Goal: Task Accomplishment & Management: Contribute content

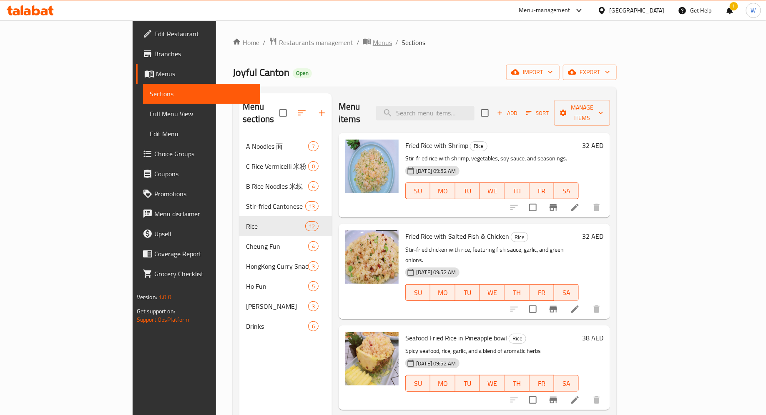
click at [373, 40] on span "Menus" at bounding box center [382, 43] width 19 height 10
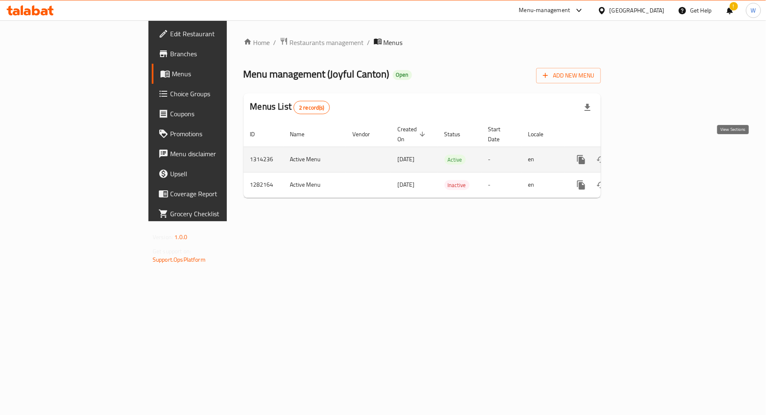
click at [646, 155] on icon "enhanced table" at bounding box center [641, 160] width 10 height 10
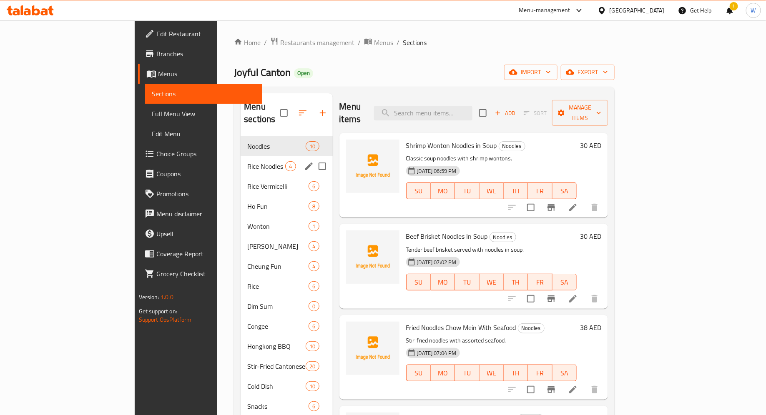
click at [241, 156] on div "Rice Noodles 4" at bounding box center [287, 166] width 92 height 20
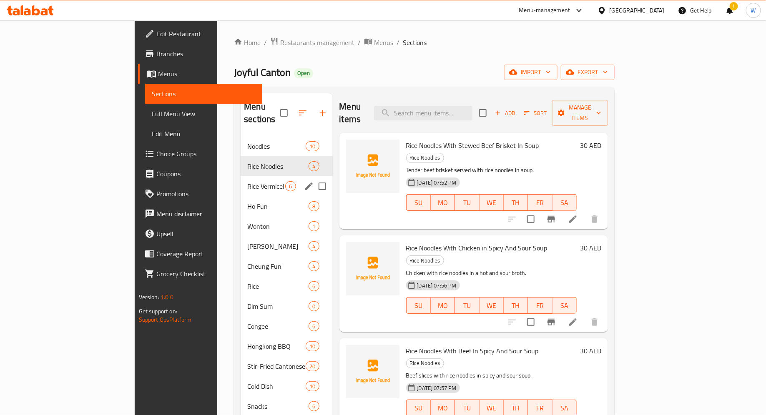
click at [241, 176] on div "Rice Vermicelli 6" at bounding box center [287, 186] width 92 height 20
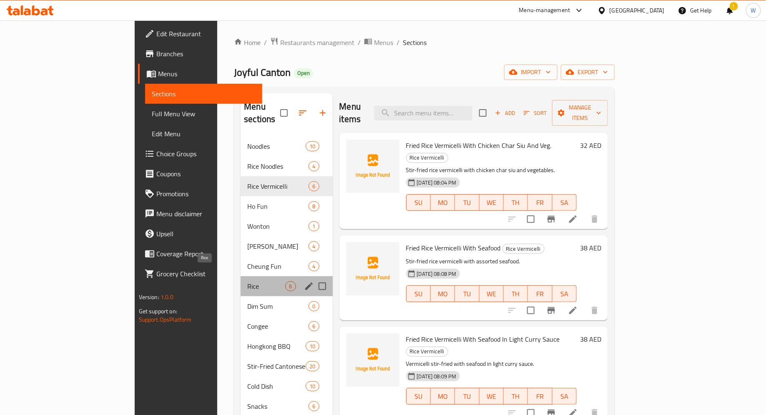
click at [247, 281] on span "Rice" at bounding box center [266, 286] width 38 height 10
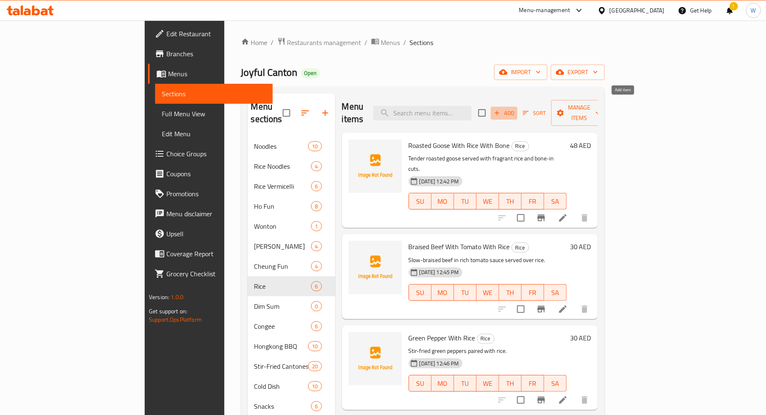
click at [515, 108] on span "Add" at bounding box center [504, 113] width 23 height 10
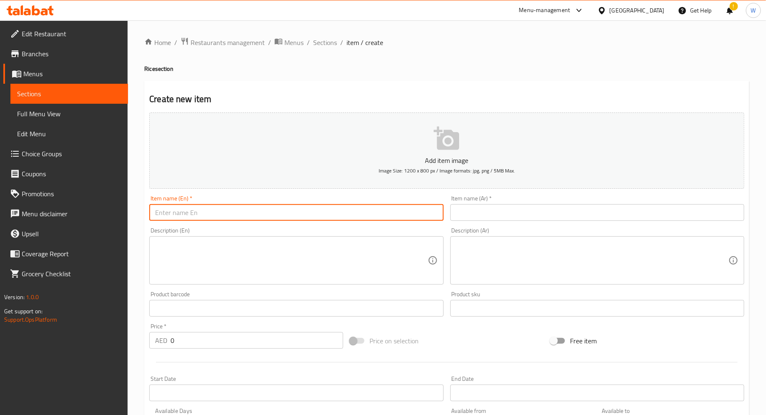
click at [255, 214] on input "text" at bounding box center [296, 212] width 294 height 17
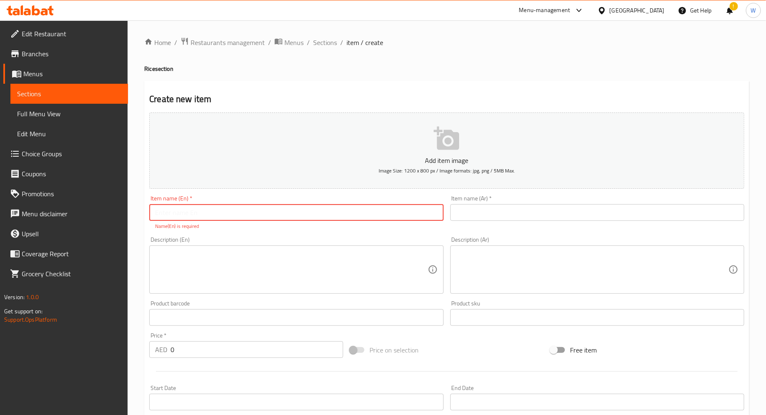
paste input "Fried Rice w/ Shrimp"
type input "Fried Rice w/ Shrimp"
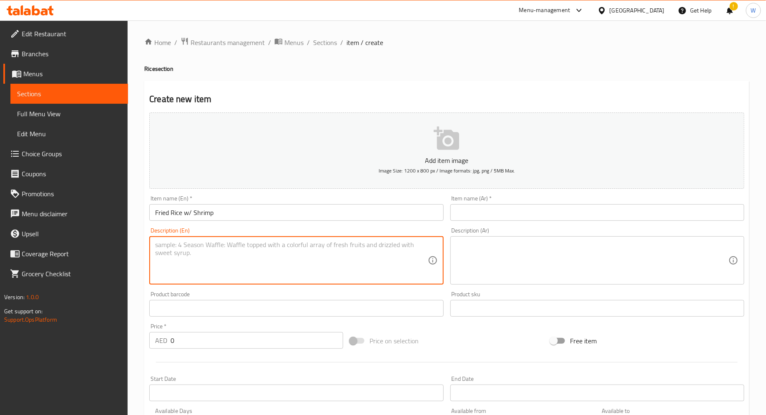
click at [202, 246] on textarea at bounding box center [291, 261] width 272 height 40
click at [213, 260] on textarea at bounding box center [291, 261] width 272 height 40
paste textarea "Stir-fried rice with fresh shrimp."
type textarea "Stir-fried rice with fresh shrimp."
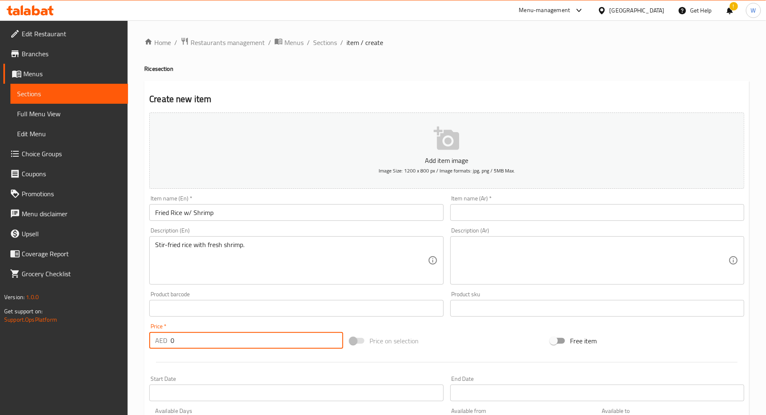
drag, startPoint x: 255, startPoint y: 341, endPoint x: 133, endPoint y: 338, distance: 122.2
click at [133, 338] on div "Home / Restaurants management / Menus / Sections / item / create Rice section C…" at bounding box center [447, 304] width 638 height 569
type input "32"
click at [230, 320] on div "Price   * AED 32 Price *" at bounding box center [246, 336] width 201 height 32
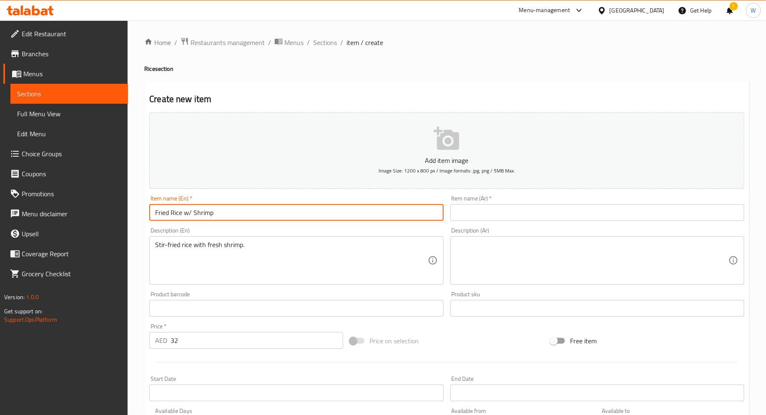
drag, startPoint x: 307, startPoint y: 217, endPoint x: 92, endPoint y: 204, distance: 216.0
click at [92, 204] on div "Edit Restaurant Branches Menus Sections Full Menu View Edit Menu Choice Groups …" at bounding box center [383, 304] width 766 height 569
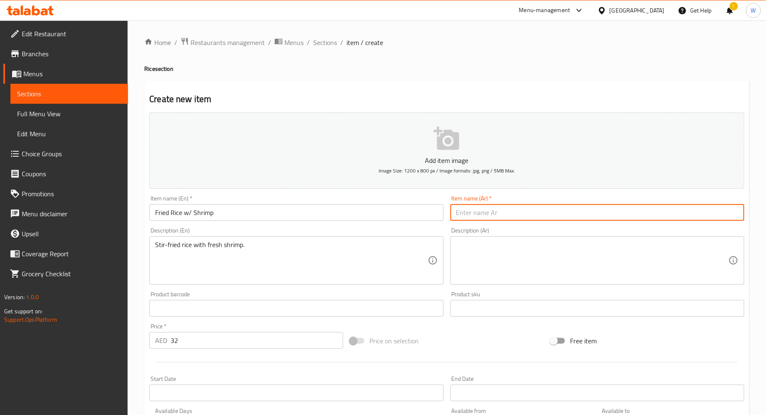
click at [468, 219] on input "text" at bounding box center [597, 212] width 294 height 17
paste input "أرز مقلي مع الروبيان"
type input "أرز مقلي مع الروبيان"
click at [430, 226] on div "Description (En) Stir-fried rice with fresh shrimp. Description (En)" at bounding box center [296, 256] width 301 height 64
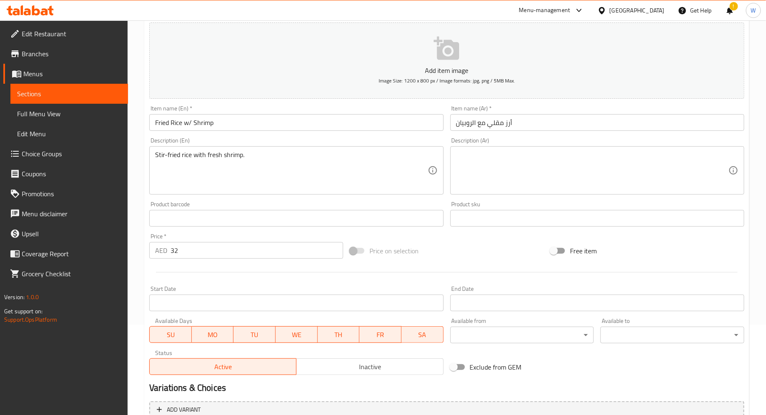
scroll to position [173, 0]
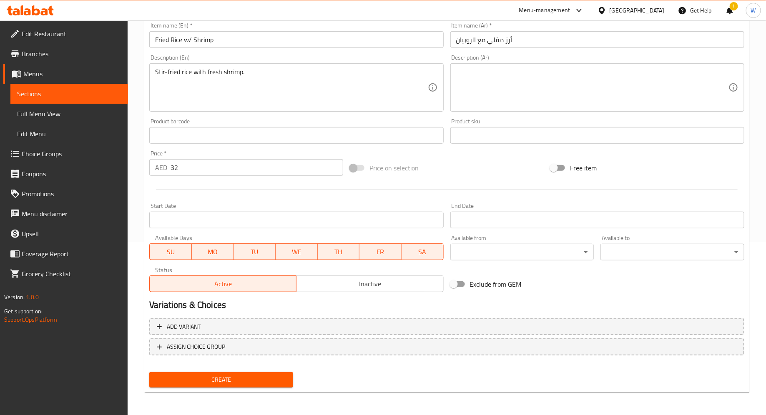
click at [205, 379] on span "Create" at bounding box center [221, 380] width 131 height 10
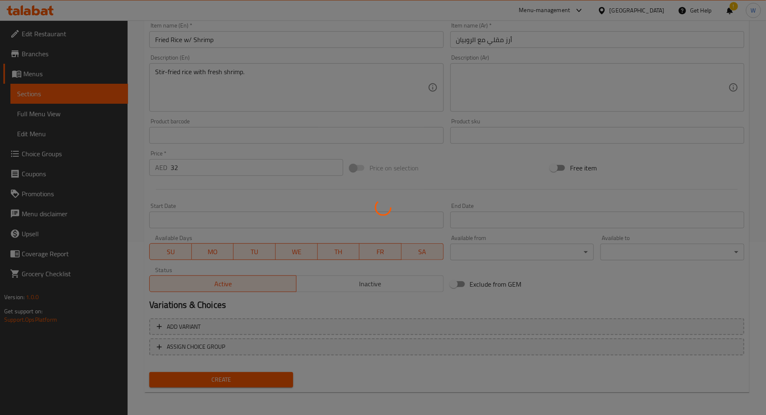
type input "0"
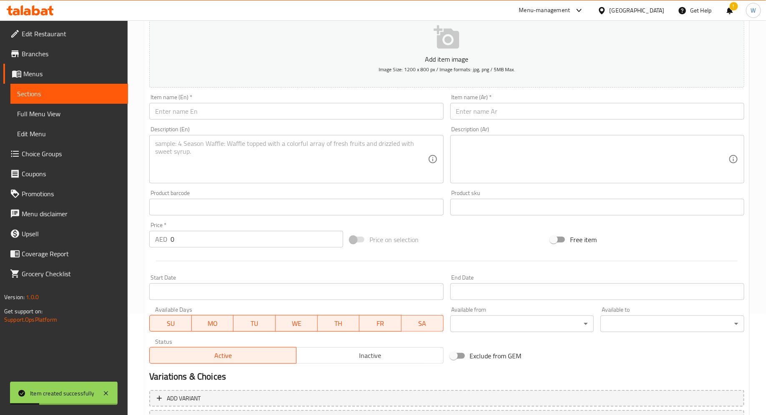
scroll to position [6, 0]
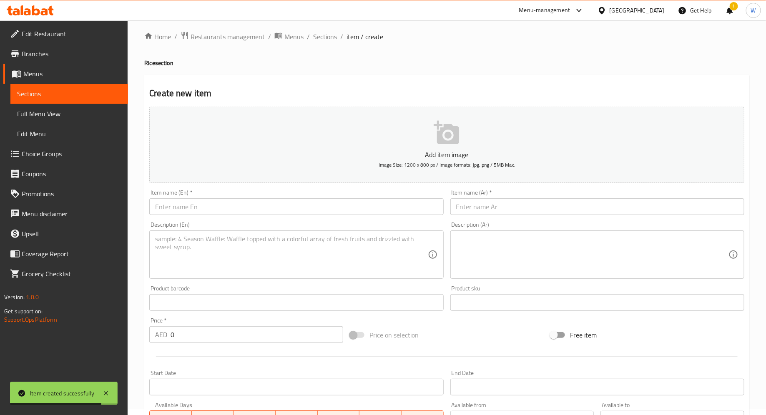
click at [192, 207] on input "text" at bounding box center [296, 207] width 294 height 17
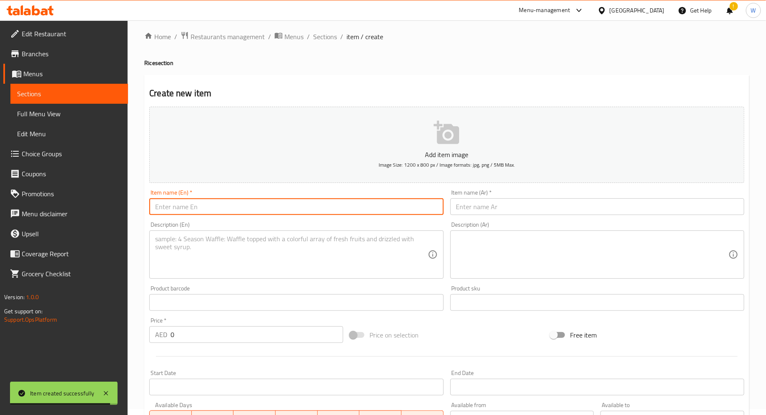
paste input "Fried Rice w/ Salted Fish & Chicken"
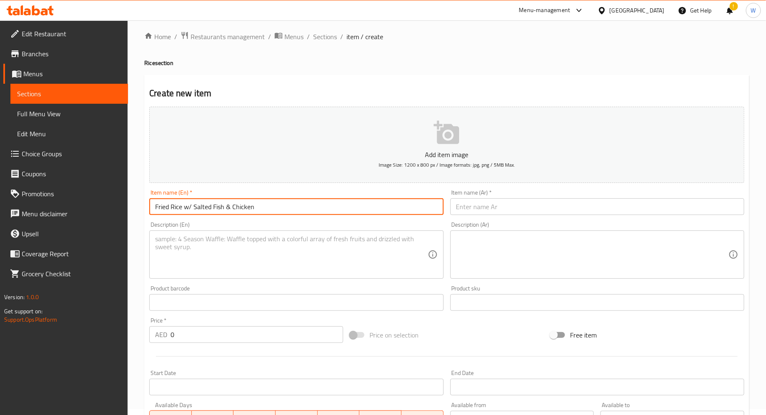
type input "Fried Rice w/ Salted Fish & Chicken"
click at [211, 260] on textarea at bounding box center [291, 255] width 272 height 40
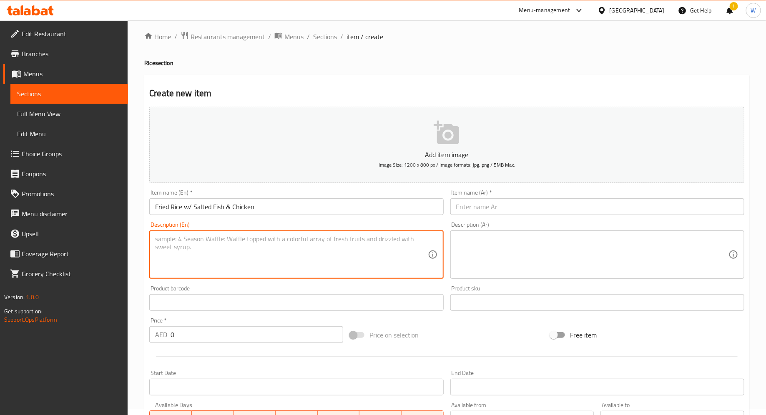
paste textarea "Savory fried rice with salted fish and chicken."
type textarea "Savory fried rice with salted fish and chicken."
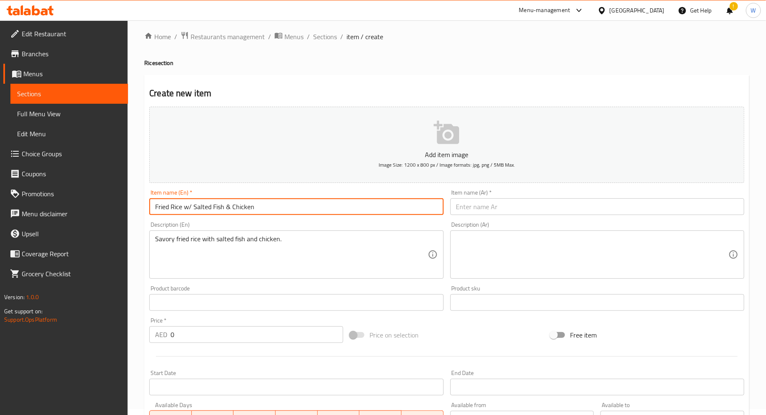
drag, startPoint x: 278, startPoint y: 208, endPoint x: 134, endPoint y: 199, distance: 144.6
click at [134, 199] on div "Home / Restaurants management / Menus / Sections / item / create Rice section C…" at bounding box center [447, 299] width 638 height 569
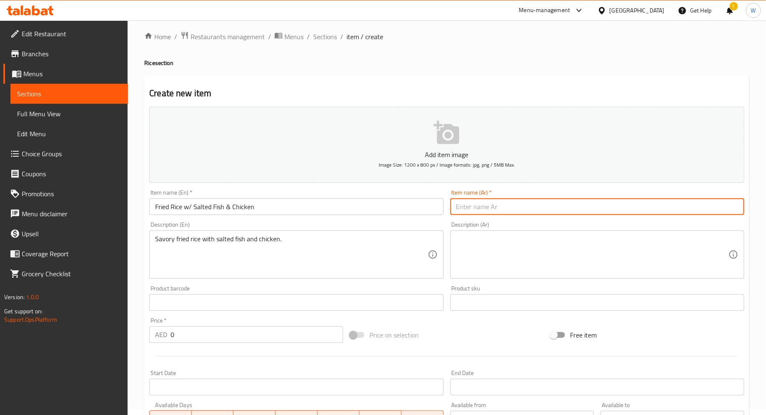
click at [537, 206] on input "text" at bounding box center [597, 207] width 294 height 17
paste input "أرز مقلي مع سمك مملح ودجاج"
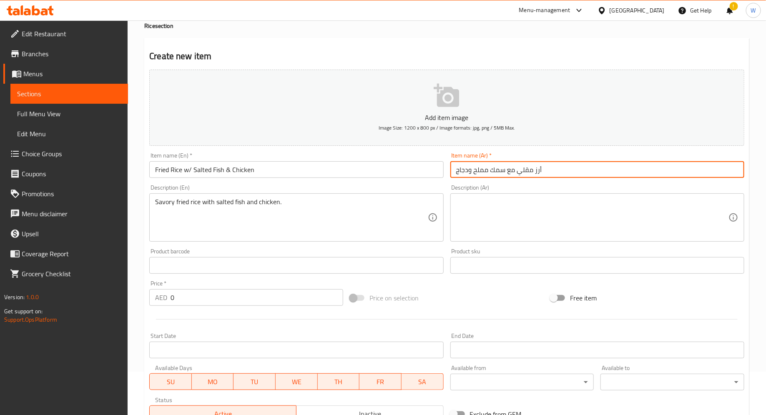
type input "أرز مقلي مع سمك مملح ودجاج"
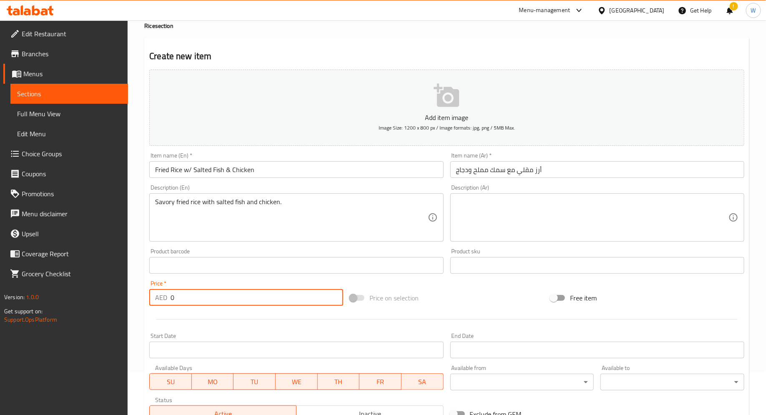
drag, startPoint x: 225, startPoint y: 299, endPoint x: 128, endPoint y: 294, distance: 97.8
click at [128, 294] on div "Edit Restaurant Branches Menus Sections Full Menu View Edit Menu Choice Groups …" at bounding box center [383, 261] width 766 height 569
type input "32"
click at [191, 322] on div at bounding box center [447, 319] width 602 height 20
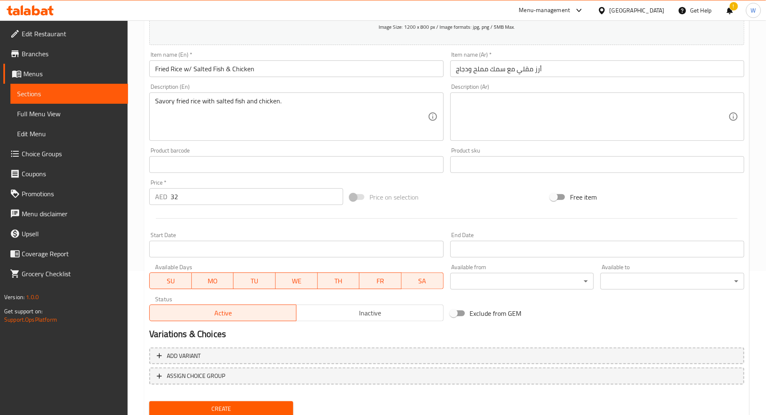
scroll to position [173, 0]
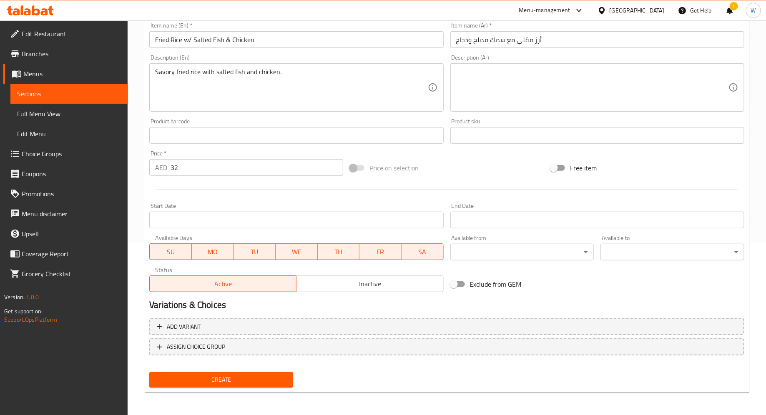
click at [200, 381] on span "Create" at bounding box center [221, 380] width 131 height 10
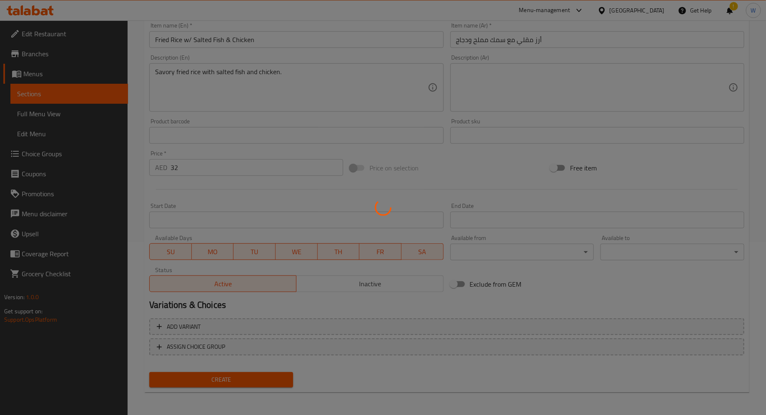
type input "0"
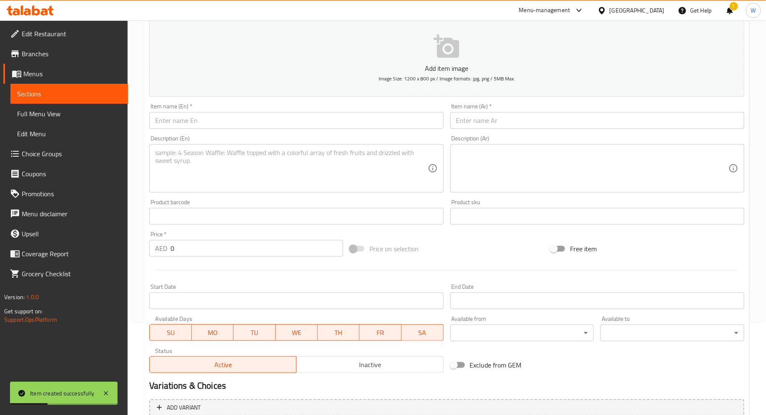
scroll to position [86, 0]
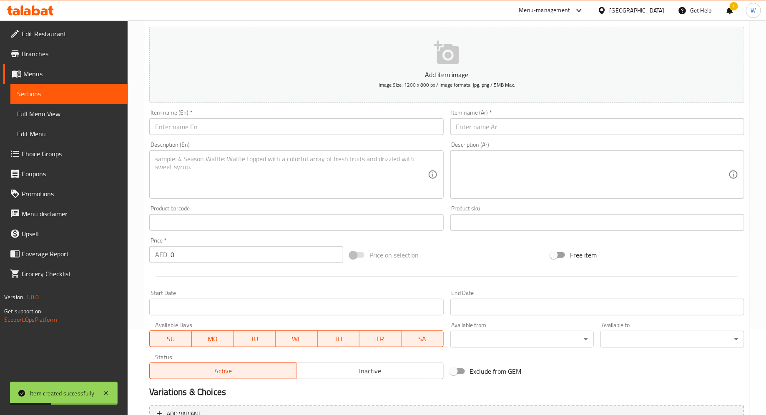
click at [216, 130] on input "text" at bounding box center [296, 126] width 294 height 17
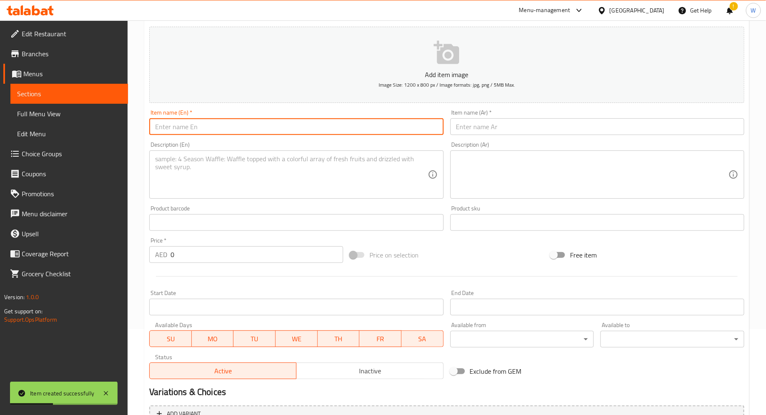
paste input "Seafood Fried Rice in Pineapple Bowl"
type input "Seafood Fried Rice in Pineapple Bowl"
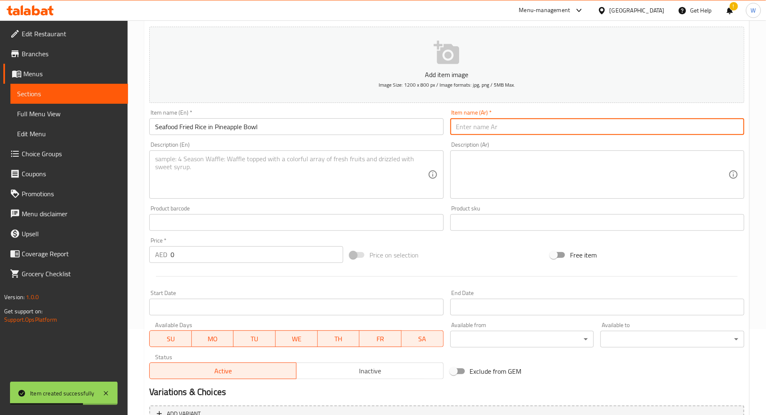
click at [487, 122] on input "text" at bounding box center [597, 126] width 294 height 17
paste input "أرز مقلي بالمأكولات البحرية في وعاء الأناناس"
type input "أرز مقلي بالمأكولات البحرية في وعاء الأناناس"
click at [266, 173] on textarea at bounding box center [291, 175] width 272 height 40
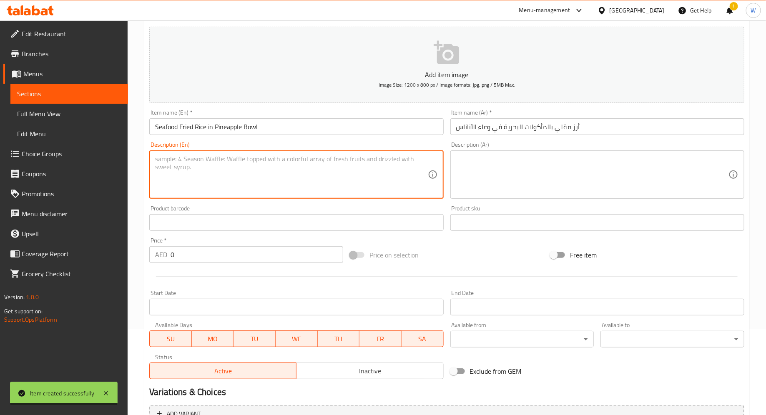
paste textarea "Special seafood fried rice served in a pineapple bowl."
type textarea "Special seafood fried rice served in a pineapple bowl."
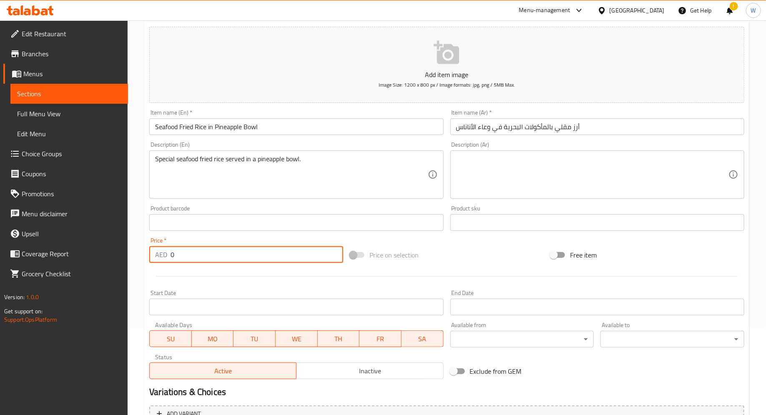
drag, startPoint x: 204, startPoint y: 247, endPoint x: 216, endPoint y: 261, distance: 19.0
click at [216, 261] on input "0" at bounding box center [257, 254] width 173 height 17
type input "38"
click at [219, 274] on div at bounding box center [447, 276] width 602 height 20
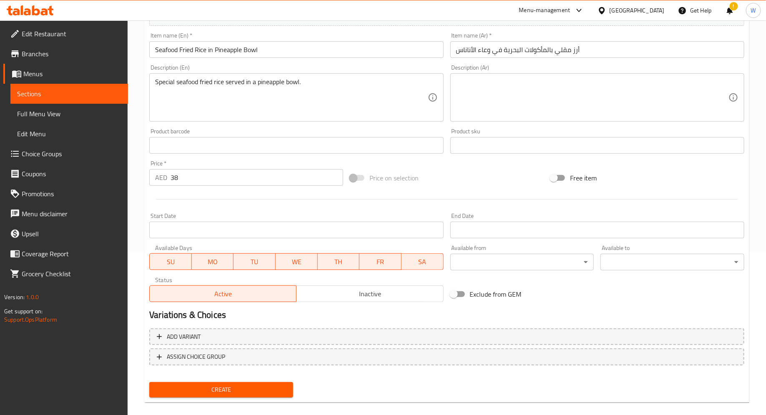
scroll to position [173, 0]
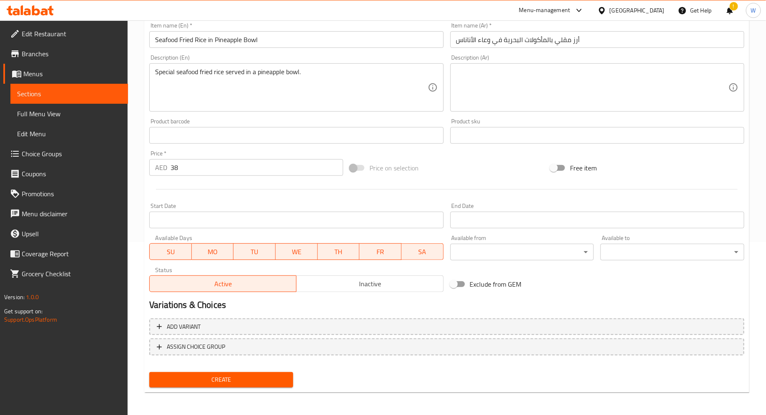
click at [208, 382] on span "Create" at bounding box center [221, 380] width 131 height 10
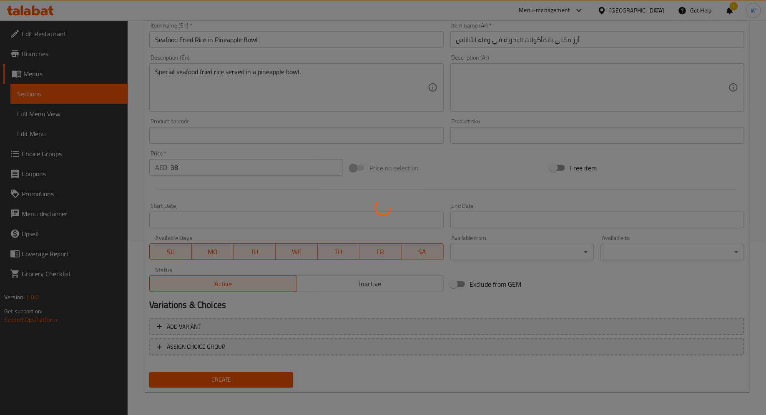
type input "0"
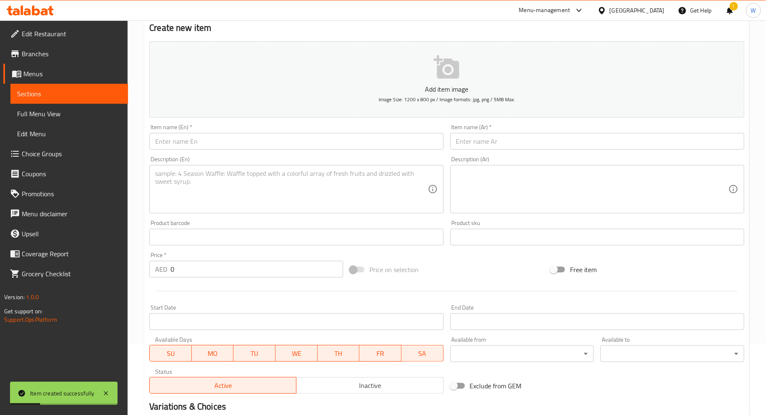
scroll to position [0, 0]
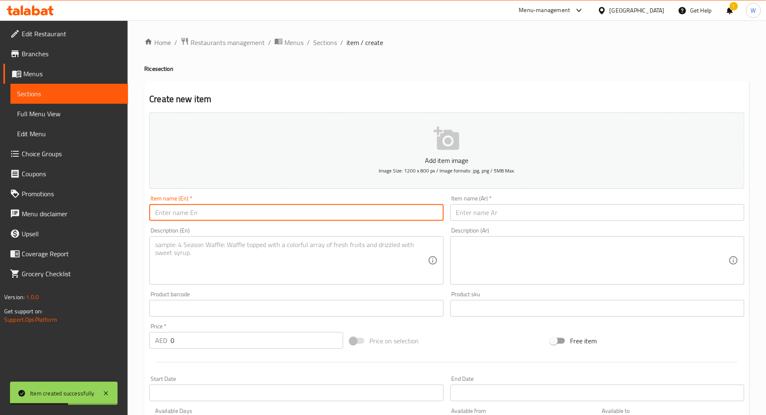
click at [213, 218] on input "text" at bounding box center [296, 212] width 294 height 17
paste input "Beef Steak w/ Rice in Black Pepper Sauce"
type input "Beef Steak w/ Rice in Black Pepper Sauce"
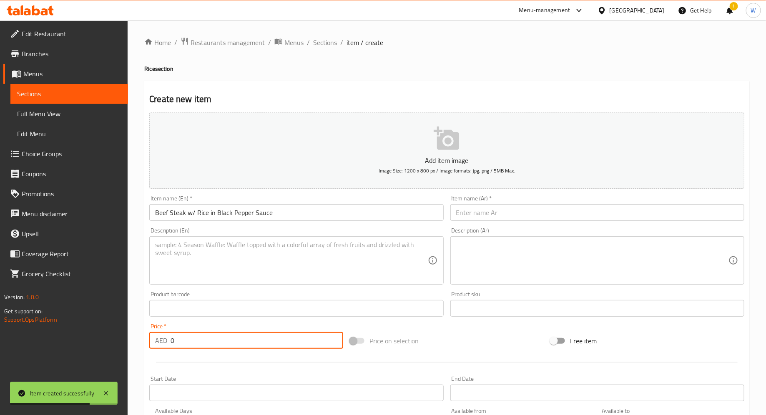
drag, startPoint x: 183, startPoint y: 340, endPoint x: 160, endPoint y: 340, distance: 22.5
click at [160, 340] on div "AED 0 Price *" at bounding box center [246, 340] width 194 height 17
type input "38"
click at [477, 222] on div "Item name (Ar)   * Item name (Ar) *" at bounding box center [597, 208] width 301 height 32
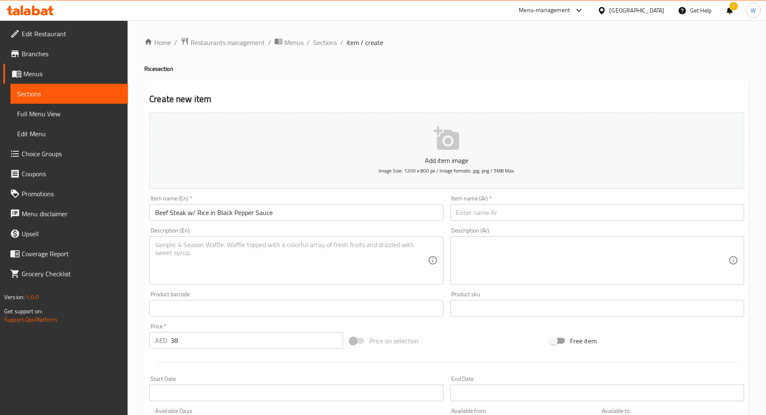
click at [477, 213] on input "text" at bounding box center [597, 212] width 294 height 17
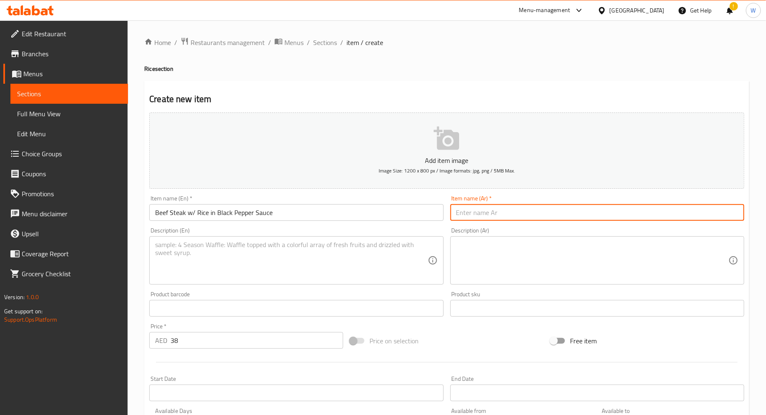
paste input "شريحة لحم بقري مع أرز بصلصة الفلفل الأسود"
type input "شريحة لحم بقري مع أرز بصلصة الفلفل الأسود"
click at [215, 259] on textarea at bounding box center [291, 261] width 272 height 40
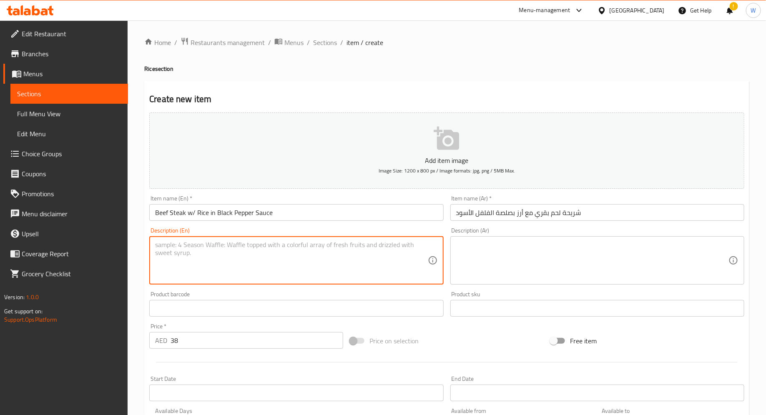
paste textarea "Grilled beef steak served with rice in black pepper sauce."
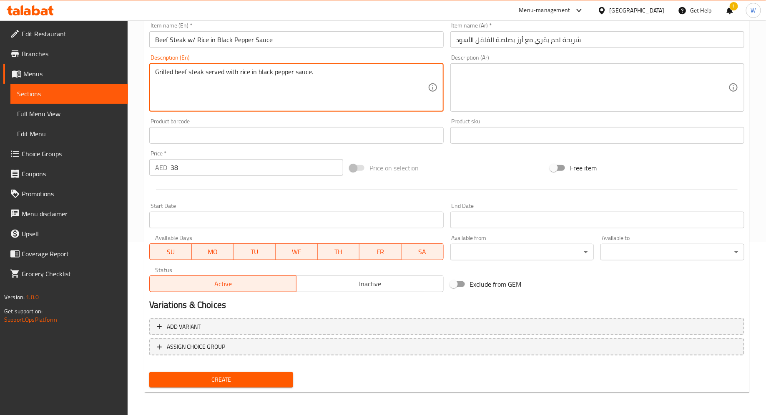
type textarea "Grilled beef steak served with rice in black pepper sauce."
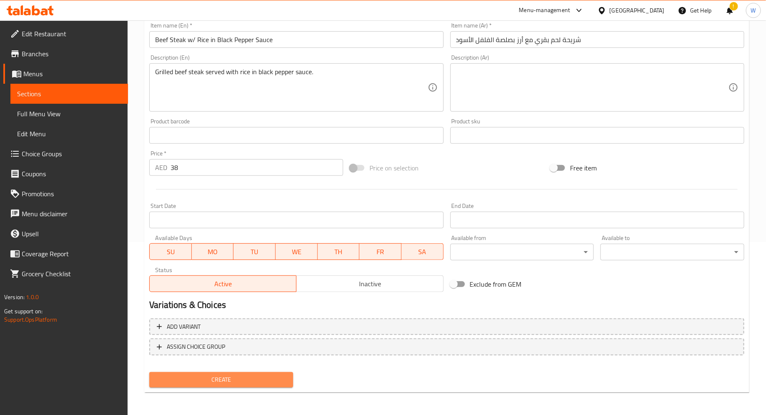
click at [208, 382] on span "Create" at bounding box center [221, 380] width 131 height 10
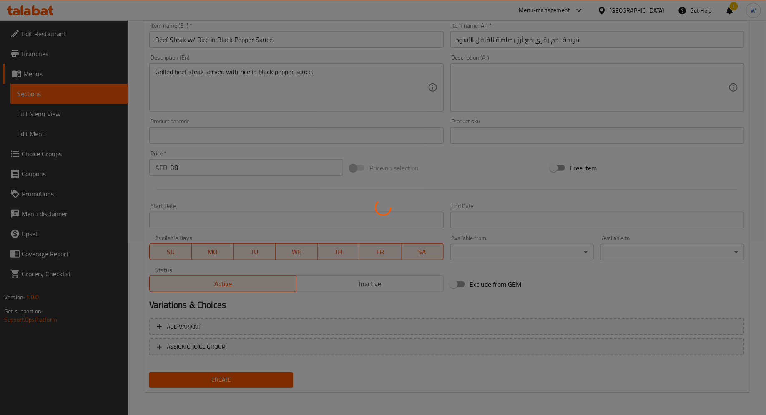
type input "0"
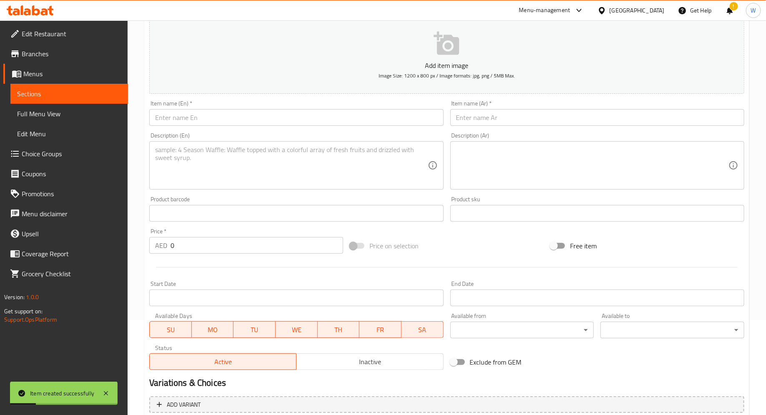
scroll to position [89, 0]
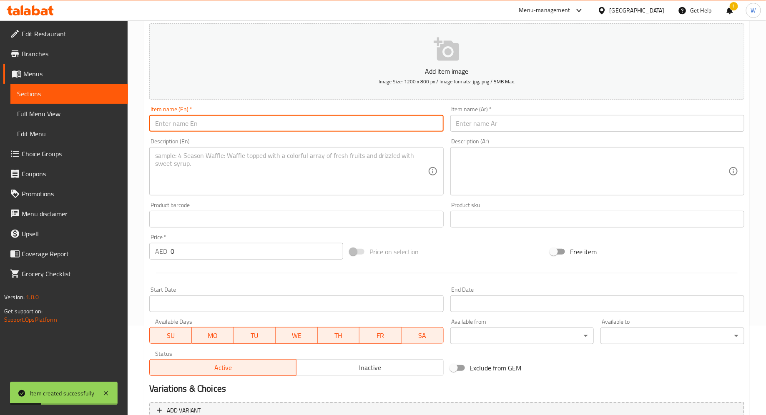
click at [192, 122] on input "text" at bounding box center [296, 123] width 294 height 17
paste input "Beef Steak w/ Rice in Curry Sauce"
type input "Beef Steak w/ Rice in Curry Sauce"
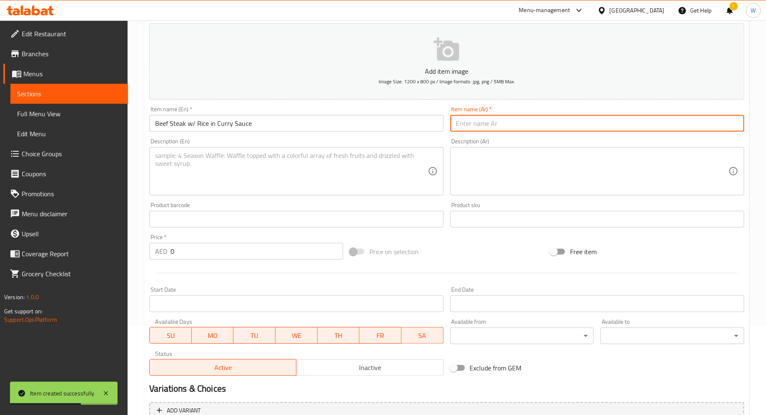
click at [479, 120] on input "text" at bounding box center [597, 123] width 294 height 17
paste input "شريحة لحم بقري مع أرز بصلصة الكاري"
type input "شريحة لحم بقري مع أرز بصلصة الكاري"
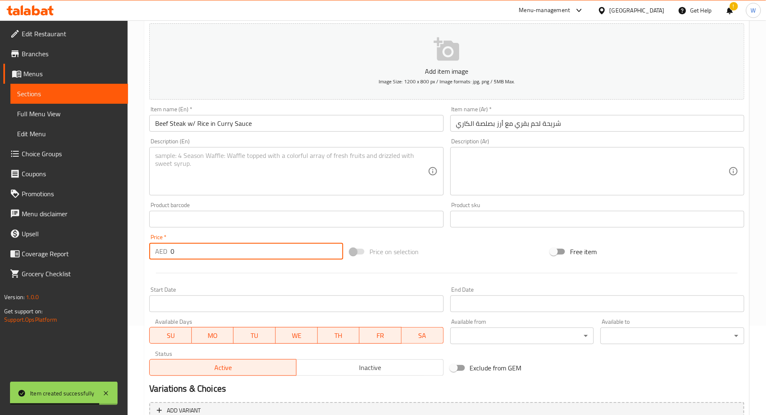
drag, startPoint x: 236, startPoint y: 248, endPoint x: 142, endPoint y: 248, distance: 94.7
click at [142, 248] on div "Home / Restaurants management / Menus / Sections / item / create Rice section C…" at bounding box center [447, 215] width 638 height 569
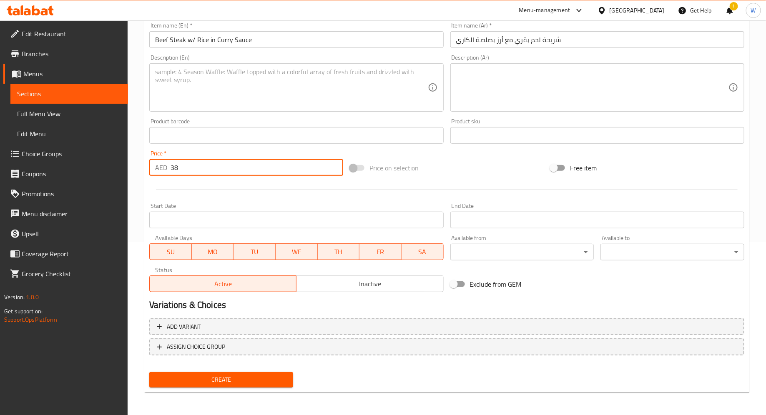
type input "38"
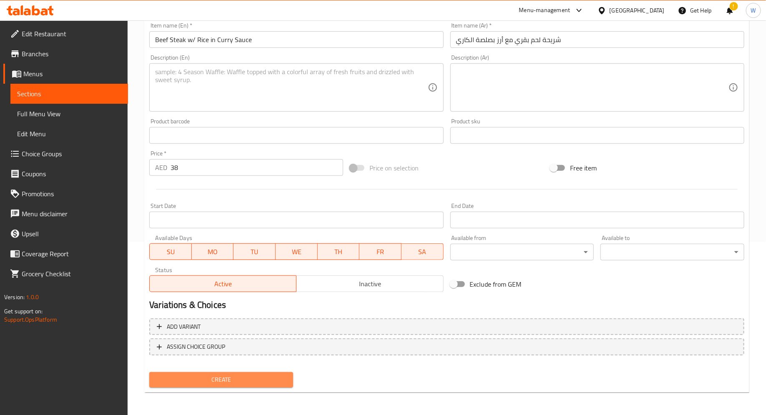
click at [224, 375] on span "Create" at bounding box center [221, 380] width 131 height 10
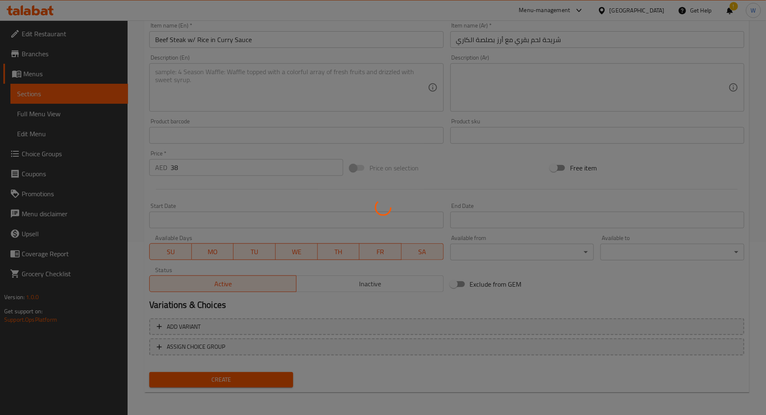
type input "0"
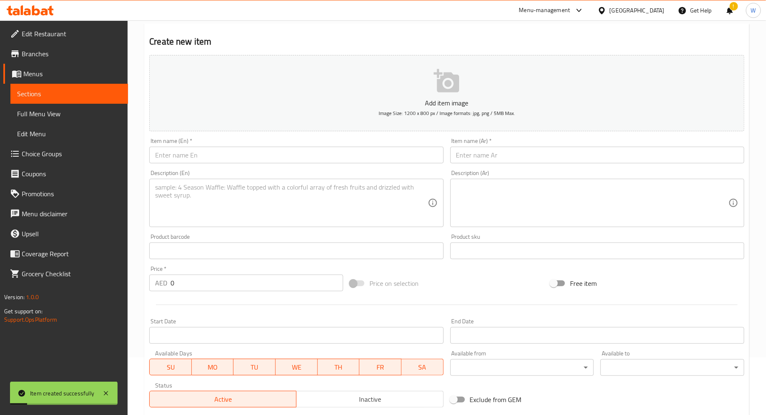
scroll to position [0, 0]
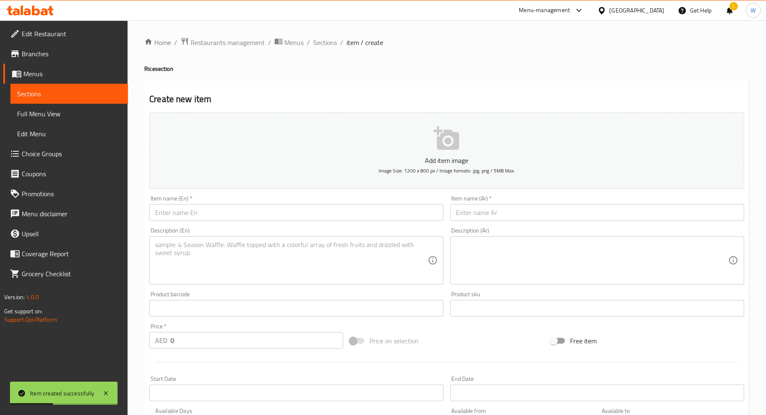
click at [224, 216] on input "text" at bounding box center [296, 212] width 294 height 17
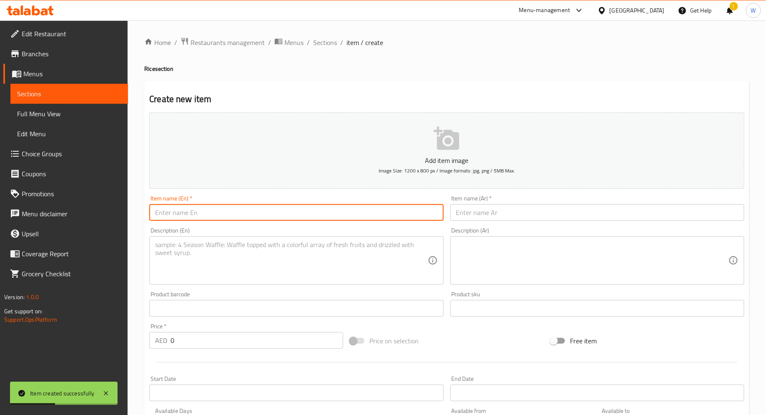
paste input "Chicken w/ Rice in Curry Sauce"
type input "Chicken w/ Rice in Curry Sauce"
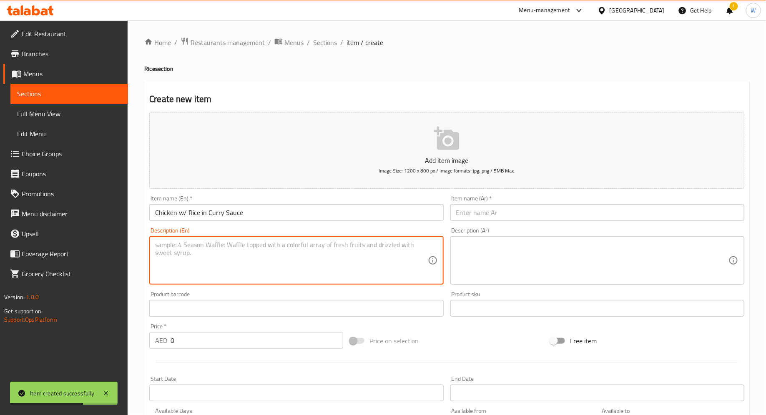
click at [196, 261] on textarea at bounding box center [291, 261] width 272 height 40
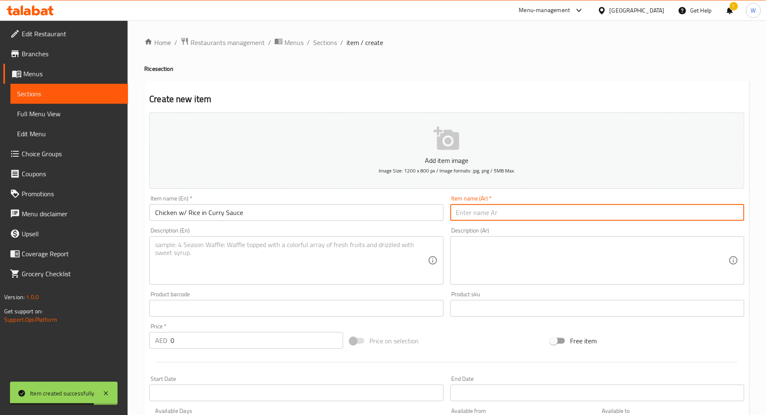
click at [476, 209] on input "text" at bounding box center [597, 212] width 294 height 17
paste input "دجاج مع أرز بصلصة الكاري"
type input "دجاج مع أرز بصلصة الكاري"
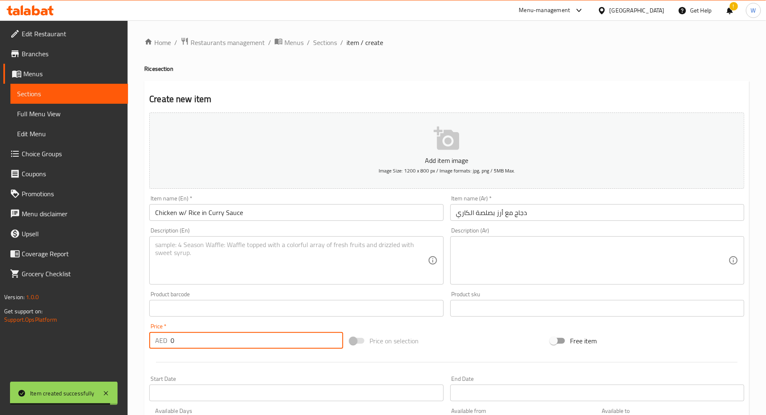
drag, startPoint x: 232, startPoint y: 336, endPoint x: 63, endPoint y: 336, distance: 168.9
click at [63, 336] on div "Edit Restaurant Branches Menus Sections Full Menu View Edit Menu Choice Groups …" at bounding box center [383, 304] width 766 height 569
type input "36"
click at [213, 366] on div at bounding box center [447, 362] width 602 height 20
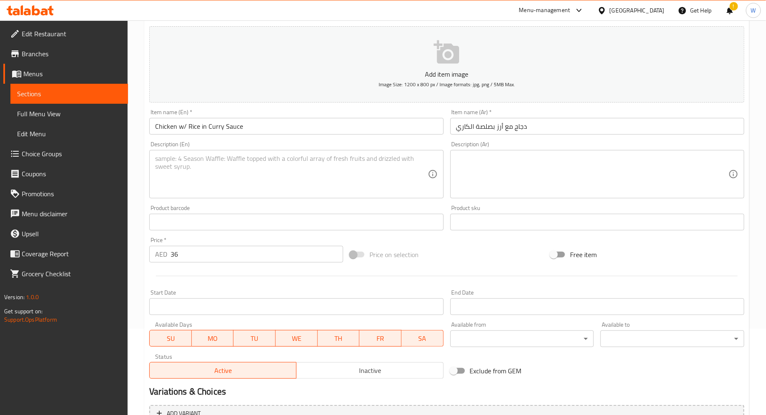
scroll to position [173, 0]
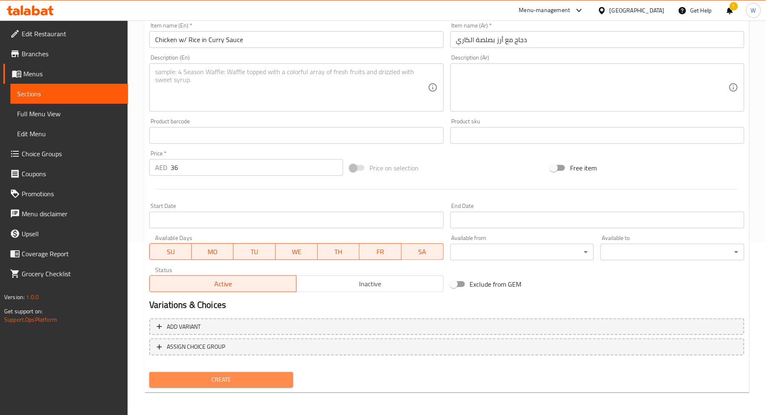
click at [212, 378] on span "Create" at bounding box center [221, 380] width 131 height 10
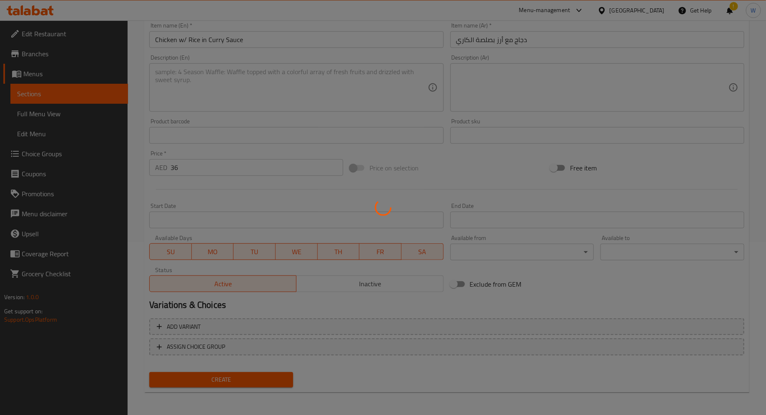
type input "0"
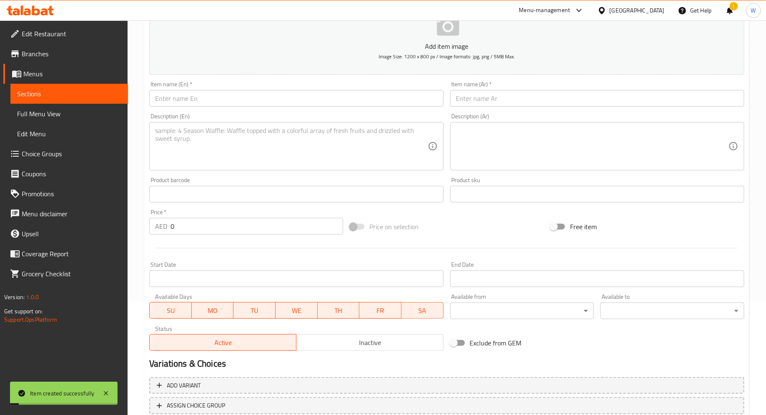
scroll to position [37, 0]
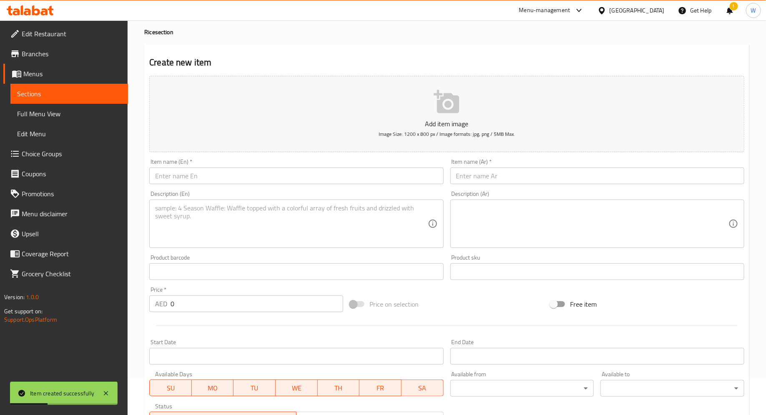
click at [203, 177] on input "text" at bounding box center [296, 176] width 294 height 17
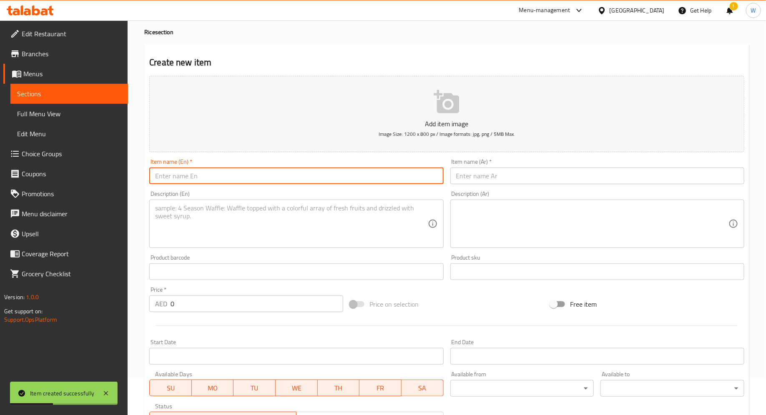
paste input "Poached Chicken w/ Rice in Spring Onion & Ginger Sauce"
type input "Poached Chicken w/ Rice in Spring Onion & Ginger Sauce"
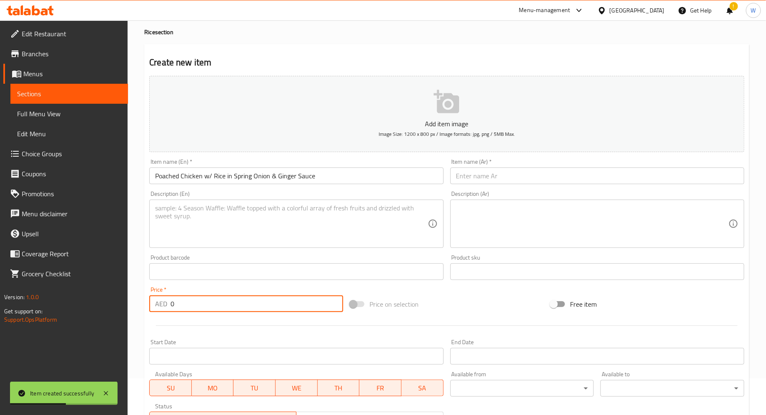
drag, startPoint x: 183, startPoint y: 303, endPoint x: 161, endPoint y: 302, distance: 22.1
click at [161, 303] on div "AED 0 Price *" at bounding box center [246, 304] width 194 height 17
type input "28"
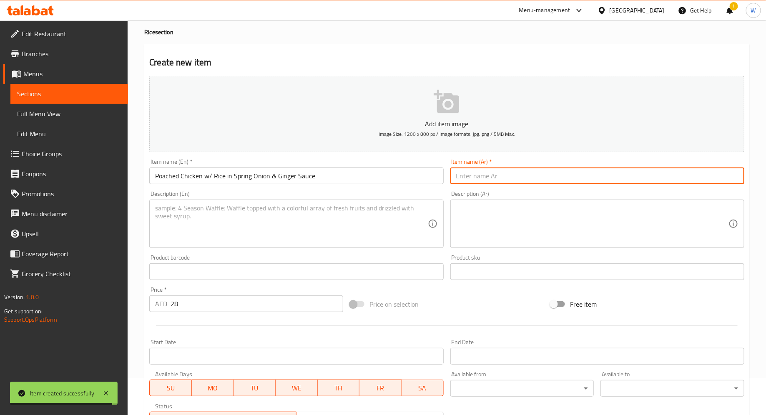
click at [477, 178] on input "text" at bounding box center [597, 176] width 294 height 17
paste input "دجاج مسلوق مع أرز في صلصة البصل الأخضر والزنجبيل"
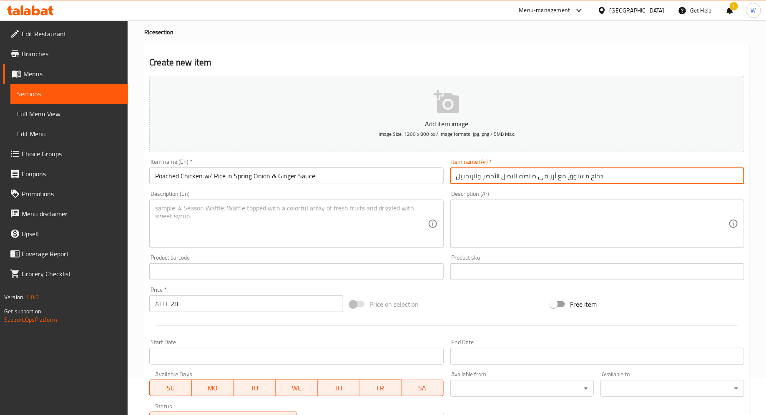
type input "دجاج مسلوق مع أرز في صلصة البصل الأخضر والزنجبيل"
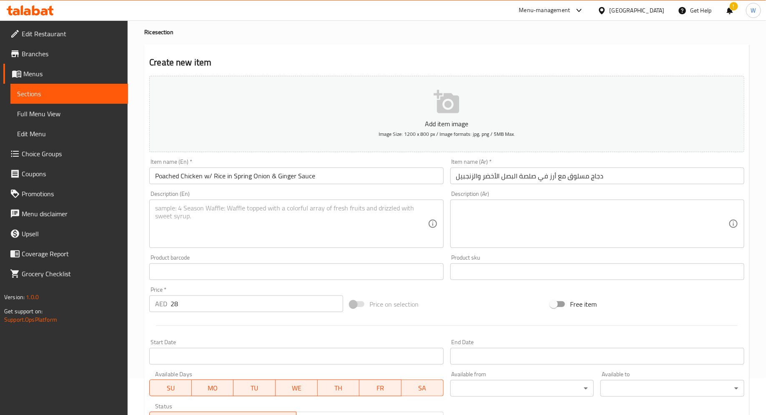
click at [429, 327] on div at bounding box center [447, 326] width 602 height 20
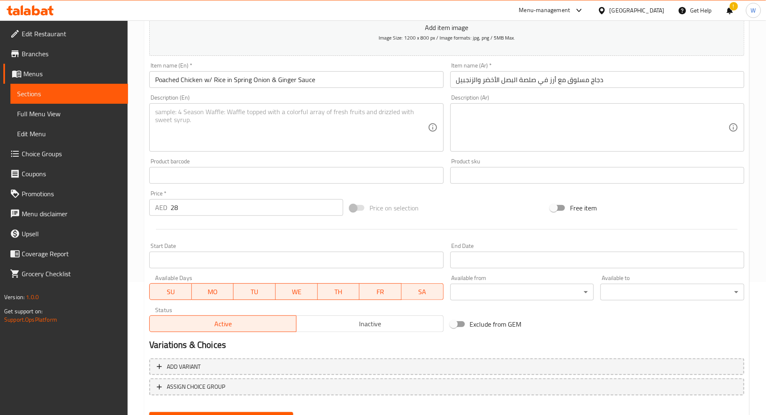
scroll to position [173, 0]
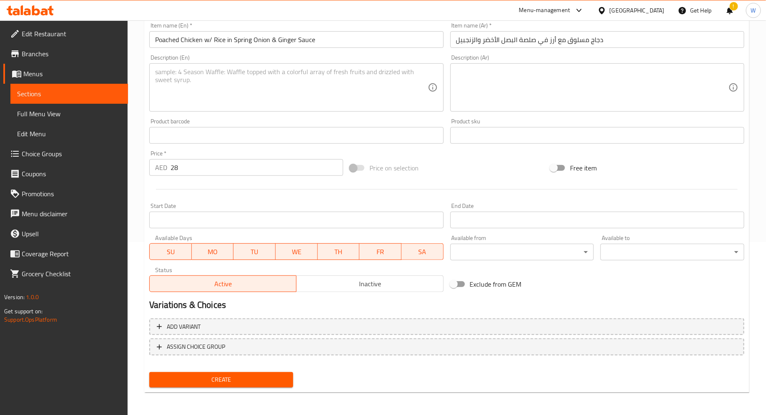
click at [269, 384] on span "Create" at bounding box center [221, 380] width 131 height 10
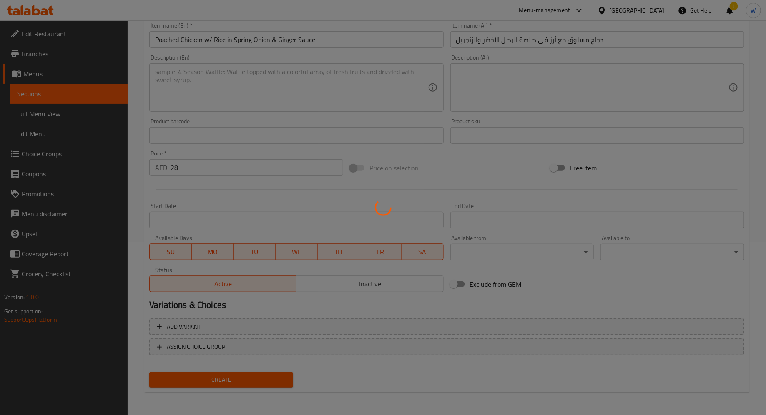
type input "0"
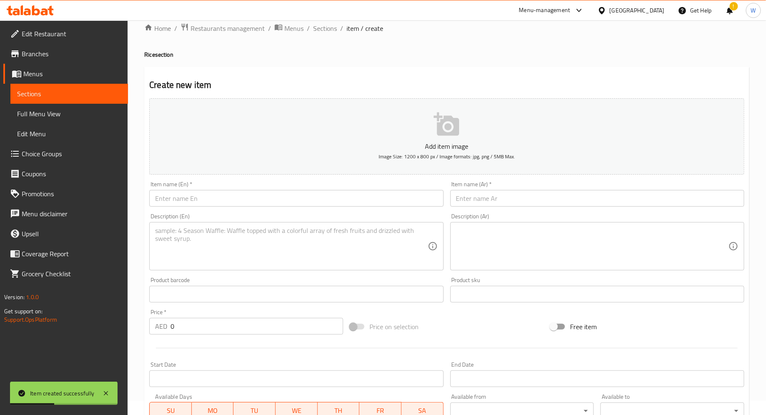
scroll to position [0, 0]
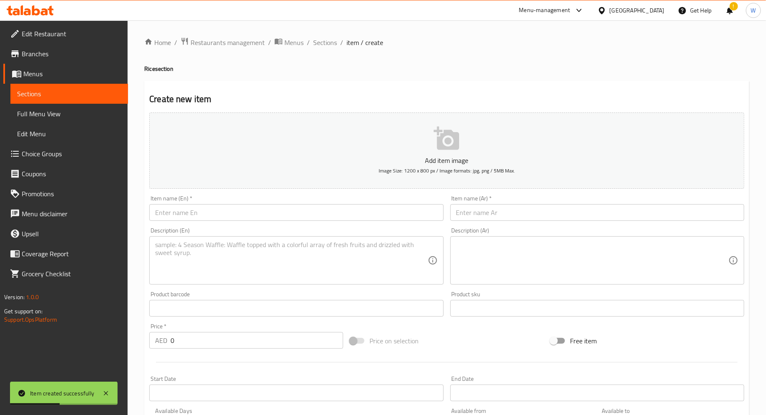
click at [223, 261] on textarea at bounding box center [291, 261] width 272 height 40
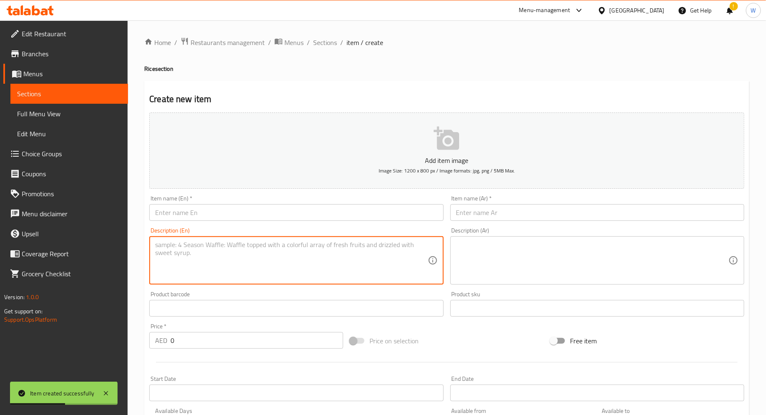
paste textarea "Salt-Baked Chicken w/ Rice Traditional salt-baked chicken served with rice."
click at [239, 246] on textarea "Salt-Baked Chicken w/ Rice Traditional salt-baked chicken served with rice." at bounding box center [291, 261] width 272 height 40
drag, startPoint x: 238, startPoint y: 245, endPoint x: 126, endPoint y: 234, distance: 112.8
click at [125, 234] on div "Edit Restaurant Branches Menus Sections Full Menu View Edit Menu Choice Groups …" at bounding box center [383, 304] width 766 height 569
type textarea "Traditional salt-baked chicken served with rice."
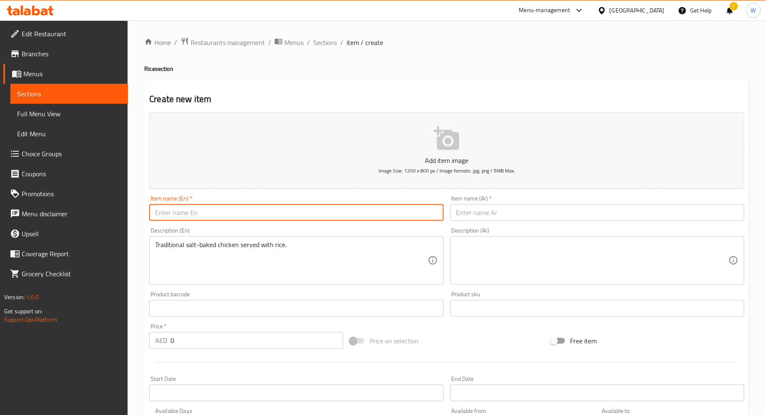
click at [201, 214] on input "text" at bounding box center [296, 212] width 294 height 17
paste input "Salt-Baked Chicken w/ Rice"
click at [261, 211] on input "Salt-Baked Chicken w/ Rice" at bounding box center [296, 212] width 294 height 17
type input "Salt-Baked Chicken w/ Rice"
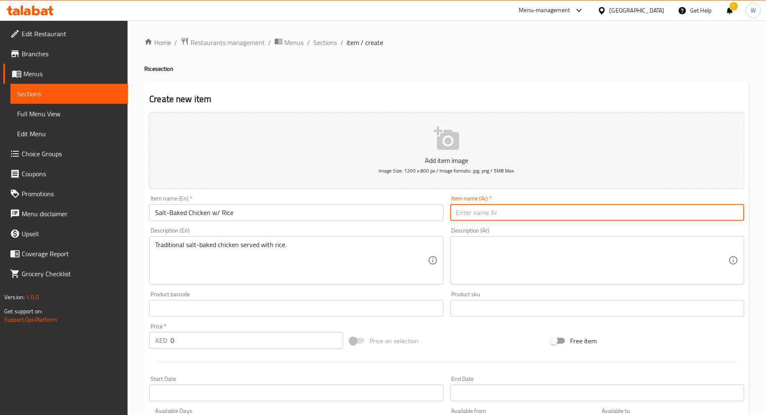
click at [480, 211] on input "text" at bounding box center [597, 212] width 294 height 17
paste input "دجاج مخبوز بالملح مع/أرز"
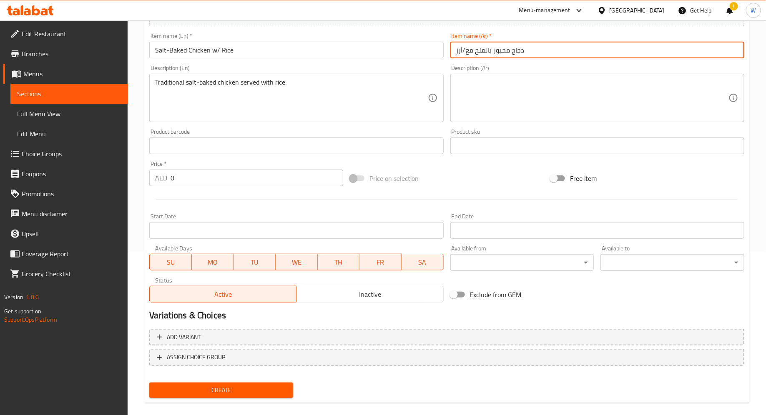
scroll to position [173, 0]
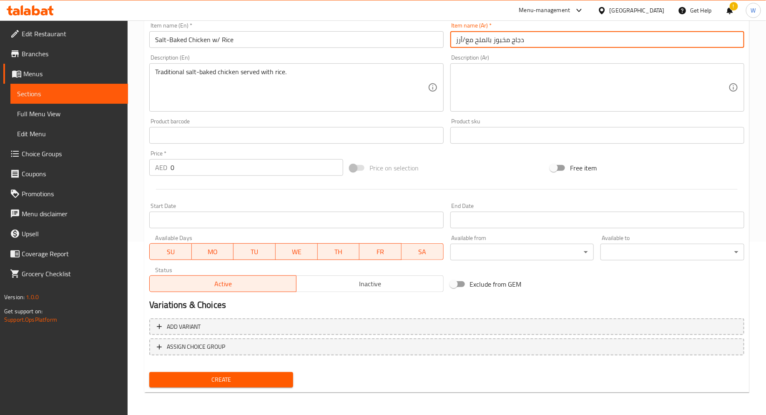
type input "دجاج مخبوز بالملح مع/أرز"
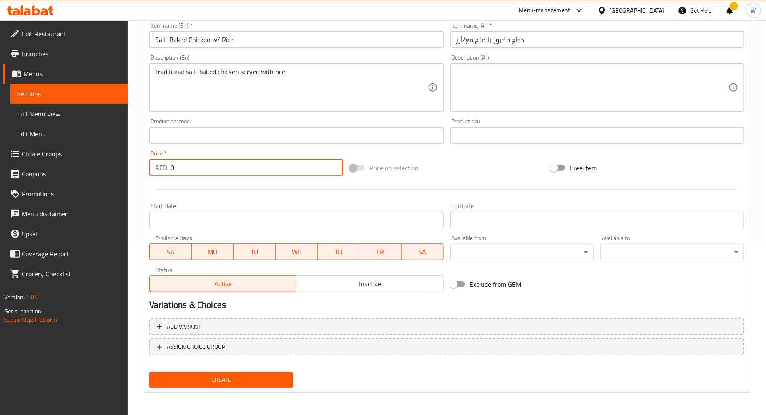
drag, startPoint x: 203, startPoint y: 168, endPoint x: 128, endPoint y: 168, distance: 74.6
click at [127, 168] on div "Edit Restaurant Branches Menus Sections Full Menu View Edit Menu Choice Groups …" at bounding box center [383, 131] width 766 height 569
type input "28"
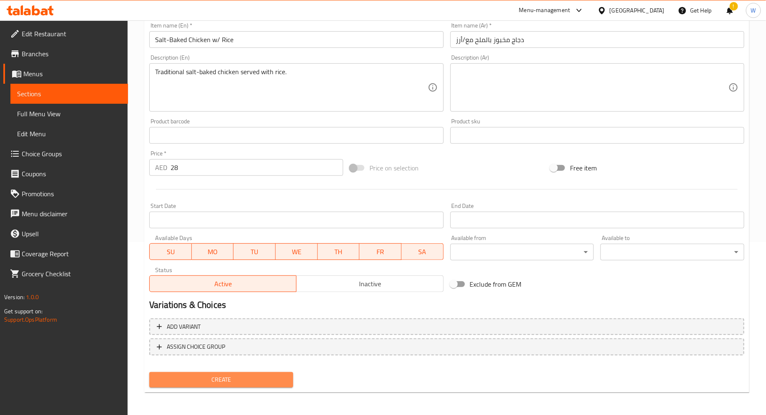
click at [203, 383] on span "Create" at bounding box center [221, 380] width 131 height 10
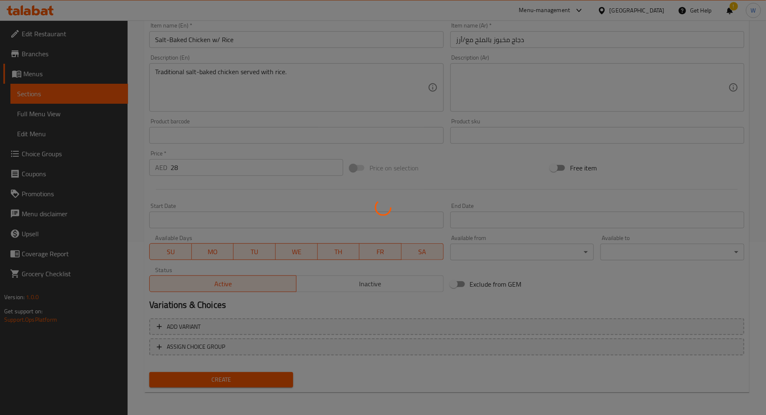
type input "0"
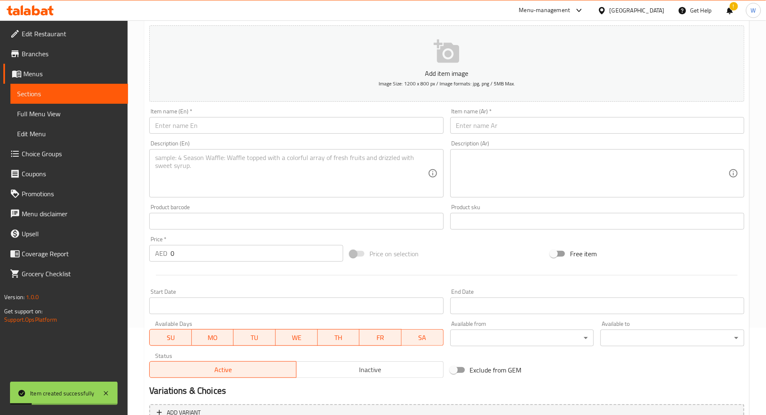
scroll to position [52, 0]
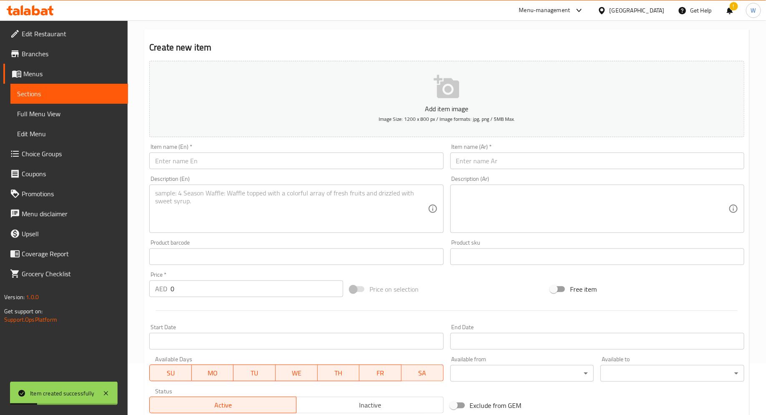
click at [256, 209] on textarea at bounding box center [291, 209] width 272 height 40
paste textarea "Soy Sauce Chicken w/ Rice Braised soy sauce chicken served with rice."
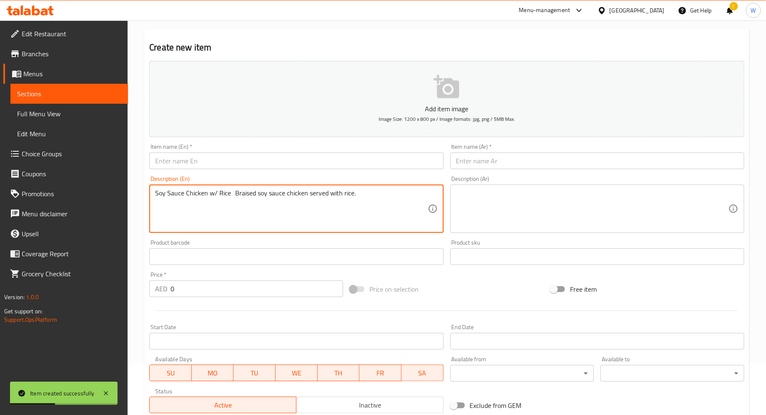
drag, startPoint x: 237, startPoint y: 196, endPoint x: 127, endPoint y: 194, distance: 110.1
click at [127, 194] on div "Edit Restaurant Branches Menus Sections Full Menu View Edit Menu Choice Groups …" at bounding box center [383, 253] width 766 height 569
type textarea "Braised soy sauce chicken served with rice."
click at [183, 159] on input "text" at bounding box center [296, 161] width 294 height 17
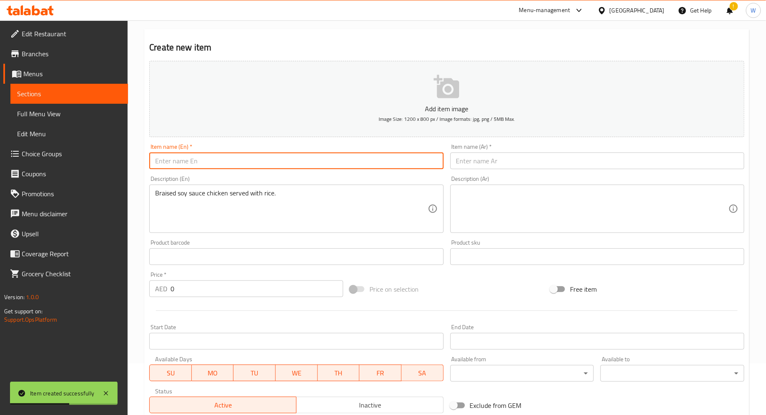
paste input "Soy Sauce Chicken w/ Rice"
click at [231, 162] on input "Soy Sauce Chicken w/ Rice" at bounding box center [296, 161] width 294 height 17
drag, startPoint x: 231, startPoint y: 162, endPoint x: 94, endPoint y: 163, distance: 136.8
click at [94, 163] on div "Edit Restaurant Branches Menus Sections Full Menu View Edit Menu Choice Groups …" at bounding box center [383, 253] width 766 height 569
type input "Soy Sauce Chicken w/ Rice"
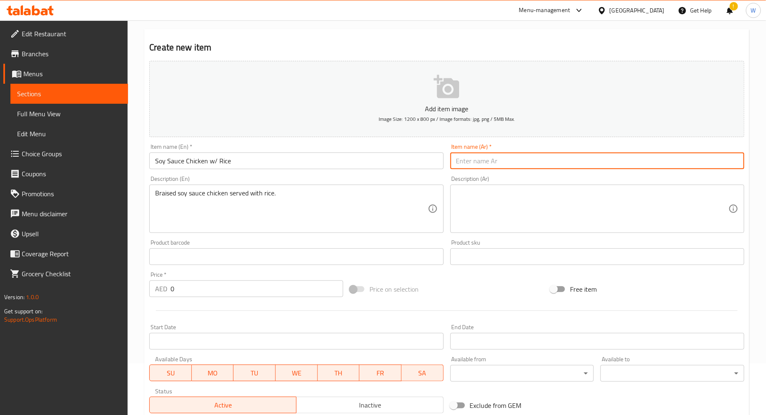
click at [477, 157] on input "text" at bounding box center [597, 161] width 294 height 17
paste input "دجاج بصلصة الصويا مع الأرز"
type input "دجاج بصلصة الصويا مع الأرز"
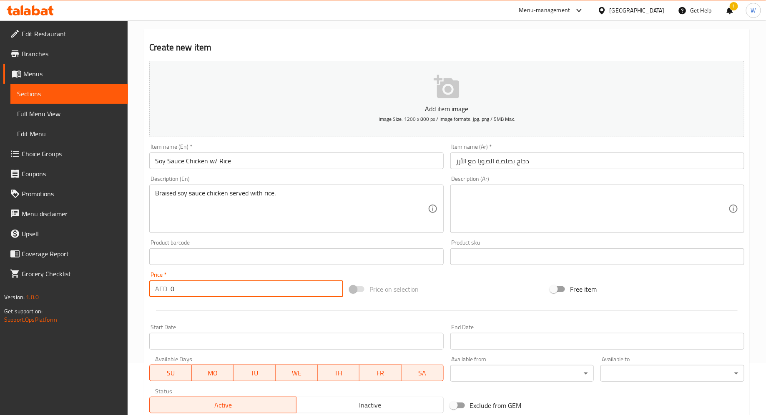
drag, startPoint x: 242, startPoint y: 286, endPoint x: 121, endPoint y: 286, distance: 121.4
click at [121, 286] on div "Edit Restaurant Branches Menus Sections Full Menu View Edit Menu Choice Groups …" at bounding box center [383, 253] width 766 height 569
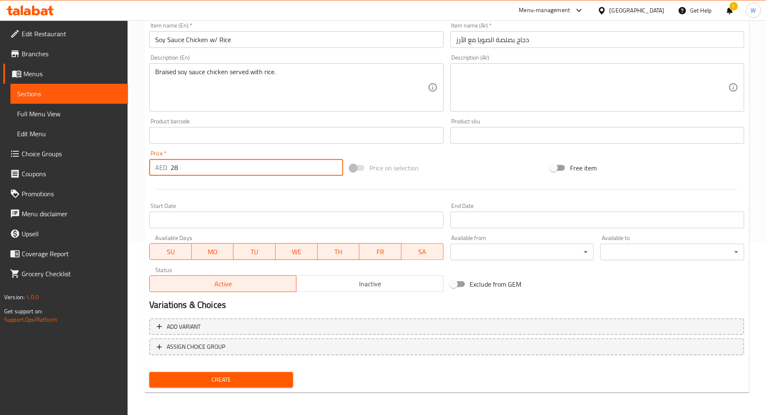
type input "28"
click at [198, 377] on span "Create" at bounding box center [221, 380] width 131 height 10
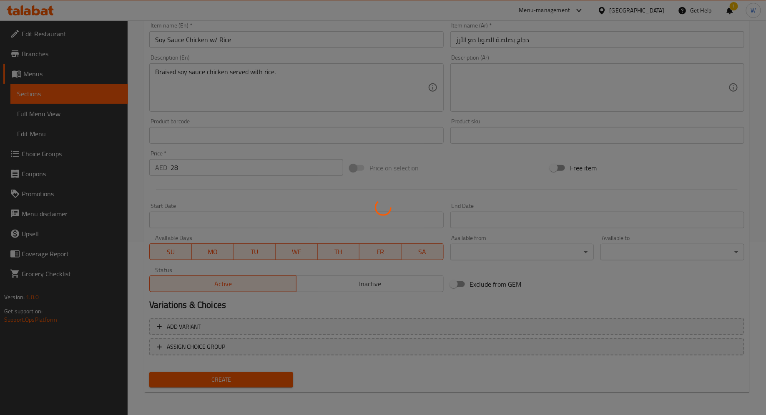
type input "0"
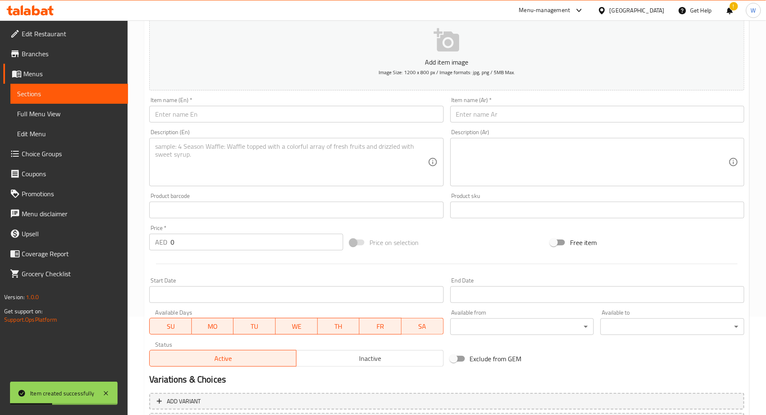
scroll to position [62, 0]
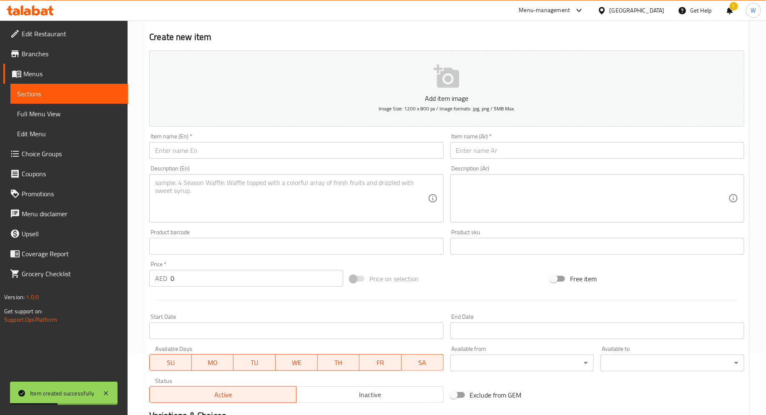
click at [229, 195] on textarea at bounding box center [291, 199] width 272 height 40
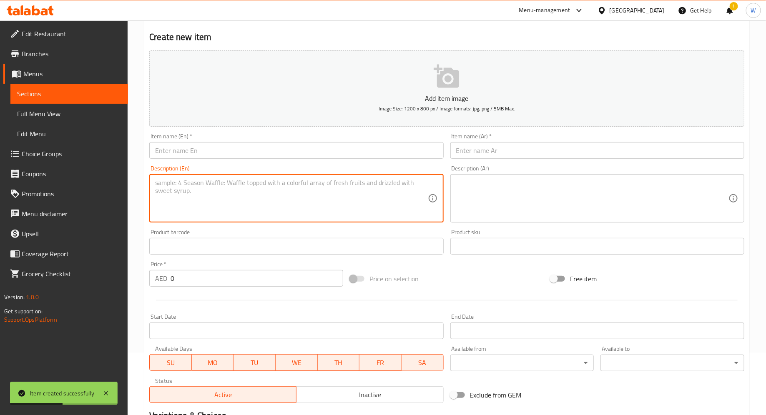
paste textarea "Poached Chicken w/ Rice in Onion Sauce Poached chicken with rice and onion sauc…"
drag, startPoint x: 274, startPoint y: 185, endPoint x: 69, endPoint y: 173, distance: 205.5
click at [69, 173] on div "Edit Restaurant Branches Menus Sections Full Menu View Edit Menu Choice Groups …" at bounding box center [383, 242] width 766 height 569
type textarea "Poached chicken with rice and onion sauce."
click at [168, 146] on input "text" at bounding box center [296, 150] width 294 height 17
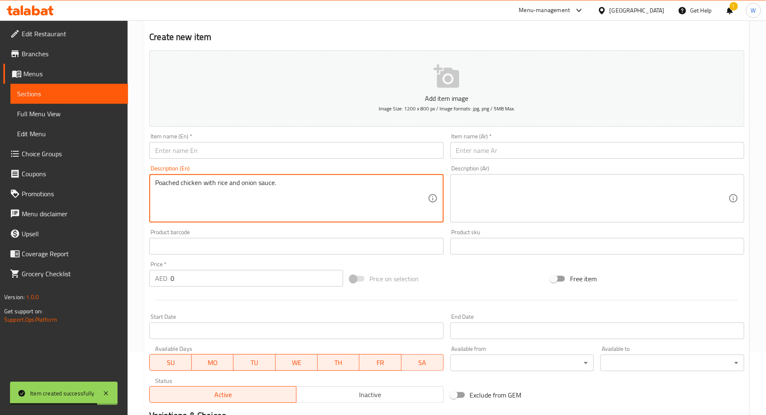
paste input "Poached Chicken w/ Rice in Onion Sauce"
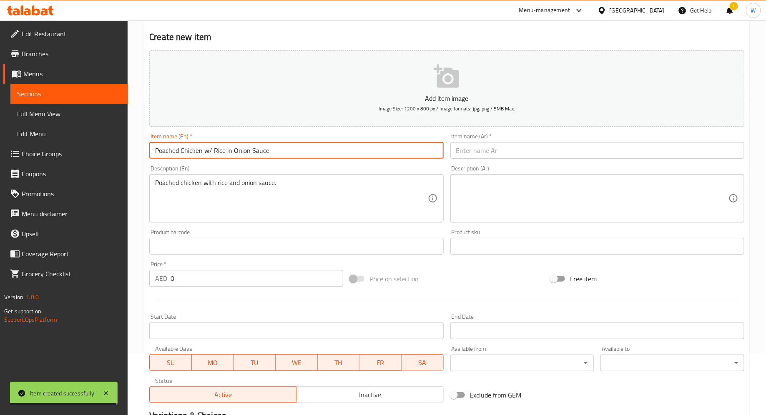
drag, startPoint x: 281, startPoint y: 153, endPoint x: 117, endPoint y: 152, distance: 163.5
click at [117, 152] on div "Edit Restaurant Branches Menus Sections Full Menu View Edit Menu Choice Groups …" at bounding box center [383, 242] width 766 height 569
type input "Poached Chicken w/ Rice in Onion Sauce"
click at [488, 152] on input "text" at bounding box center [597, 150] width 294 height 17
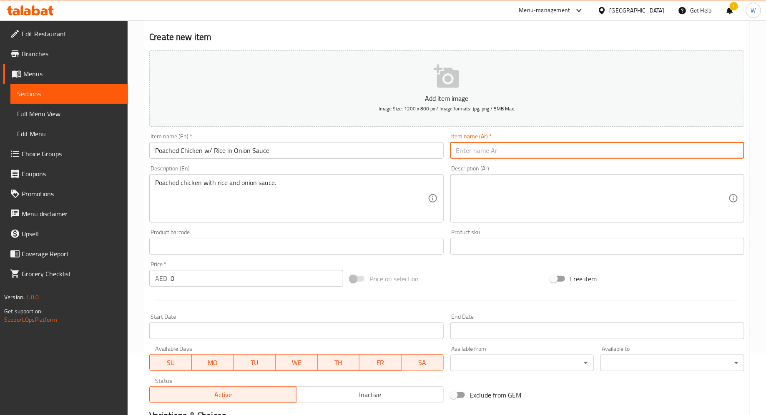
paste input "دجاج مسلوق مع أرز بصلصة البصل"
type input "دجاج مسلوق مع أرز بصلصة البصل"
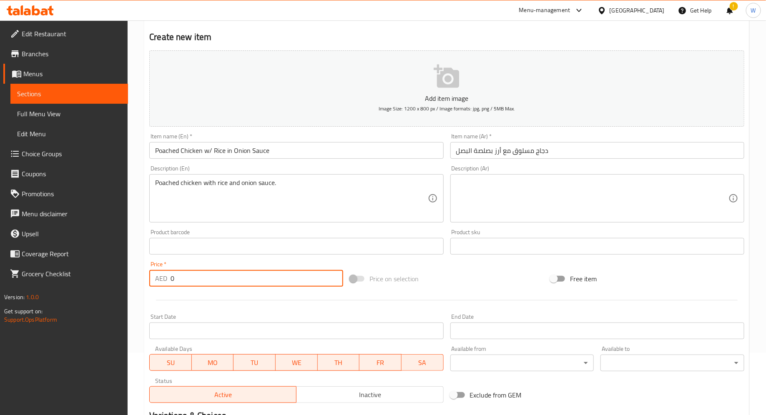
drag, startPoint x: 238, startPoint y: 281, endPoint x: 48, endPoint y: 280, distance: 190.6
click at [46, 280] on div "Edit Restaurant Branches Menus Sections Full Menu View Edit Menu Choice Groups …" at bounding box center [383, 242] width 766 height 569
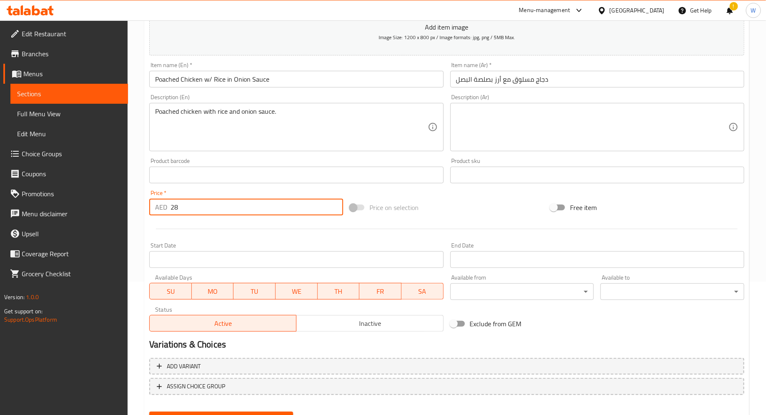
scroll to position [173, 0]
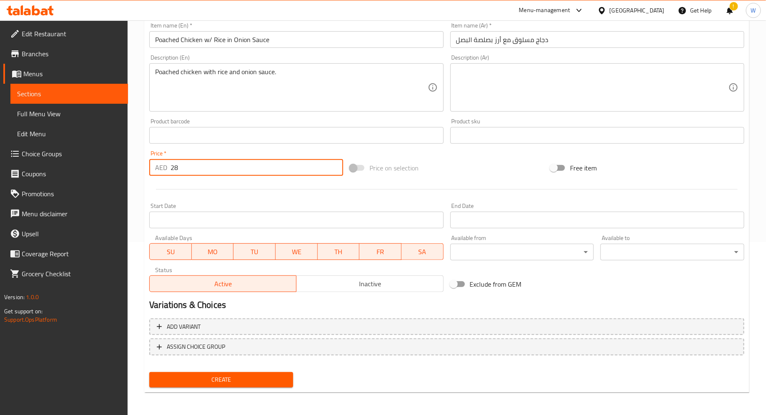
type input "28"
click at [202, 380] on span "Create" at bounding box center [221, 380] width 131 height 10
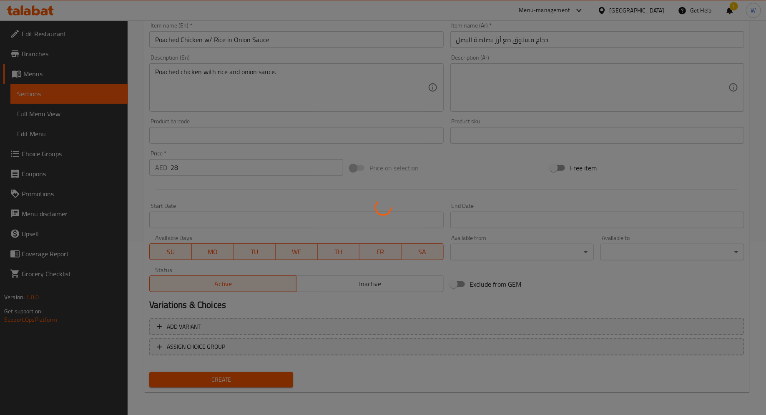
type input "0"
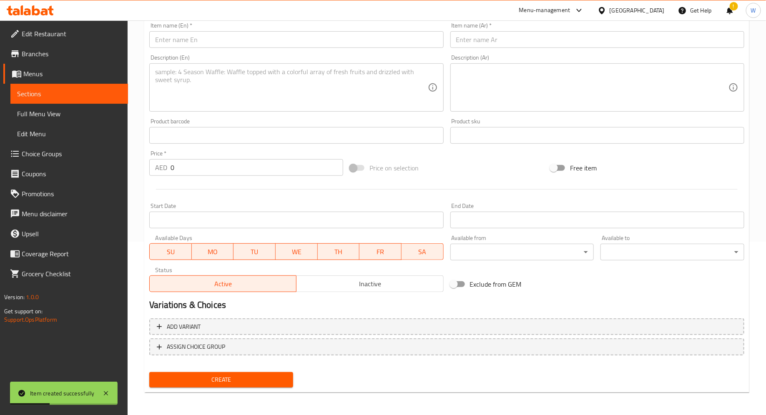
click at [244, 86] on textarea at bounding box center [291, 88] width 272 height 40
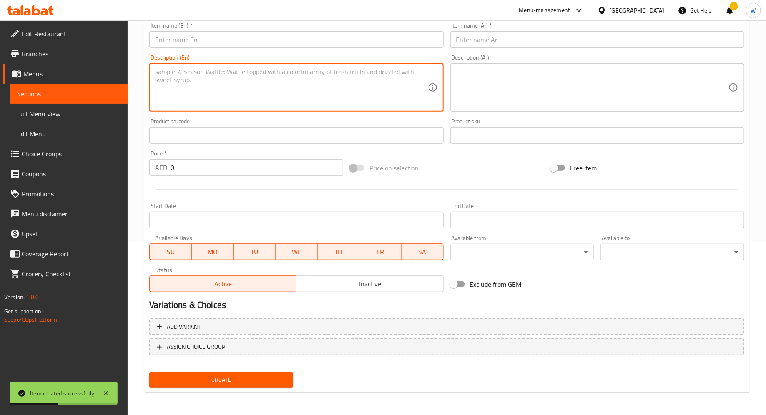
paste textarea "Char Siu Chicken Legs (without bone) w/ Rice Boneless Cantonese-style BBQ chick…"
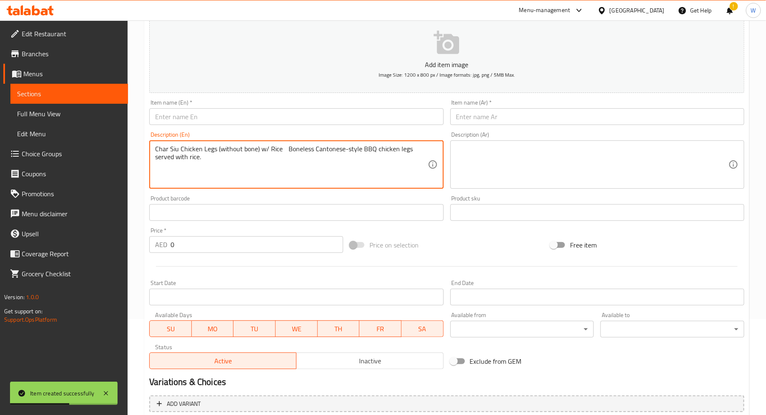
scroll to position [19, 0]
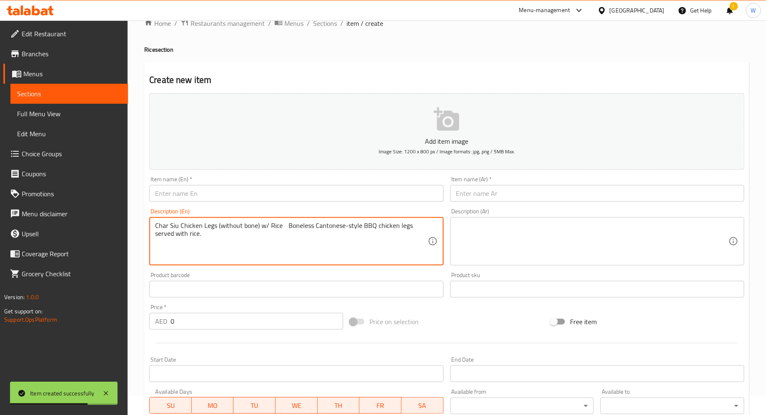
drag, startPoint x: 286, startPoint y: 228, endPoint x: 106, endPoint y: 228, distance: 179.7
click at [106, 228] on div "Edit Restaurant Branches Menus Sections Full Menu View Edit Menu Choice Groups …" at bounding box center [383, 285] width 766 height 569
type textarea "Boneless Cantonese-style BBQ chicken legs served with rice."
click at [194, 194] on input "text" at bounding box center [296, 193] width 294 height 17
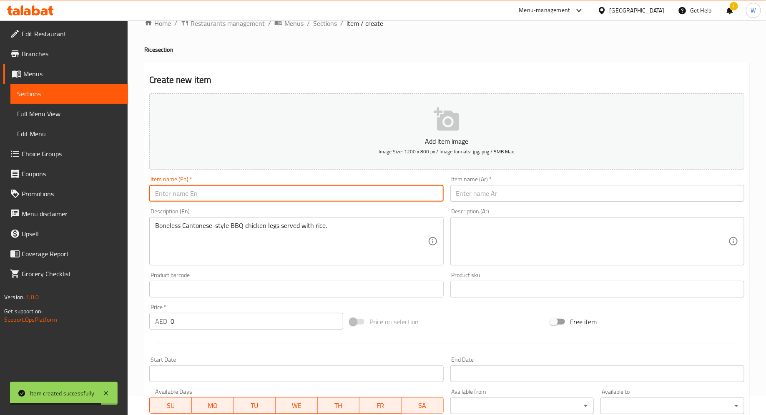
paste input "Char Siu Chicken Legs (without bone) w/ Rice"
drag, startPoint x: 279, startPoint y: 191, endPoint x: 270, endPoint y: 191, distance: 8.3
click at [270, 191] on input "Char Siu Chicken Legs (without bone) w/ Rice" at bounding box center [296, 193] width 294 height 17
type input "Char Siu Chicken Legs (without bone) w/ Rice"
click at [462, 188] on input "text" at bounding box center [597, 193] width 294 height 17
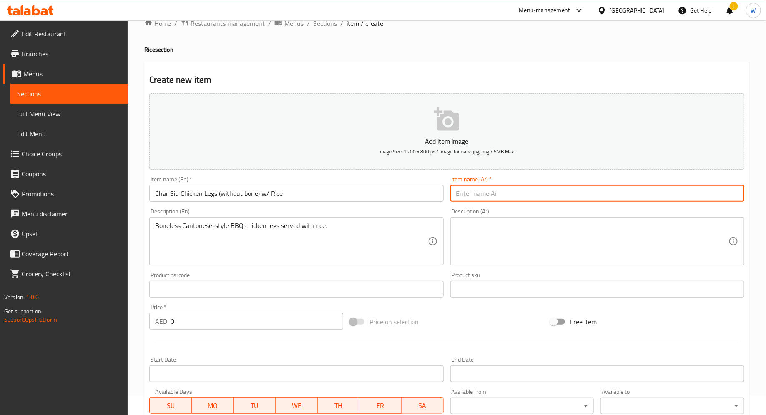
paste input "أرجل دجاج [PERSON_NAME] (بدون عظم) مع الأرز"
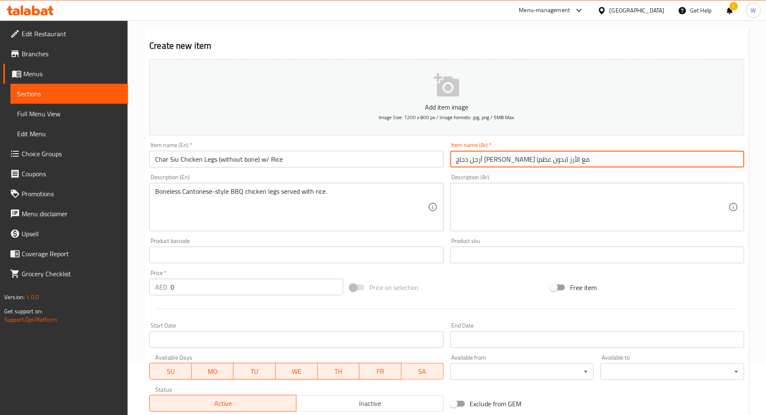
scroll to position [55, 0]
type input "أرجل دجاج [PERSON_NAME] (بدون عظم) مع الأرز"
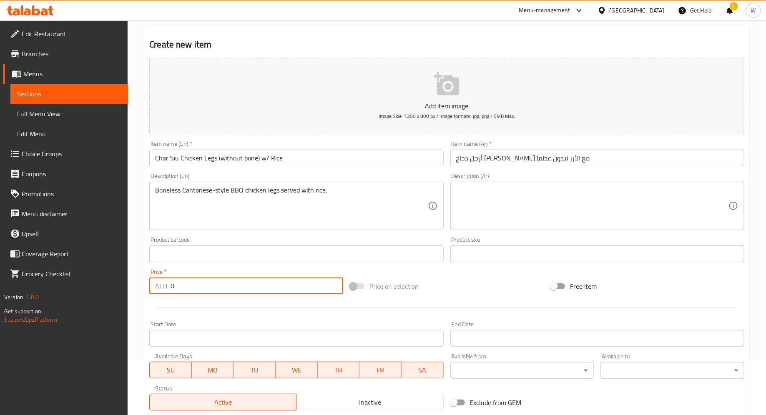
drag, startPoint x: 248, startPoint y: 283, endPoint x: 67, endPoint y: 276, distance: 180.7
click at [67, 276] on div "Edit Restaurant Branches Menus Sections Full Menu View Edit Menu Choice Groups …" at bounding box center [383, 250] width 766 height 569
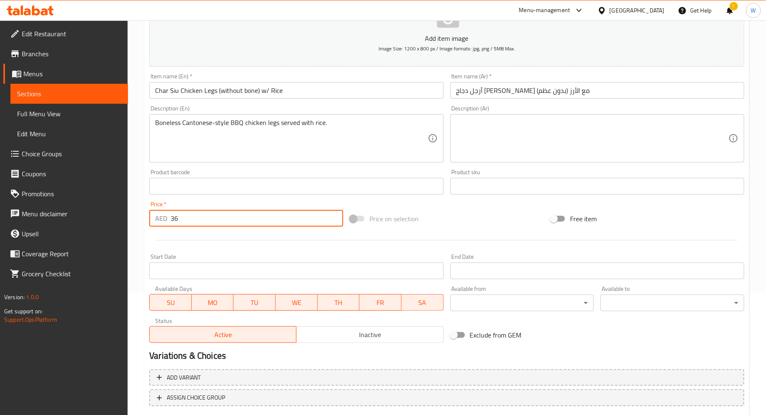
scroll to position [173, 0]
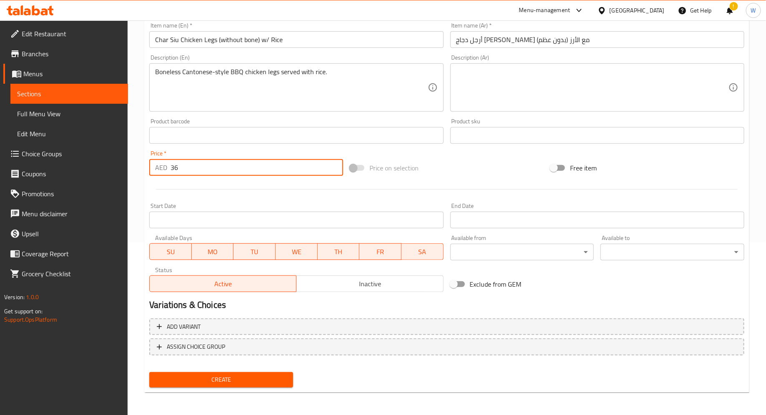
type input "36"
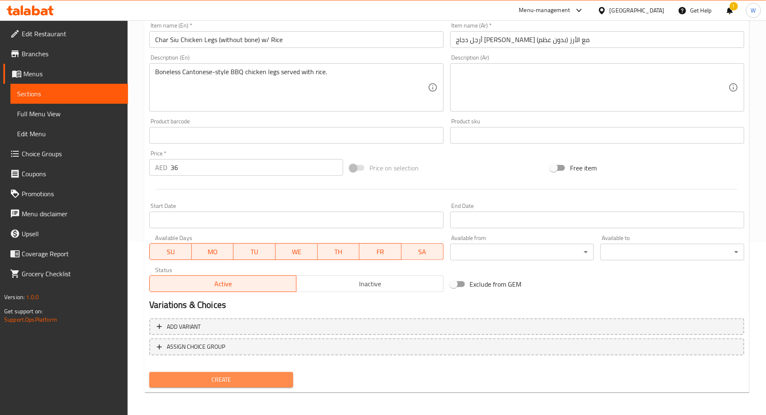
click at [206, 382] on span "Create" at bounding box center [221, 380] width 131 height 10
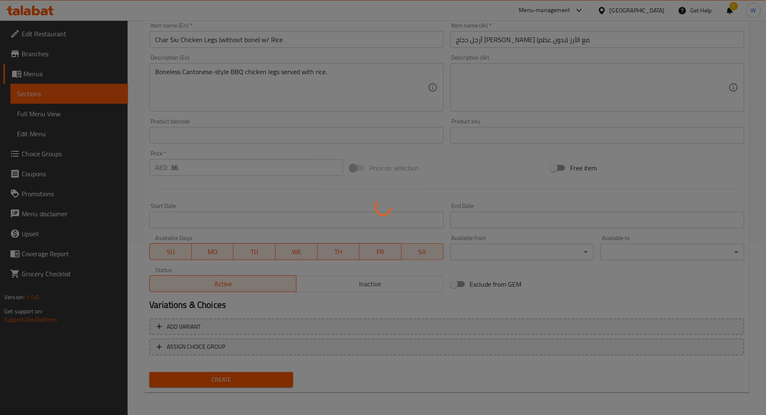
type input "0"
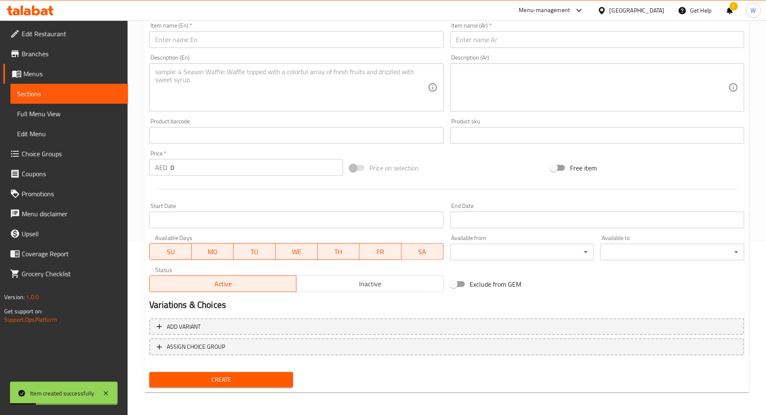
click at [258, 84] on textarea at bounding box center [291, 88] width 272 height 40
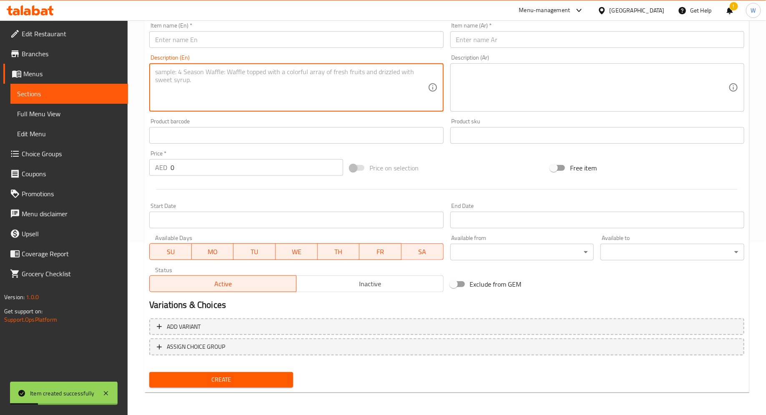
paste textarea "Roasted Duck w/ Rice (with bone) Classic roasted duck served with rice, bone-in."
drag, startPoint x: 261, startPoint y: 73, endPoint x: 86, endPoint y: 63, distance: 175.9
click at [85, 63] on div "Edit Restaurant Branches Menus Sections Full Menu View Edit Menu Choice Groups …" at bounding box center [383, 131] width 766 height 569
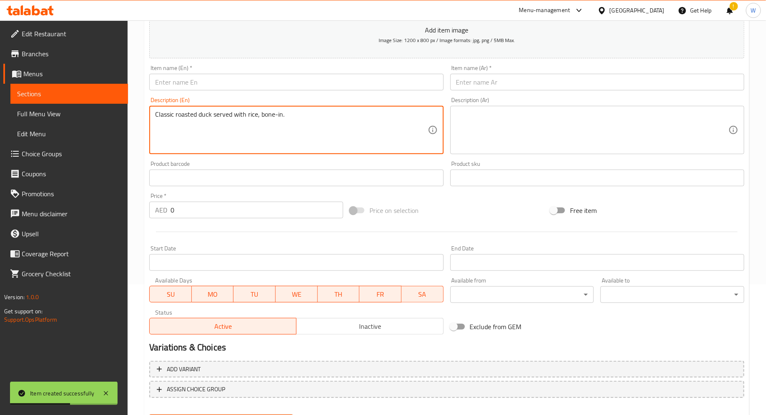
scroll to position [112, 0]
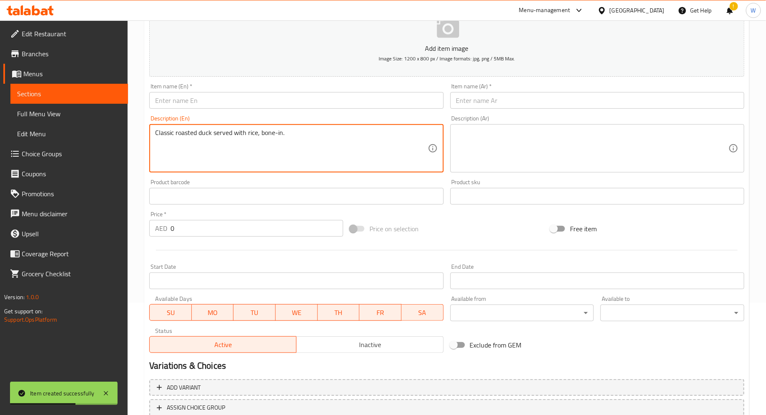
type textarea "Classic roasted duck served with rice, bone-in."
click at [190, 96] on input "text" at bounding box center [296, 100] width 294 height 17
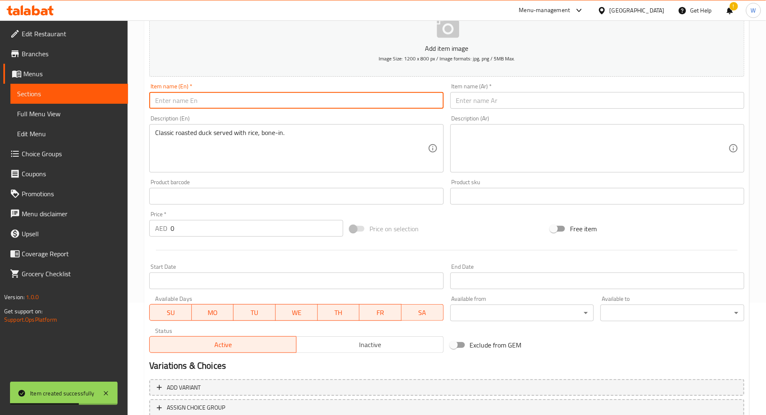
paste input "Roasted Duck w/ Rice (with bone)"
type input "Roasted Duck w/ Rice (with bone)"
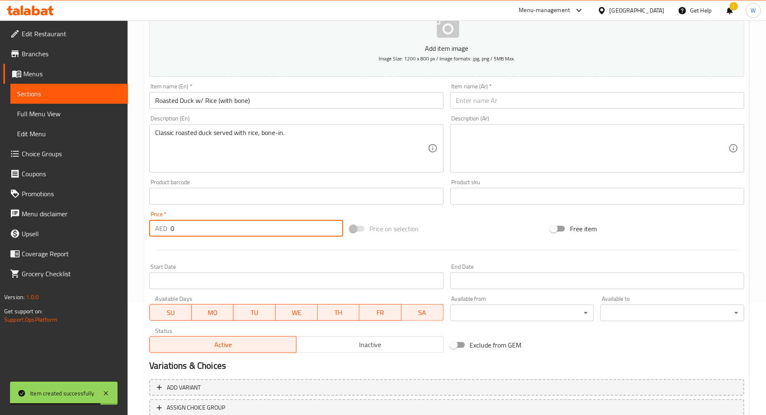
drag, startPoint x: 201, startPoint y: 227, endPoint x: 94, endPoint y: 226, distance: 107.2
click at [94, 226] on div "Edit Restaurant Branches Menus Sections Full Menu View Edit Menu Choice Groups …" at bounding box center [383, 192] width 766 height 569
type input "36"
click at [485, 100] on input "text" at bounding box center [597, 100] width 294 height 17
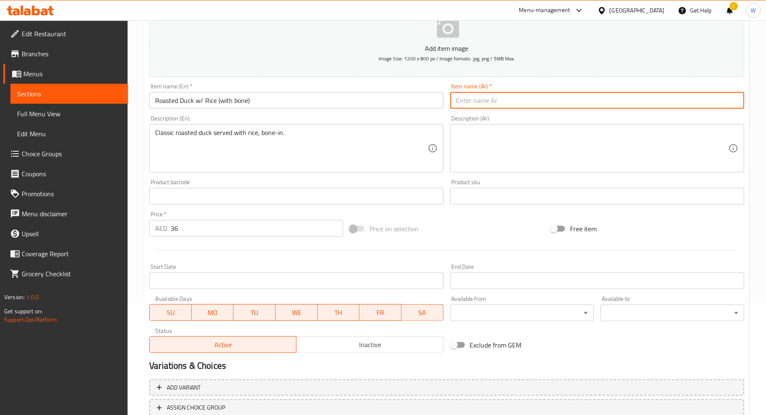
paste input "بطة مشوية مع أرز (مع العظم)"
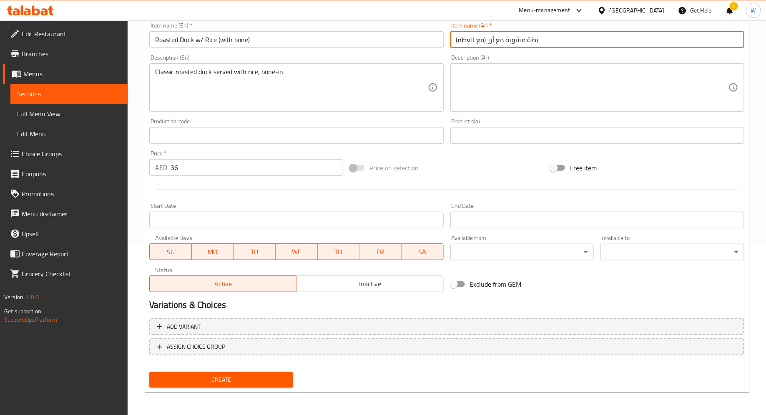
type input "بطة مشوية مع أرز (مع العظم)"
click at [214, 377] on span "Create" at bounding box center [221, 380] width 131 height 10
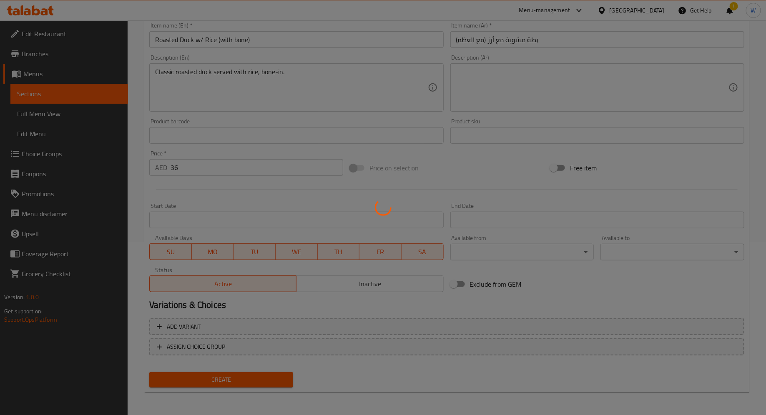
type input "0"
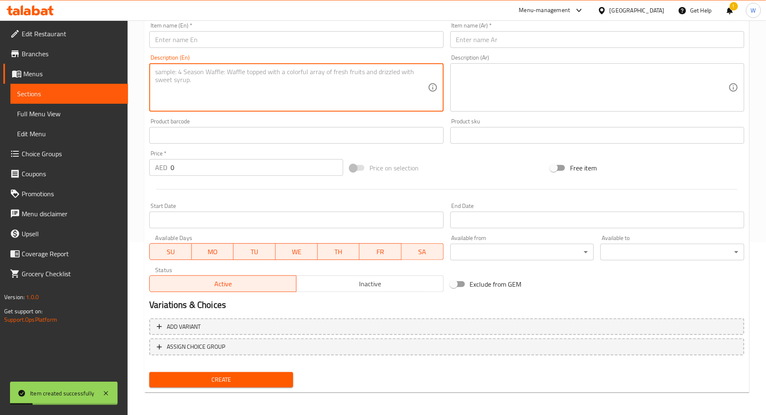
click at [212, 74] on textarea at bounding box center [291, 88] width 272 height 40
paste textarea "Roasted Duck & Chicken w/ Rice (with bone) Combination of roasted duck and chic…"
drag, startPoint x: 282, startPoint y: 74, endPoint x: 40, endPoint y: 53, distance: 243.6
click at [40, 53] on div "Edit Restaurant Branches Menus Sections Full Menu View Edit Menu Choice Groups …" at bounding box center [383, 131] width 766 height 569
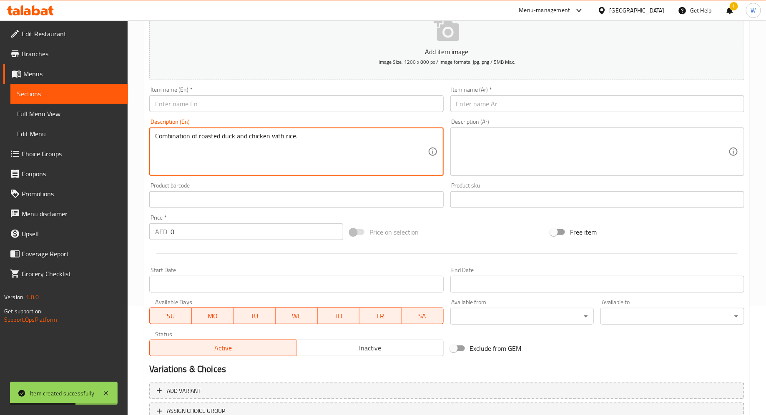
scroll to position [96, 0]
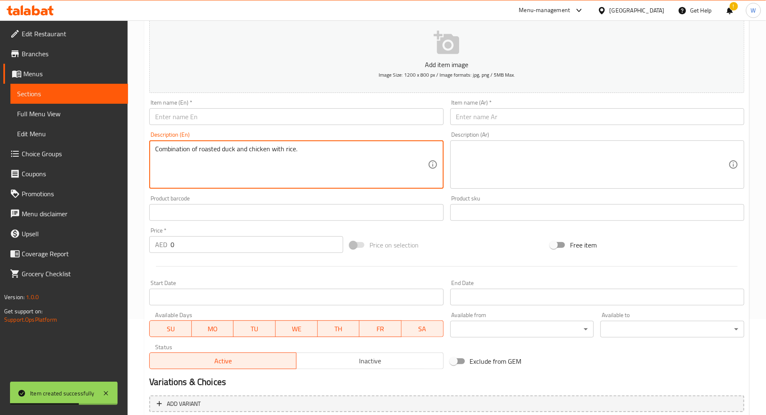
type textarea "Combination of roasted duck and chicken with rice."
click at [186, 119] on input "text" at bounding box center [296, 116] width 294 height 17
paste input "Roasted Duck & Chicken w/ Rice (with bone)"
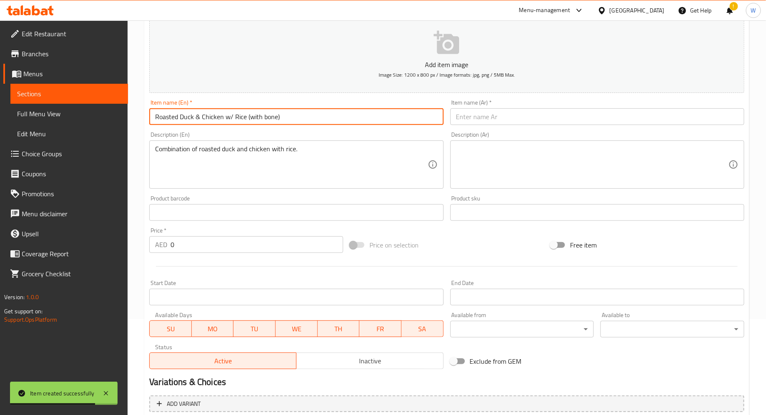
type input "Roasted Duck & Chicken w/ Rice (with bone)"
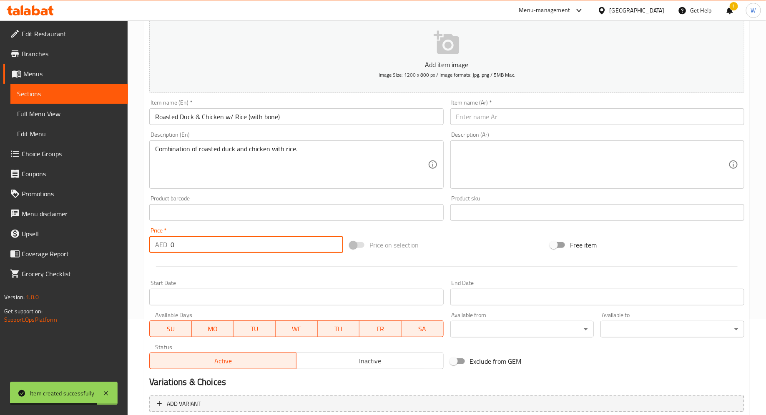
drag, startPoint x: 184, startPoint y: 247, endPoint x: 147, endPoint y: 247, distance: 37.5
click at [147, 247] on div "Price   * AED 0 Price *" at bounding box center [246, 240] width 201 height 32
type input "42"
click at [470, 111] on input "text" at bounding box center [597, 116] width 294 height 17
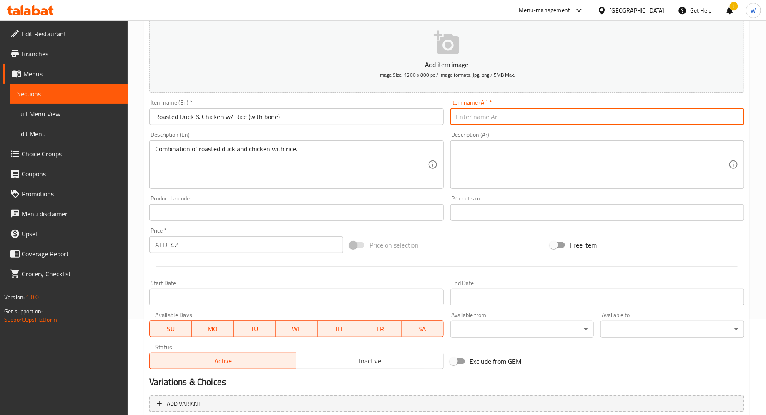
paste input "بط مشوي ودجاج مع أرز (مع العظم)"
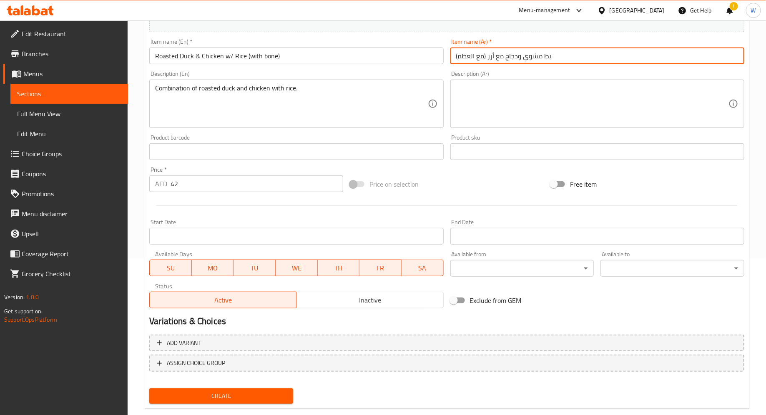
scroll to position [173, 0]
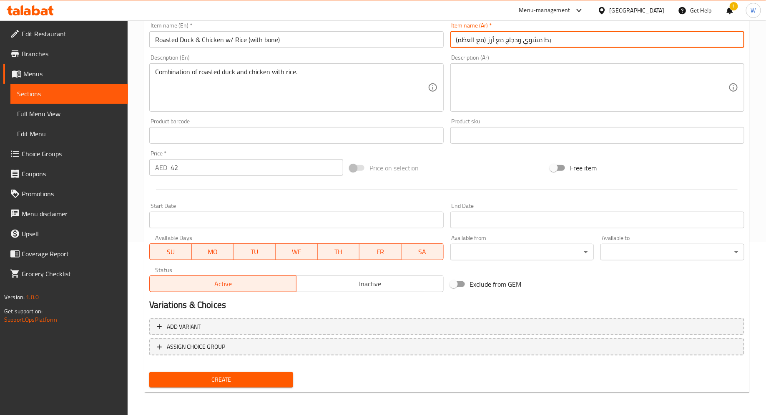
type input "بط مشوي ودجاج مع أرز (مع العظم)"
click at [236, 377] on span "Create" at bounding box center [221, 380] width 131 height 10
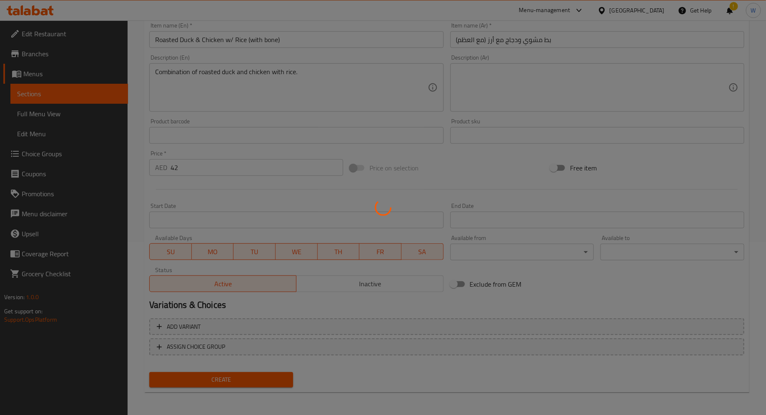
type input "0"
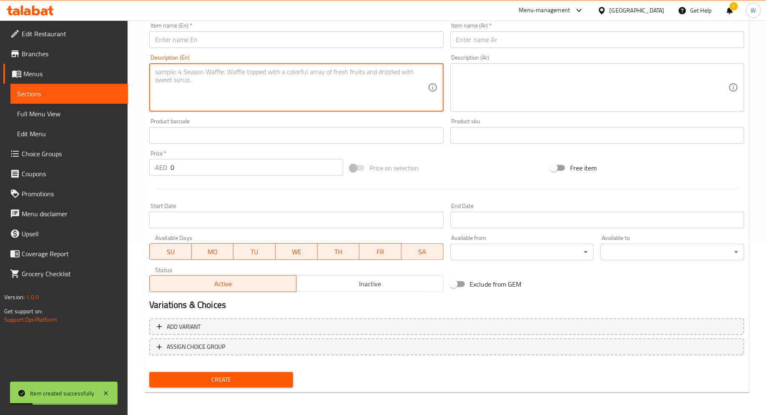
click at [325, 98] on textarea at bounding box center [291, 88] width 272 height 40
paste textarea "Roasted Beef & Duck & Chicken w/ Rice (with bone) Trio of roasted meats — beef,…"
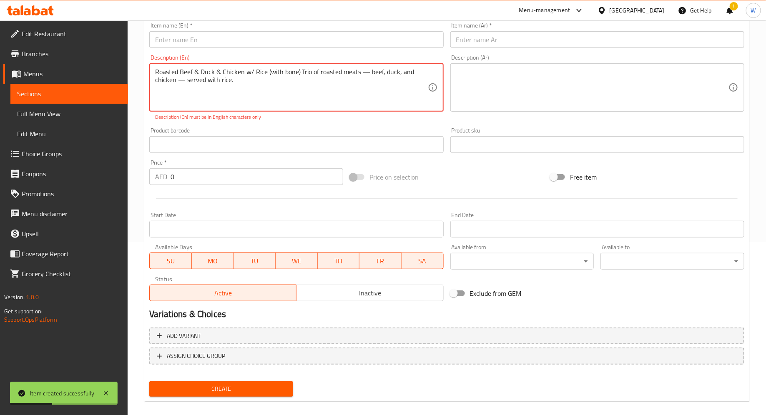
drag, startPoint x: 307, startPoint y: 73, endPoint x: 110, endPoint y: 61, distance: 198.0
click at [110, 61] on div "Edit Restaurant Branches Menus Sections Full Menu View Edit Menu Choice Groups …" at bounding box center [383, 136] width 766 height 578
type textarea "Trio of roasted meats — beef, duck, and chicken — served with rice."
click at [181, 38] on input "text" at bounding box center [296, 39] width 294 height 17
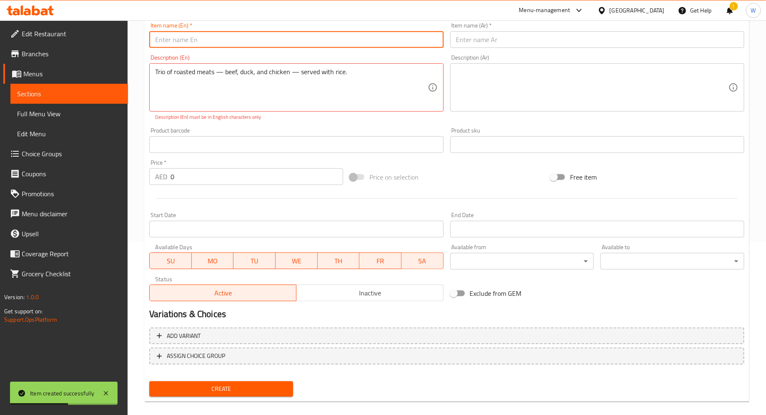
paste input "Roasted Beef & Duck & Chicken w/ Rice (with bone)"
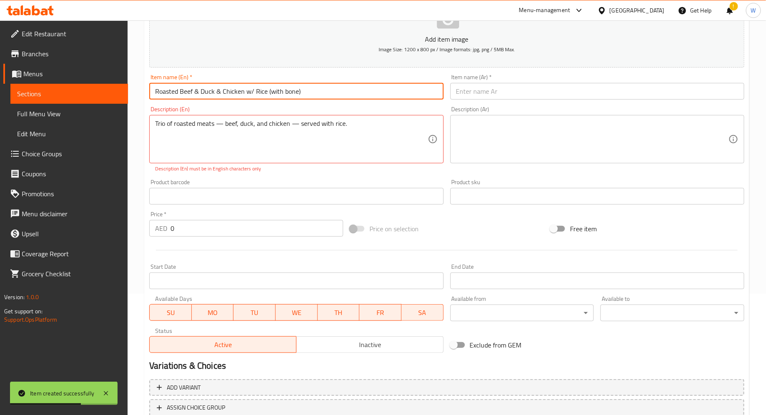
scroll to position [119, 0]
type input "Roasted Beef & Duck & Chicken w/ Rice (with bone)"
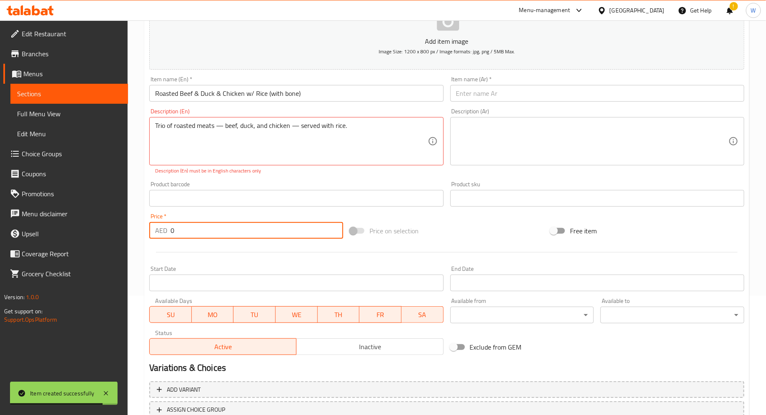
drag, startPoint x: 195, startPoint y: 229, endPoint x: 90, endPoint y: 227, distance: 105.5
click at [90, 227] on div "Edit Restaurant Branches Menus Sections Full Menu View Edit Menu Choice Groups …" at bounding box center [383, 190] width 766 height 578
type input "48"
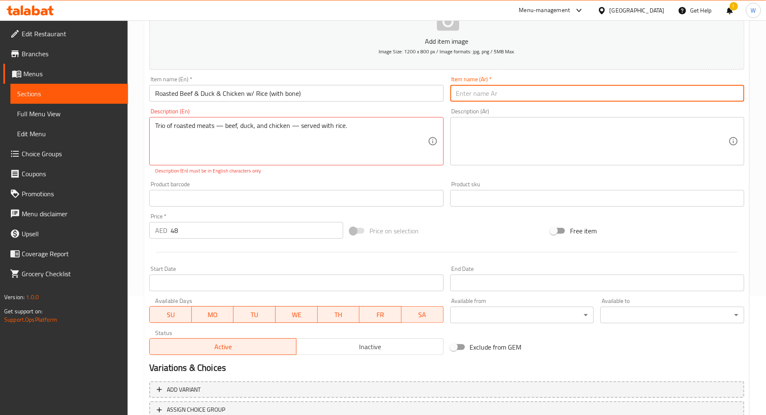
click at [471, 98] on input "text" at bounding box center [597, 93] width 294 height 17
paste input "لحم ب[PERSON_NAME] وبط ودجاج مع أرز (مع العظم)"
type input "لحم ب[PERSON_NAME] وبط ودجاج مع أرز (مع العظم)"
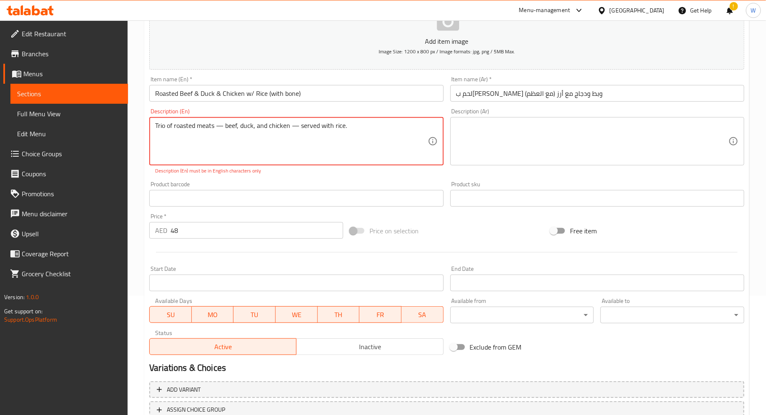
click at [156, 125] on textarea "Trio of roasted meats — beef, duck, and chicken — served with rice." at bounding box center [291, 142] width 272 height 40
click at [222, 123] on textarea "Trio of roasted meats — beef, duck, and chicken — served with rice." at bounding box center [291, 142] width 272 height 40
click at [291, 127] on textarea "Trio of roasted meats beef, duck, and chicken — served with rice." at bounding box center [291, 142] width 272 height 40
drag, startPoint x: 291, startPoint y: 127, endPoint x: 279, endPoint y: 127, distance: 11.7
click at [279, 127] on textarea "Trio of roasted meats beef, duck, and chicken — served with rice." at bounding box center [291, 142] width 272 height 40
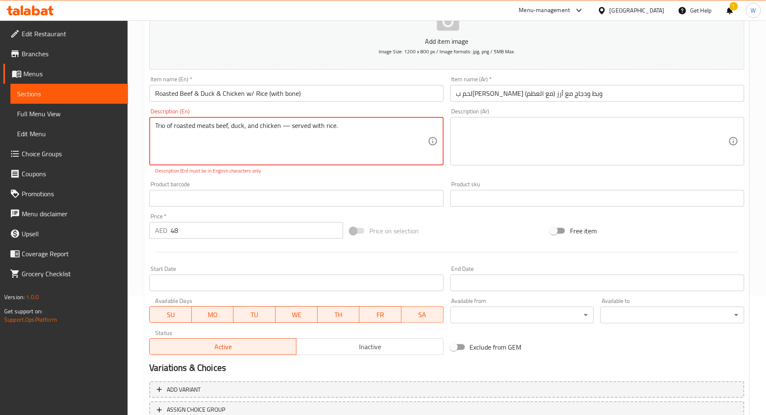
click at [296, 128] on textarea "Trio of roasted meats beef, duck, and chicken — served with rice." at bounding box center [291, 142] width 272 height 40
drag, startPoint x: 290, startPoint y: 126, endPoint x: 283, endPoint y: 125, distance: 7.2
click at [283, 125] on textarea "Trio of roasted meats beef, duck, and chicken — served with rice." at bounding box center [291, 142] width 272 height 40
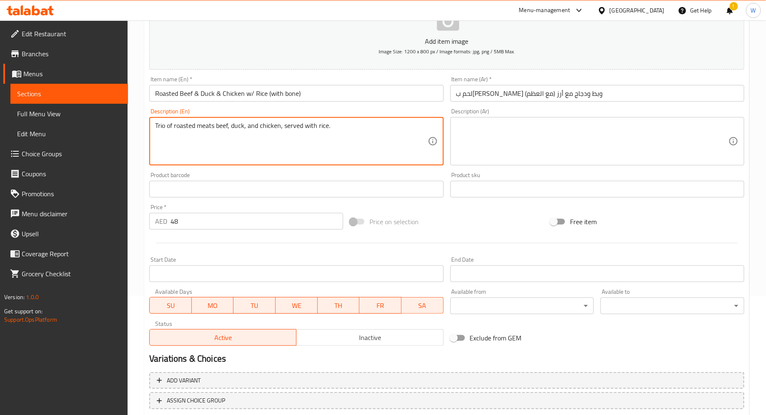
click at [215, 125] on textarea "Trio of roasted meats beef, duck, and chicken, served with rice." at bounding box center [291, 142] width 272 height 40
type textarea "Trio of roasted meats: beef, duck, and chicken, served with rice."
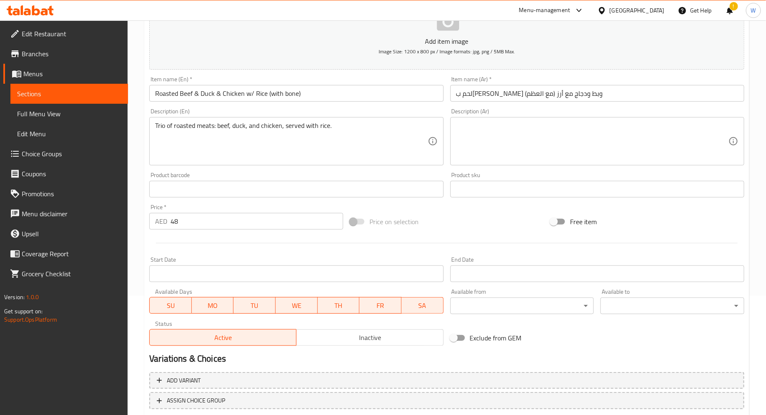
click at [318, 247] on div at bounding box center [447, 243] width 602 height 20
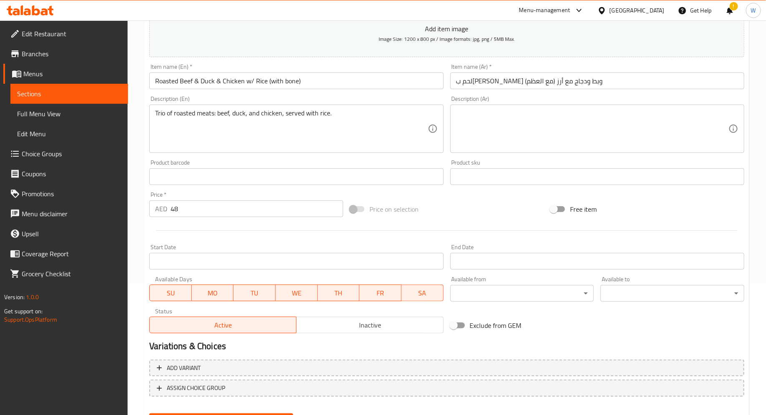
scroll to position [173, 0]
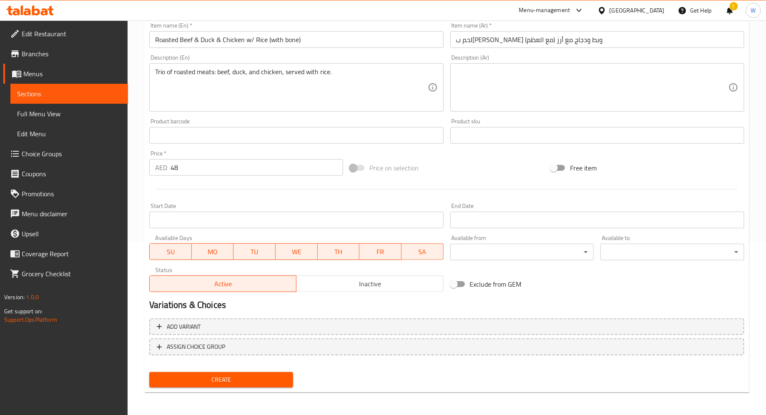
click at [226, 377] on span "Create" at bounding box center [221, 380] width 131 height 10
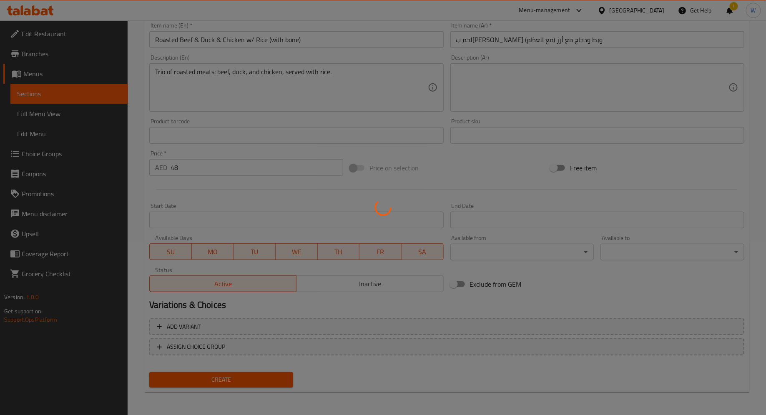
type input "0"
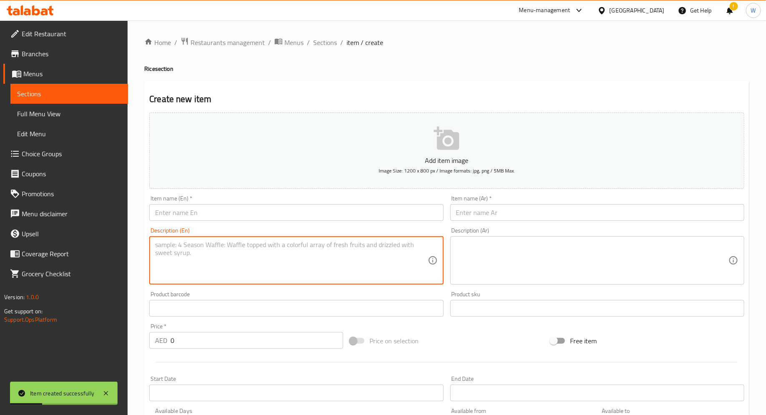
click at [278, 259] on textarea at bounding box center [291, 261] width 272 height 40
paste textarea "Steamed Chicken and Lentinus w/ Rice in Lotus Leaf Steamed chicken and mushroom…"
drag, startPoint x: 307, startPoint y: 246, endPoint x: 102, endPoint y: 228, distance: 205.6
click at [102, 228] on div "Edit Restaurant Branches Menus Sections Full Menu View Edit Menu Choice Groups …" at bounding box center [383, 304] width 766 height 569
type textarea "Steamed chicken and mushrooms wrapped in lotus leaf with rice."
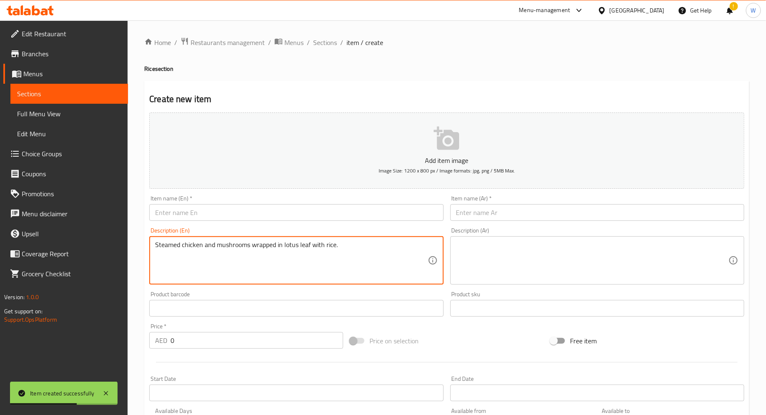
click at [226, 216] on input "text" at bounding box center [296, 212] width 294 height 17
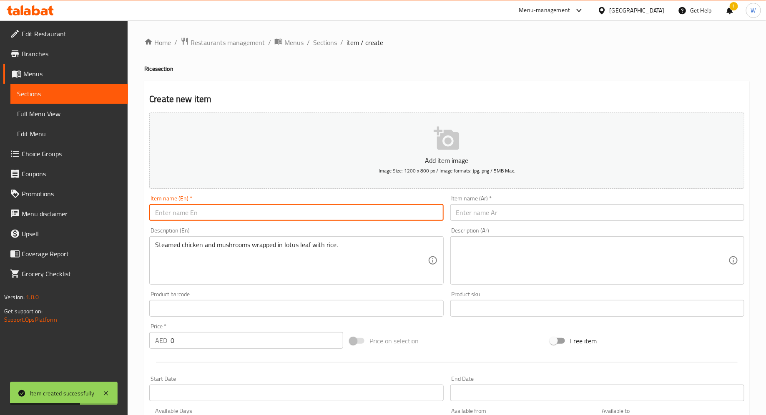
paste input "Steamed Chicken and Lentinus w/ Rice in Lotus Leaf"
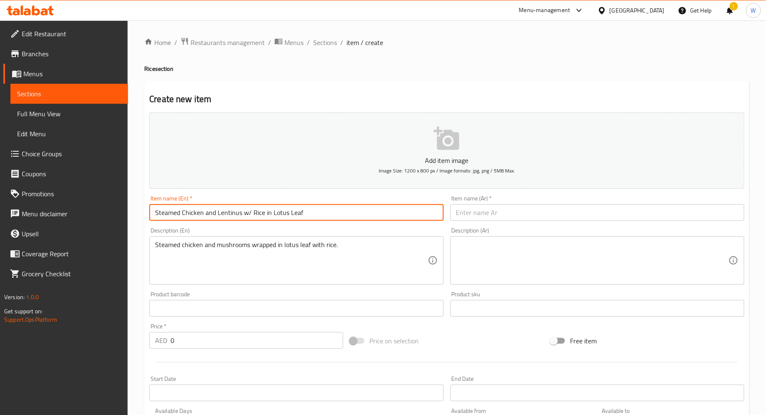
type input "Steamed Chicken and Lentinus w/ Rice in Lotus Leaf"
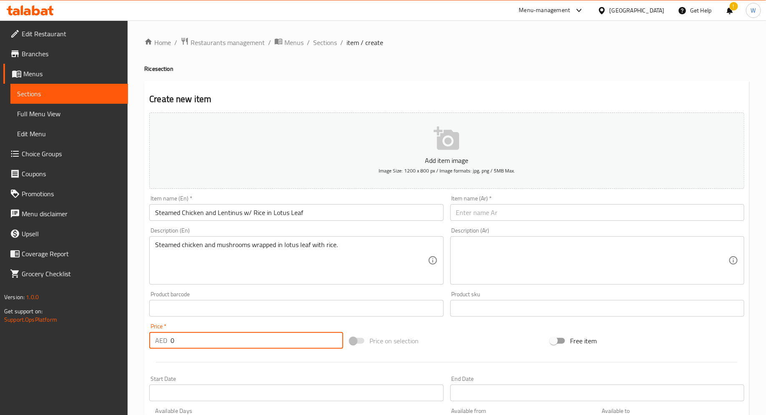
drag, startPoint x: 196, startPoint y: 336, endPoint x: 70, endPoint y: 333, distance: 126.0
click at [70, 333] on div "Edit Restaurant Branches Menus Sections Full Menu View Edit Menu Choice Groups …" at bounding box center [383, 304] width 766 height 569
type input "38"
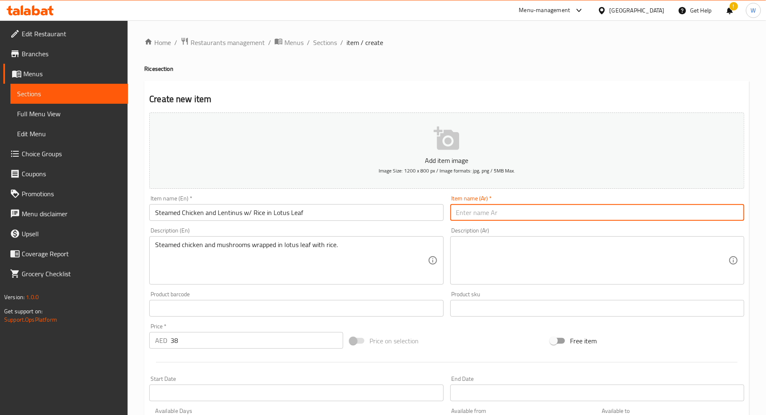
click at [473, 211] on input "text" at bounding box center [597, 212] width 294 height 17
paste input "دجاج مطهو على البخار مع العدس والأرز في أوراق اللوتس"
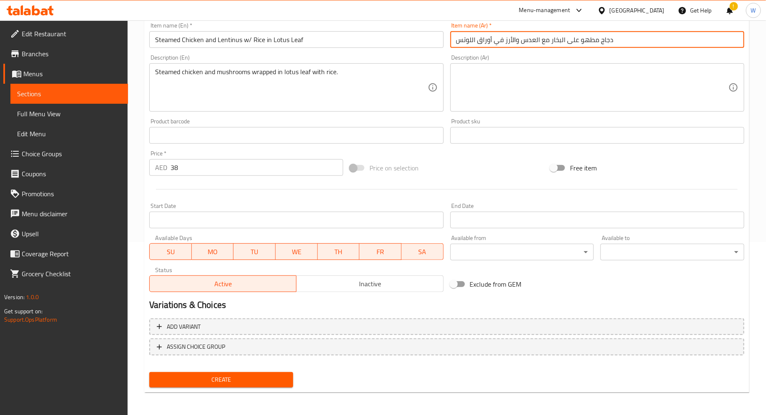
type input "دجاج مطهو على البخار مع العدس والأرز في أوراق اللوتس"
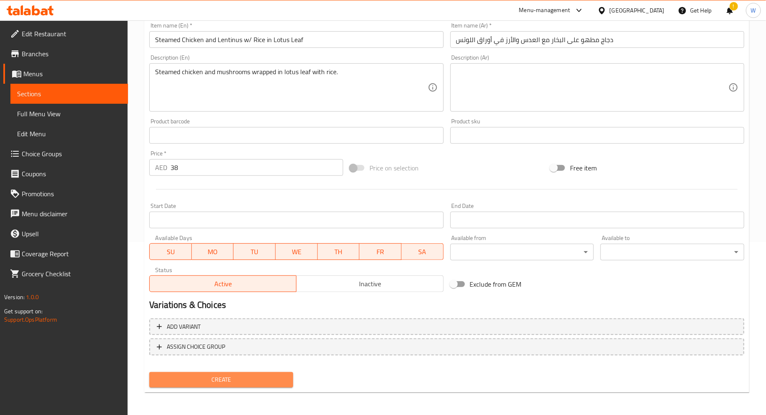
click at [248, 381] on span "Create" at bounding box center [221, 380] width 131 height 10
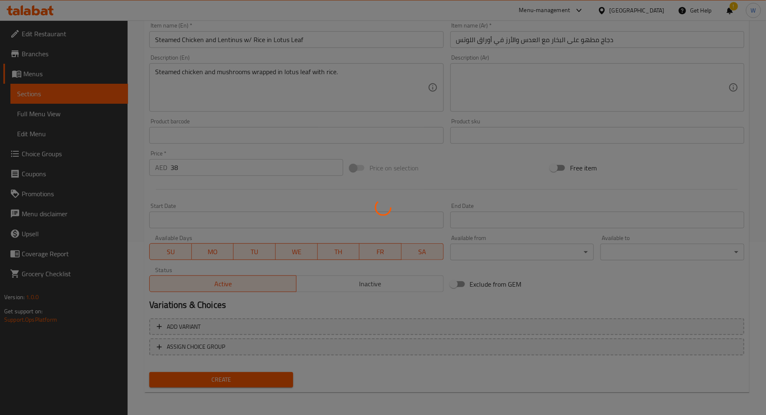
type input "0"
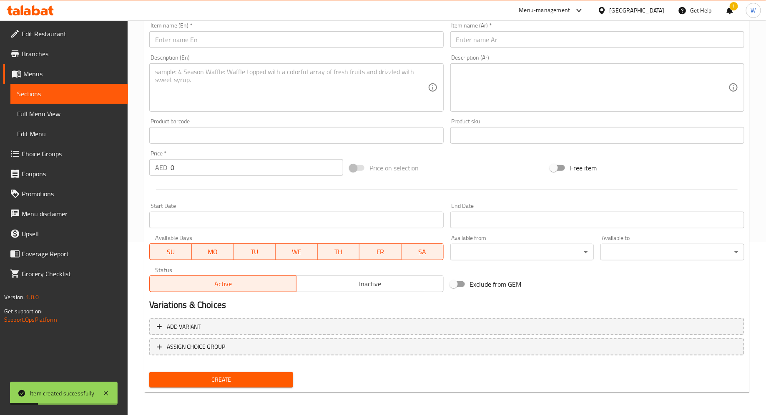
click at [210, 83] on textarea at bounding box center [291, 88] width 272 height 40
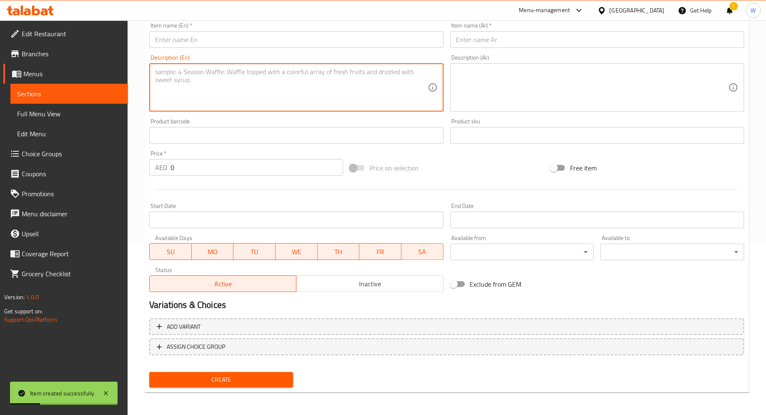
paste textarea "Scrambled Egg w/ Shrimps w/ Rice Stir-fried scrambled eggs with shrimps, served…"
drag, startPoint x: 261, startPoint y: 75, endPoint x: 75, endPoint y: 71, distance: 186.4
click at [75, 71] on div "Edit Restaurant Branches Menus Sections Full Menu View Edit Menu Choice Groups …" at bounding box center [383, 131] width 766 height 569
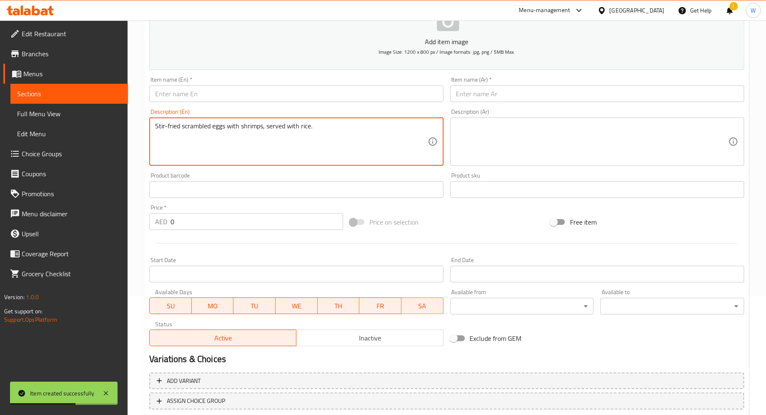
scroll to position [103, 0]
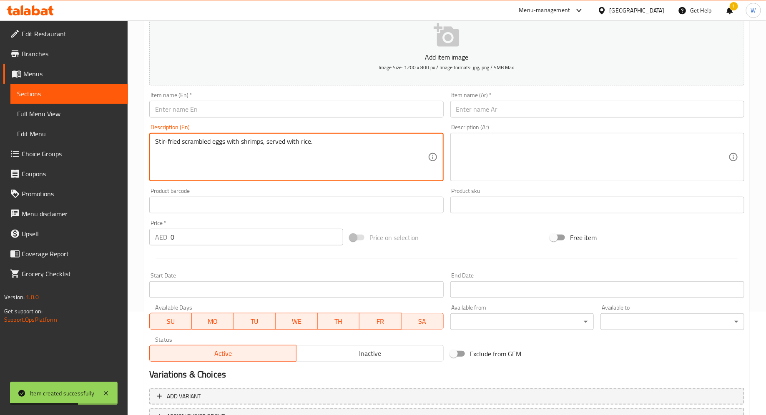
type textarea "Stir-fried scrambled eggs with shrimps, served with rice."
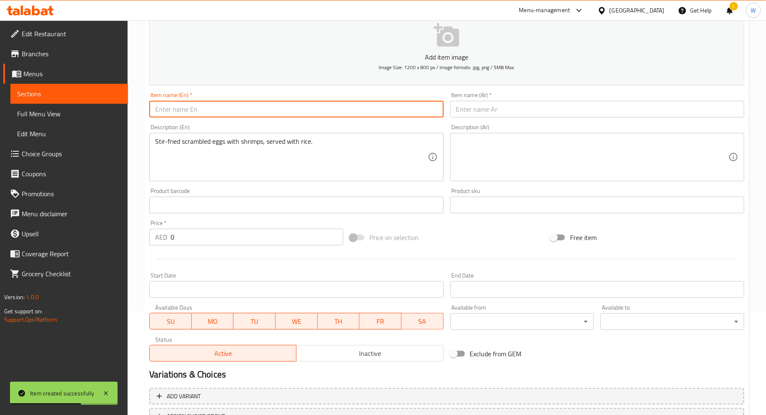
click at [185, 107] on input "text" at bounding box center [296, 109] width 294 height 17
paste input "Scrambled Egg w/ Shrimps w/ Rice"
type input "Scrambled Egg w/ Shrimps w/ Rice"
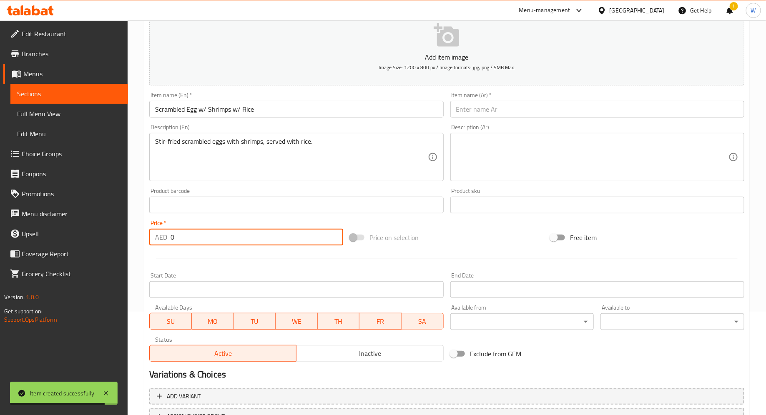
drag, startPoint x: 205, startPoint y: 235, endPoint x: 69, endPoint y: 232, distance: 136.0
click at [69, 233] on div "Edit Restaurant Branches Menus Sections Full Menu View Edit Menu Choice Groups …" at bounding box center [383, 201] width 766 height 569
drag, startPoint x: 211, startPoint y: 234, endPoint x: 97, endPoint y: 234, distance: 113.4
click at [97, 234] on div "Edit Restaurant Branches Menus Sections Full Menu View Edit Menu Choice Groups …" at bounding box center [383, 201] width 766 height 569
type input "42"
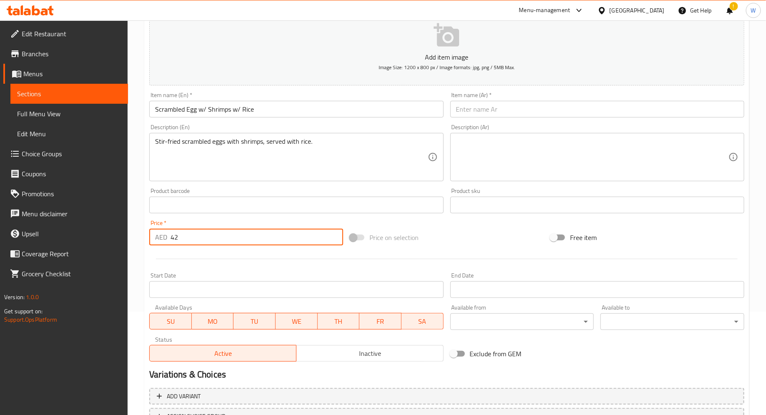
click at [498, 113] on input "text" at bounding box center [597, 109] width 294 height 17
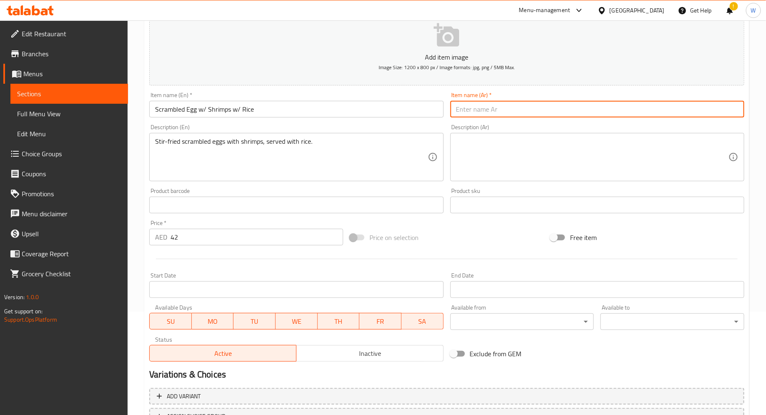
paste input "بيض مخفوق مع/ روبيان مع/ أرز"
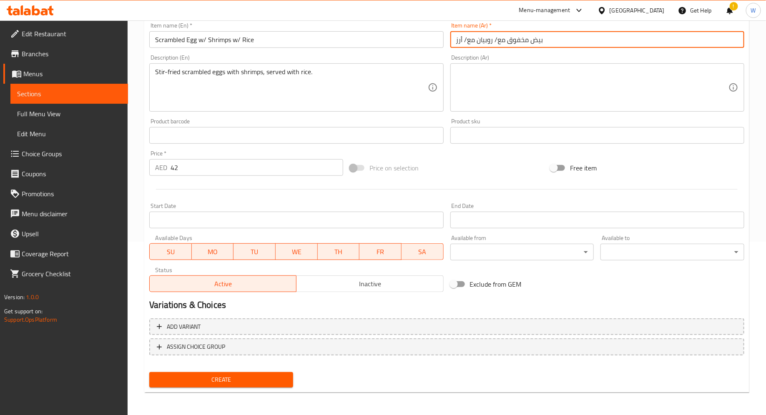
type input "بيض مخفوق مع/ روبيان مع/ أرز"
click at [225, 379] on span "Create" at bounding box center [221, 380] width 131 height 10
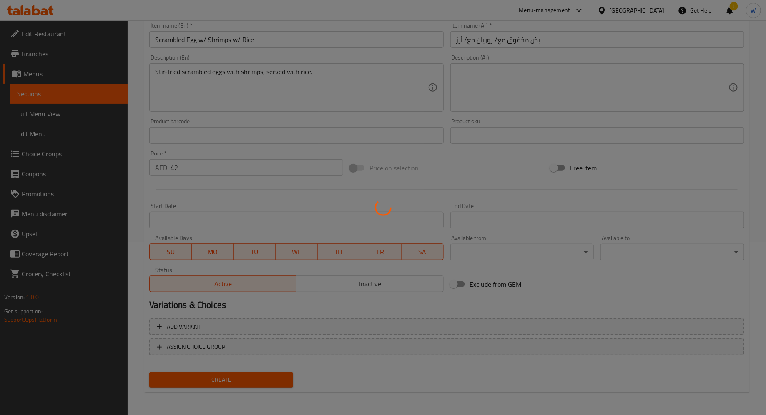
type input "0"
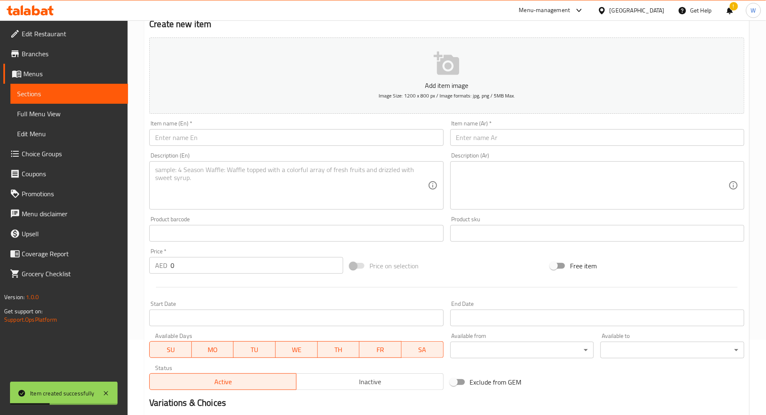
scroll to position [48, 0]
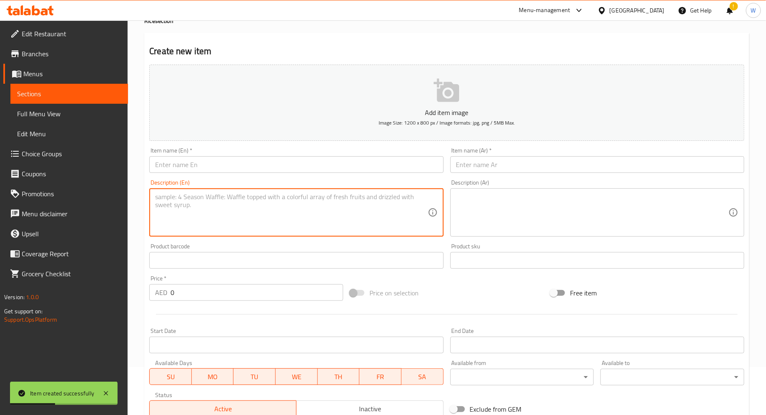
click at [223, 201] on textarea at bounding box center [291, 213] width 272 height 40
paste textarea "Braised Beef Brisket with Potatoes w/ Rice Slow-braised beef brisket and potato…"
drag, startPoint x: 283, startPoint y: 200, endPoint x: 135, endPoint y: 187, distance: 148.6
click at [135, 187] on div "Home / Restaurants management / Menus / Sections / item / create Rice section C…" at bounding box center [447, 256] width 638 height 569
type textarea "Slow-braised beef brisket and potatoes served with rice."
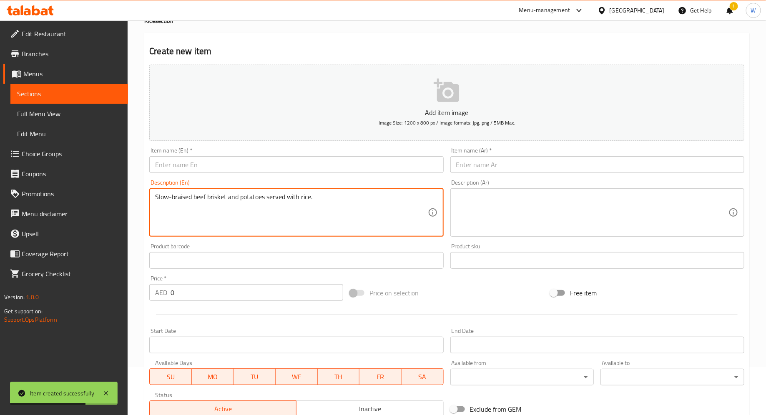
click at [216, 159] on input "text" at bounding box center [296, 164] width 294 height 17
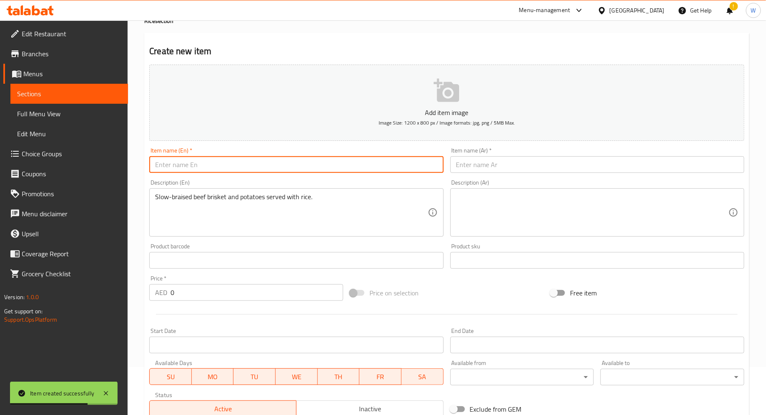
paste input "Braised Beef Brisket with Potatoes w/ Rice"
type input "Braised Beef Brisket with Potatoes w/ Rice"
click at [185, 294] on input "0" at bounding box center [257, 292] width 173 height 17
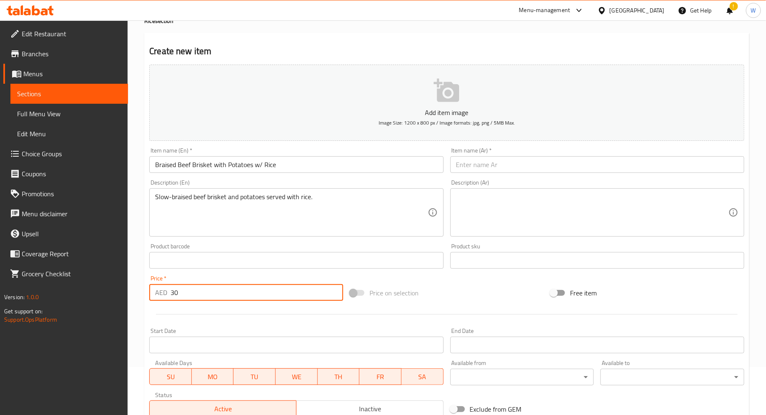
type input "30"
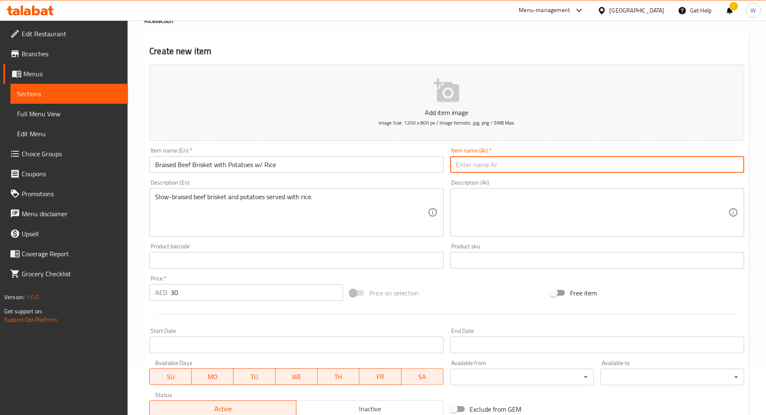
click at [483, 160] on input "text" at bounding box center [597, 164] width 294 height 17
paste input "صدر لحم بقري مطهو مع البطاطس والأرز"
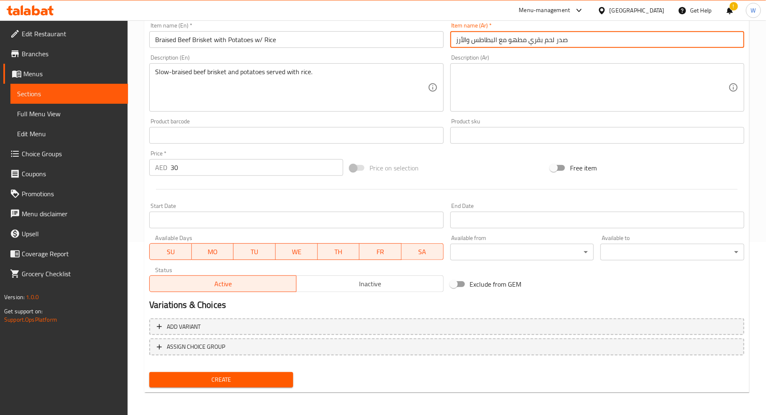
type input "صدر لحم بقري مطهو مع البطاطس والأرز"
click at [221, 380] on span "Create" at bounding box center [221, 380] width 131 height 10
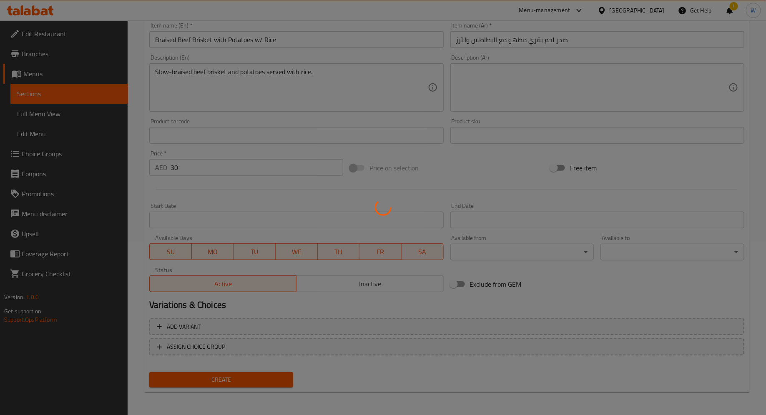
type input "0"
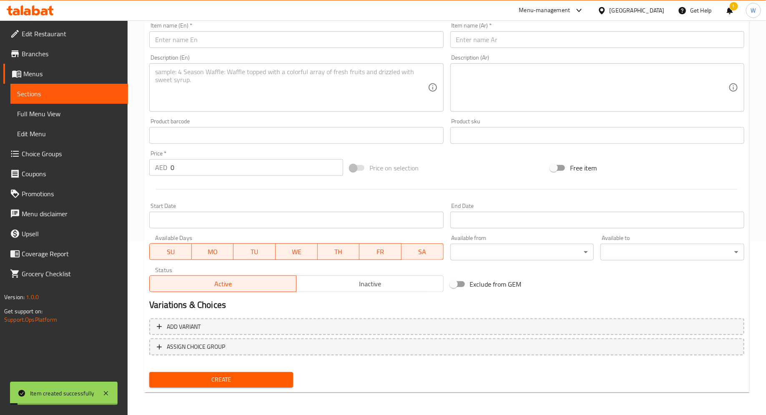
scroll to position [0, 0]
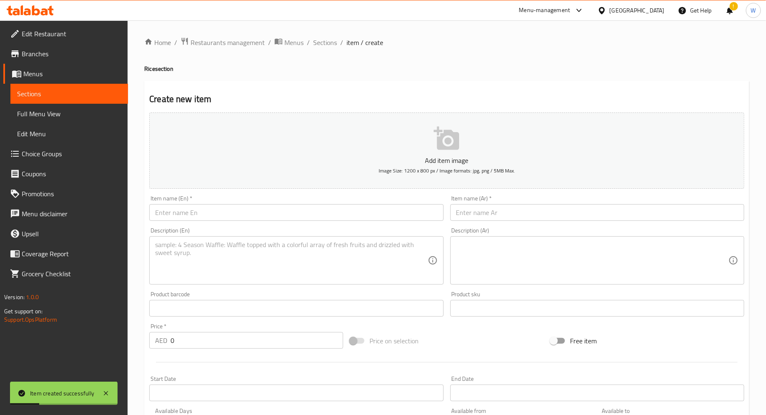
click at [254, 213] on input "text" at bounding box center [296, 212] width 294 height 17
paste input "Tomato with Scrambled Eggs w/ Rice Soft scrambled eggs with tomato served over …"
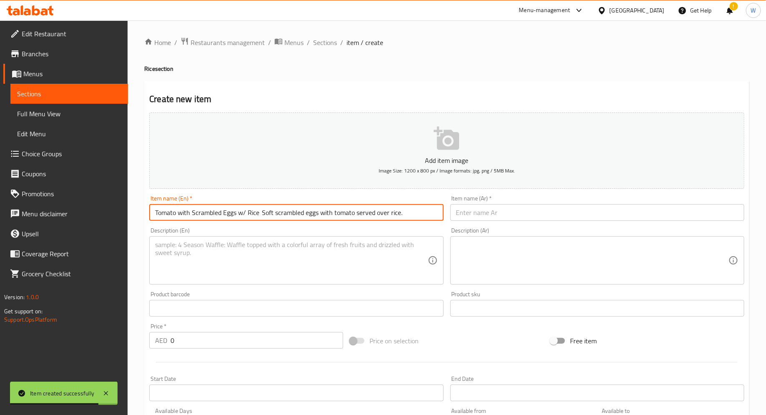
drag, startPoint x: 420, startPoint y: 214, endPoint x: 261, endPoint y: 214, distance: 158.9
click at [261, 214] on input "Tomato with Scrambled Eggs w/ Rice Soft scrambled eggs with tomato served over …" at bounding box center [296, 212] width 294 height 17
type input "Tomato with Scrambled Eggs w/ Rice"
click at [271, 262] on textarea at bounding box center [291, 261] width 272 height 40
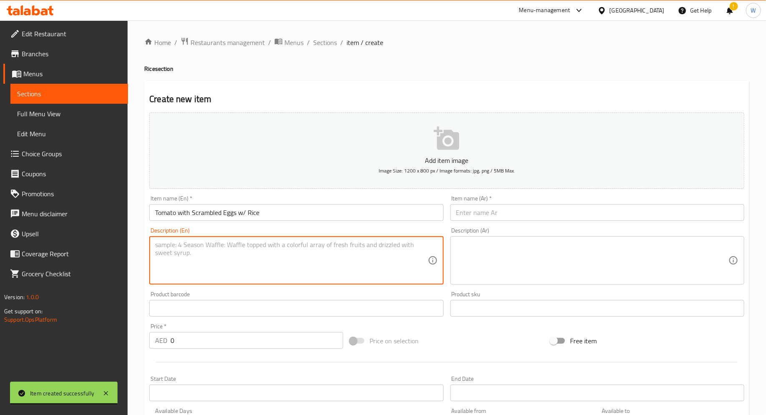
paste textarea "Soft scrambled eggs with tomato served over rice."
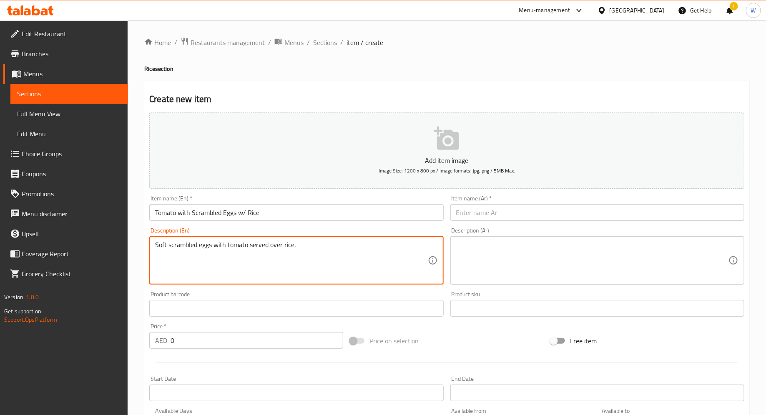
type textarea "Soft scrambled eggs with tomato served over rice."
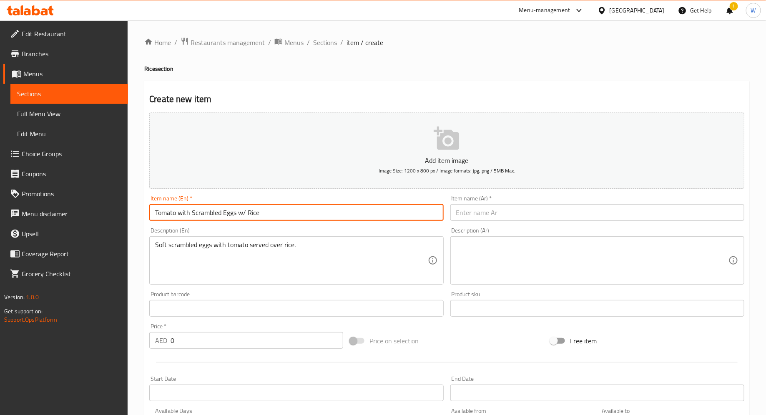
drag, startPoint x: 275, startPoint y: 216, endPoint x: 118, endPoint y: 217, distance: 157.2
click at [118, 217] on div "Edit Restaurant Branches Menus Sections Full Menu View Edit Menu Choice Groups …" at bounding box center [383, 304] width 766 height 569
click at [199, 357] on div at bounding box center [447, 362] width 602 height 20
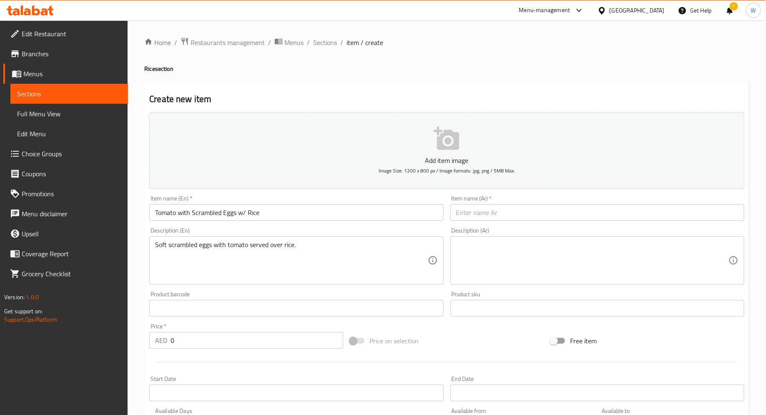
click at [480, 210] on input "text" at bounding box center [597, 212] width 294 height 17
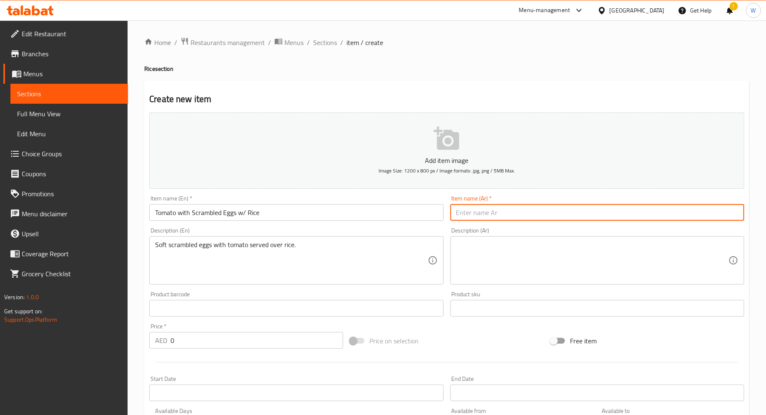
paste input "طماطم مع بيض مخفوق مع أرز"
type input "طماطم مع بيض مخفوق مع أرز"
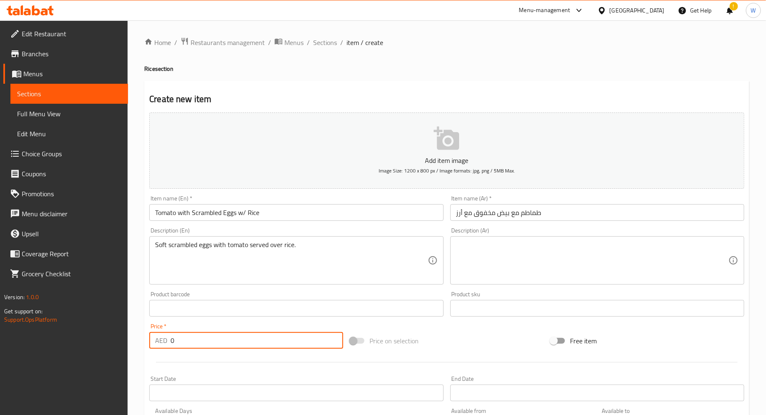
drag, startPoint x: 207, startPoint y: 340, endPoint x: 105, endPoint y: 340, distance: 102.2
click at [105, 340] on div "Edit Restaurant Branches Menus Sections Full Menu View Edit Menu Choice Groups …" at bounding box center [383, 304] width 766 height 569
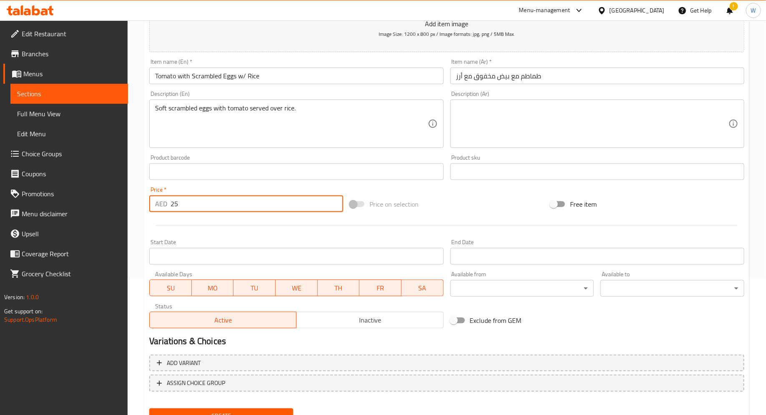
scroll to position [173, 0]
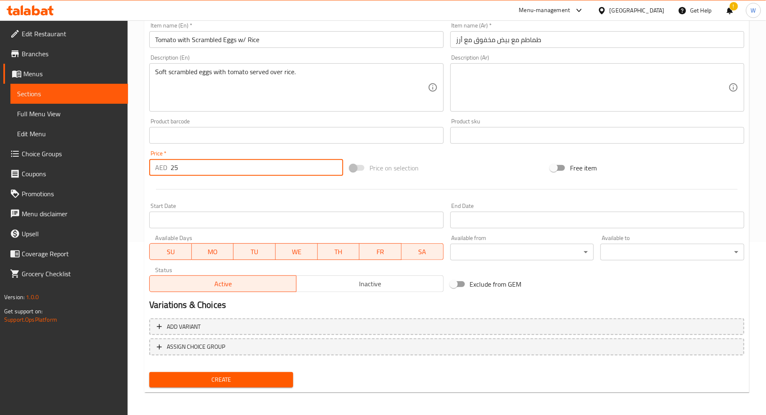
type input "25"
click at [249, 378] on span "Create" at bounding box center [221, 380] width 131 height 10
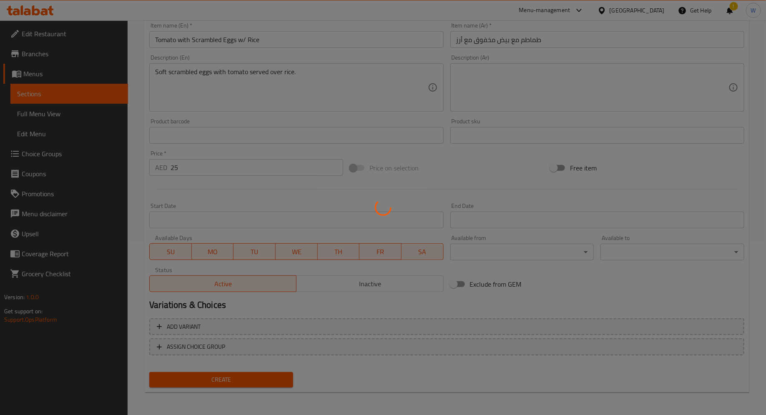
type input "0"
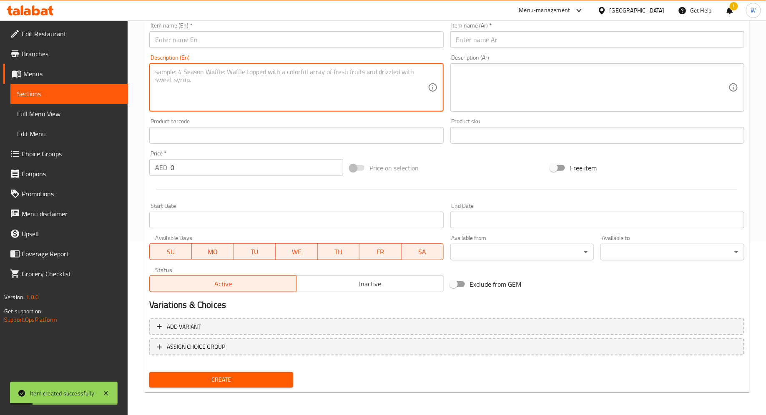
click at [202, 74] on textarea at bounding box center [291, 88] width 272 height 40
paste textarea "Mapo Tofu w/ Rice Spicy Sichuan-style tofu served with rice."
drag, startPoint x: 215, startPoint y: 70, endPoint x: 116, endPoint y: 70, distance: 99.3
click at [116, 70] on div "Edit Restaurant Branches Menus Sections Full Menu View Edit Menu Choice Groups …" at bounding box center [383, 131] width 766 height 569
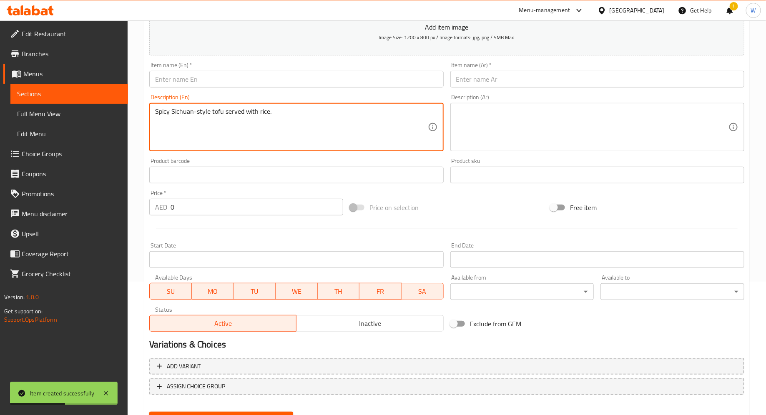
scroll to position [113, 0]
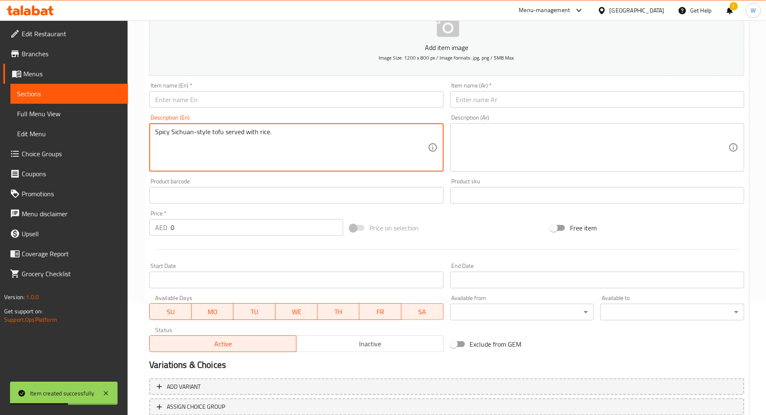
type textarea "Spicy Sichuan-style tofu served with rice."
click at [264, 104] on input "text" at bounding box center [296, 99] width 294 height 17
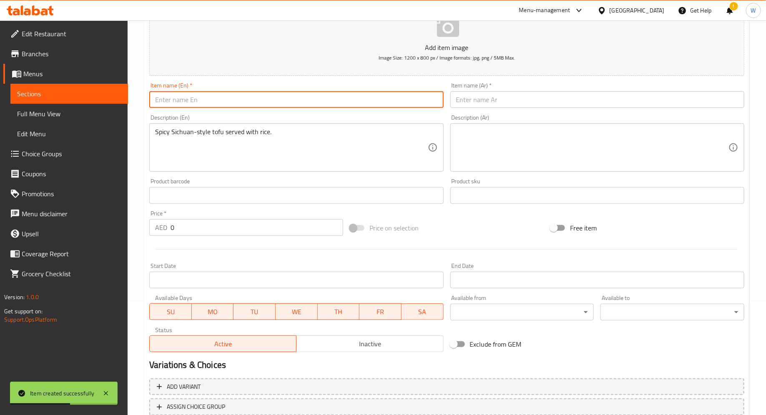
paste input "Mapo Tofu w/ Rice"
type input "Mapo Tofu w/ Rice"
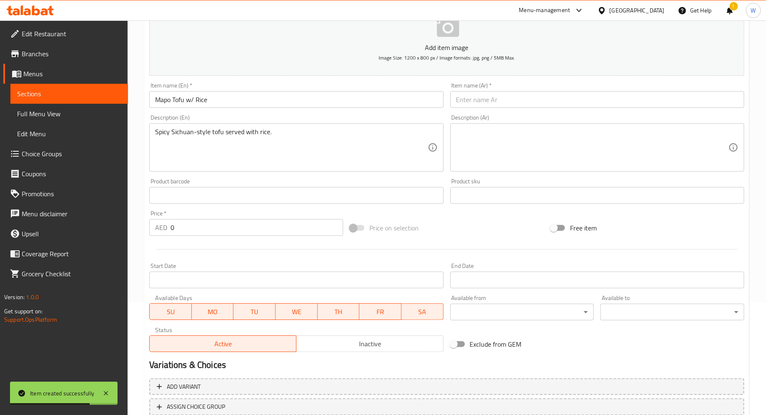
click at [168, 229] on div "AED 0 Price *" at bounding box center [246, 227] width 194 height 17
type input "30"
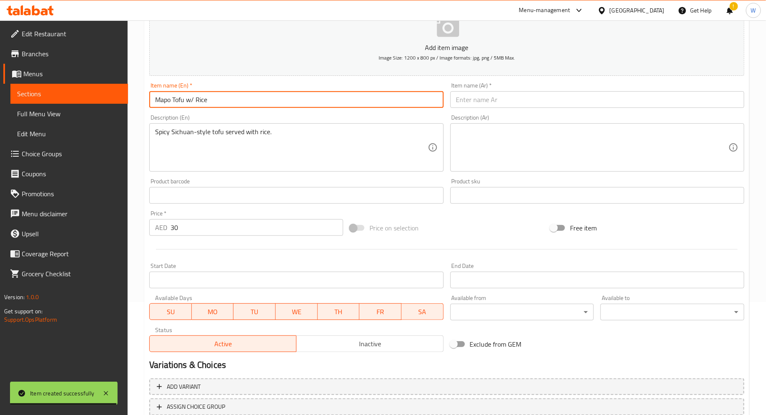
drag, startPoint x: 206, startPoint y: 100, endPoint x: 116, endPoint y: 97, distance: 91.0
click at [116, 97] on div "Edit Restaurant Branches Menus Sections Full Menu View Edit Menu Choice Groups …" at bounding box center [383, 191] width 766 height 569
click at [573, 98] on input "text" at bounding box center [597, 99] width 294 height 17
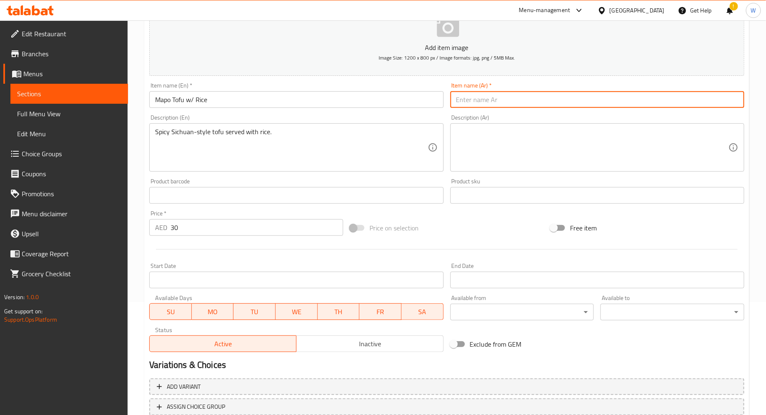
paste input "مابو توفو مع الأرز"
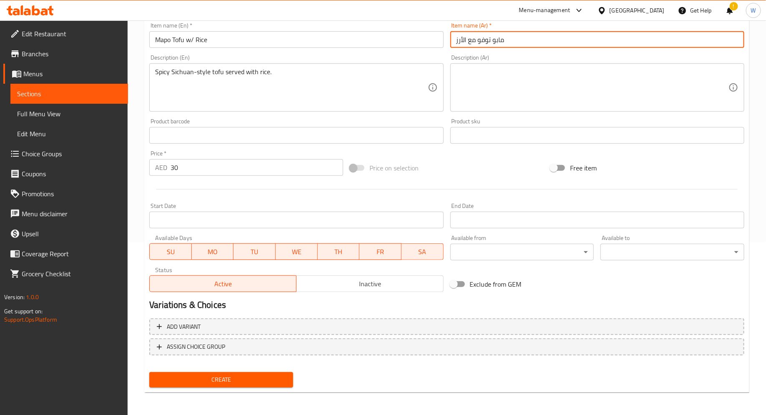
type input "مابو توفو مع الأرز"
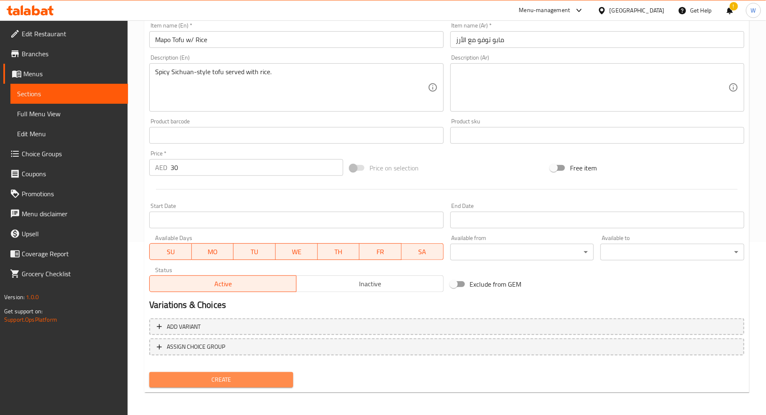
click at [219, 384] on span "Create" at bounding box center [221, 380] width 131 height 10
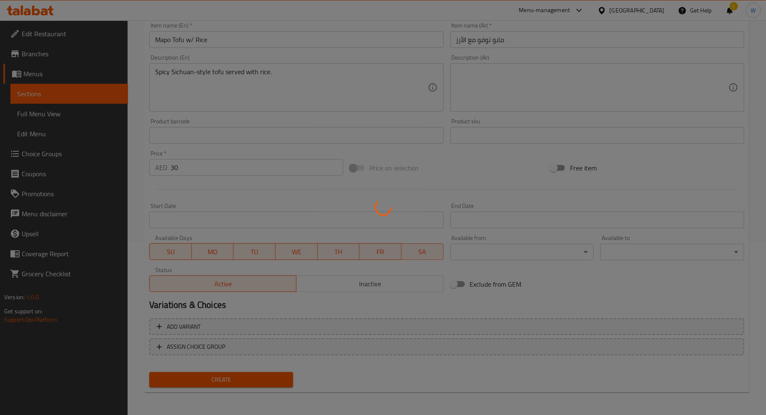
type input "0"
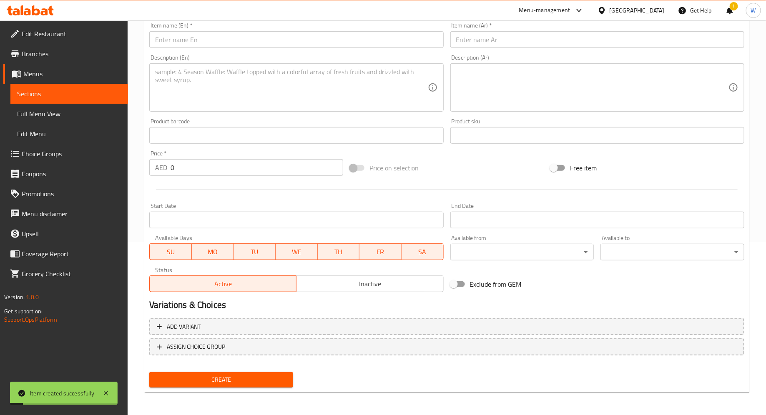
click at [239, 88] on textarea at bounding box center [291, 88] width 272 height 40
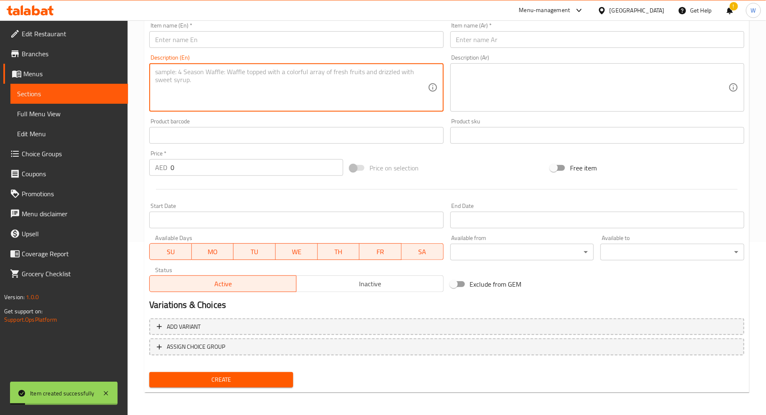
paste textarea "Eggplant with Salted Fish w/ Rice Stir-fried eggplant with salted fish, served …"
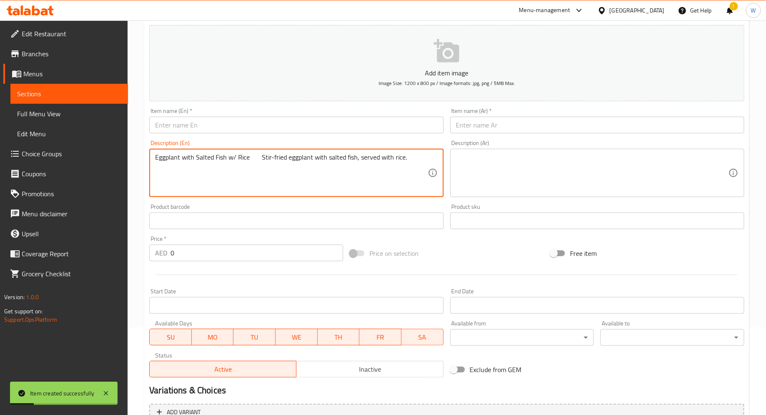
scroll to position [80, 0]
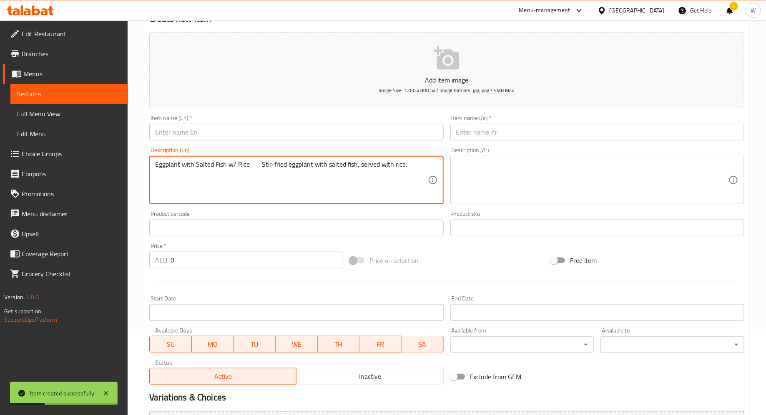
drag, startPoint x: 260, startPoint y: 166, endPoint x: 68, endPoint y: 164, distance: 192.3
click at [68, 165] on div "Edit Restaurant Branches Menus Sections Full Menu View Edit Menu Choice Groups …" at bounding box center [383, 224] width 766 height 569
type textarea "Stir-fried eggplant with salted fish, served with rice."
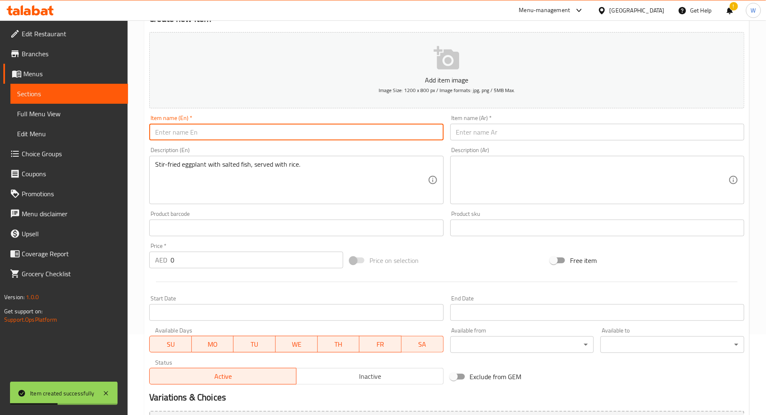
click at [185, 132] on input "text" at bounding box center [296, 132] width 294 height 17
paste input "Eggplant with Salted Fish w/ Rice"
drag, startPoint x: 247, startPoint y: 133, endPoint x: 85, endPoint y: 127, distance: 162.3
click at [85, 127] on div "Edit Restaurant Branches Menus Sections Full Menu View Edit Menu Choice Groups …" at bounding box center [383, 224] width 766 height 569
type input "Eggplant with Salted Fish w/ Rice"
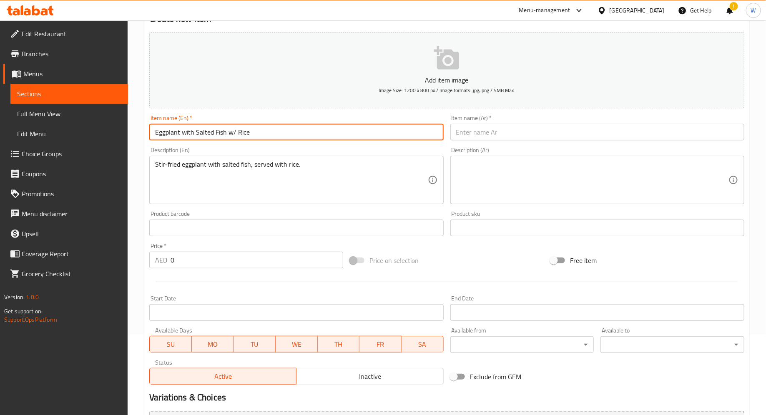
click at [471, 129] on input "text" at bounding box center [597, 132] width 294 height 17
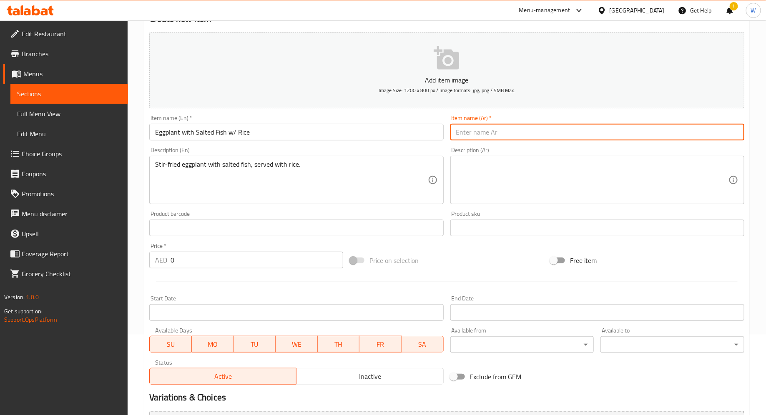
paste input "باذنجان مع سمك مملح مع أرز"
type input "باذنجان مع سمك مملح مع أرز"
click at [172, 262] on input "0" at bounding box center [257, 260] width 173 height 17
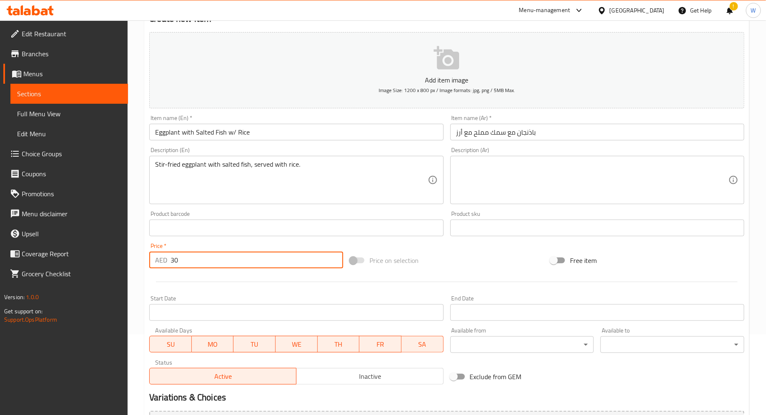
type input "30"
click at [238, 301] on div "Start Date Start Date" at bounding box center [296, 308] width 294 height 25
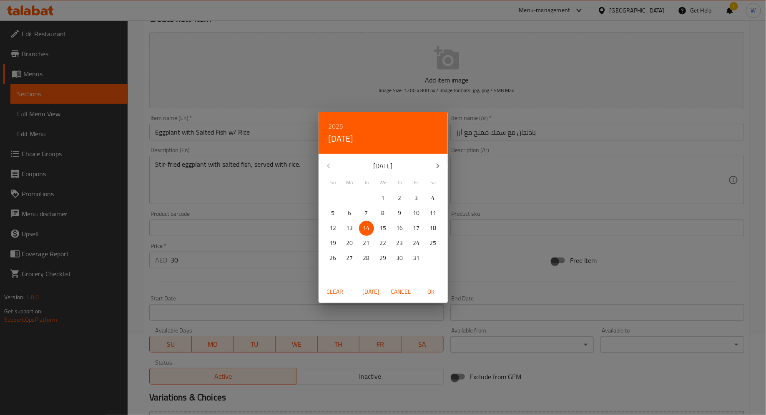
click at [286, 289] on div "2025 Tue, Oct [DATE] Mo Tu We Th Fr Sa 28 29 30 1 2 3 4 5 6 7 8 9 10 11 12 13 1…" at bounding box center [383, 207] width 766 height 415
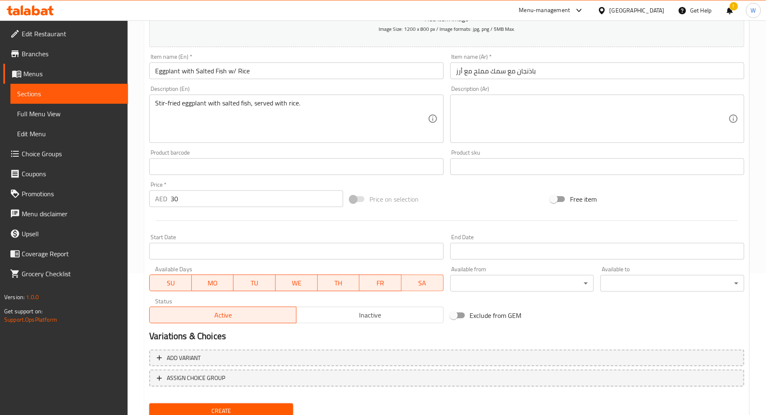
scroll to position [173, 0]
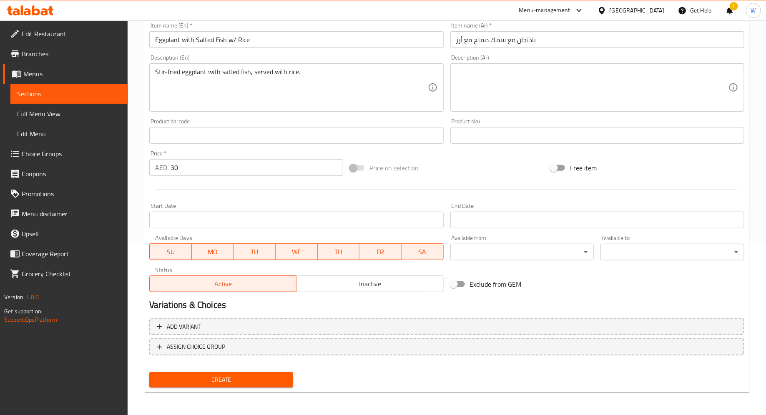
click at [197, 391] on div "Create new item Add item image Image Size: 1200 x 800 px / Image formats: jpg, …" at bounding box center [446, 150] width 605 height 485
click at [197, 384] on span "Create" at bounding box center [221, 380] width 131 height 10
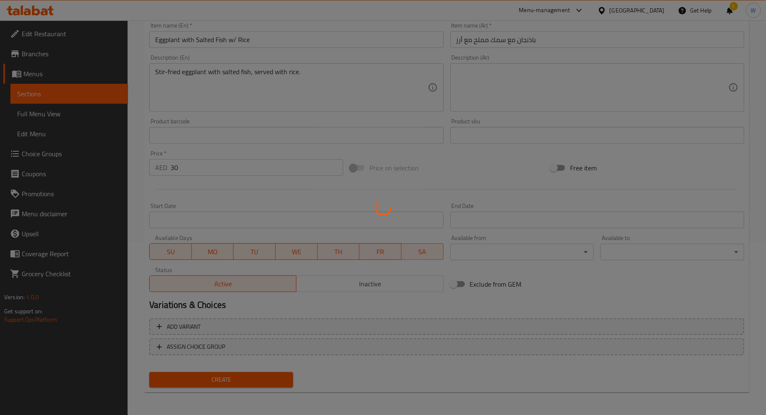
type input "0"
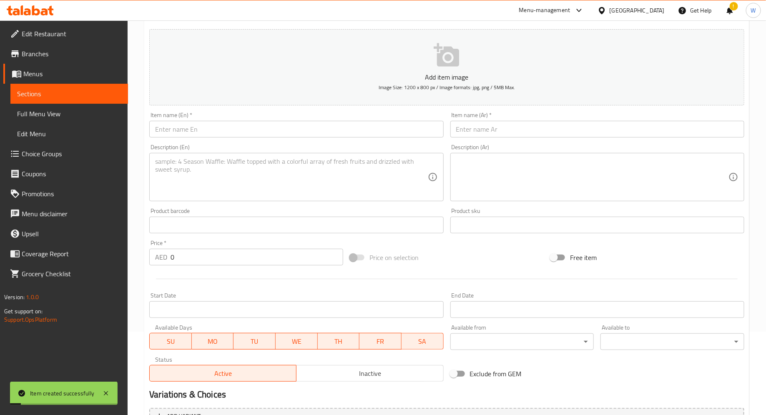
scroll to position [0, 0]
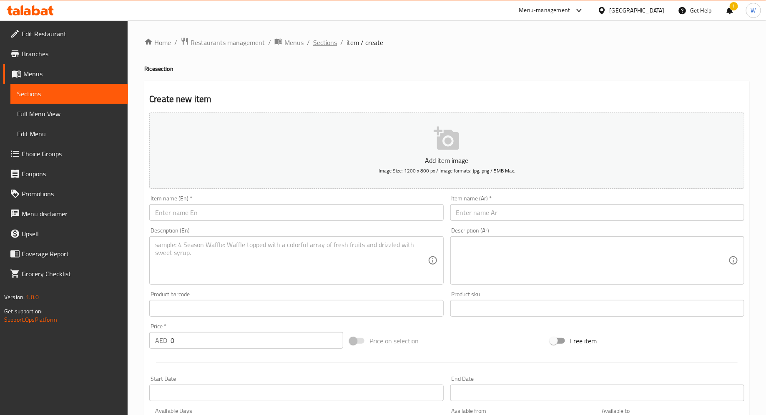
click at [319, 43] on span "Sections" at bounding box center [325, 43] width 24 height 10
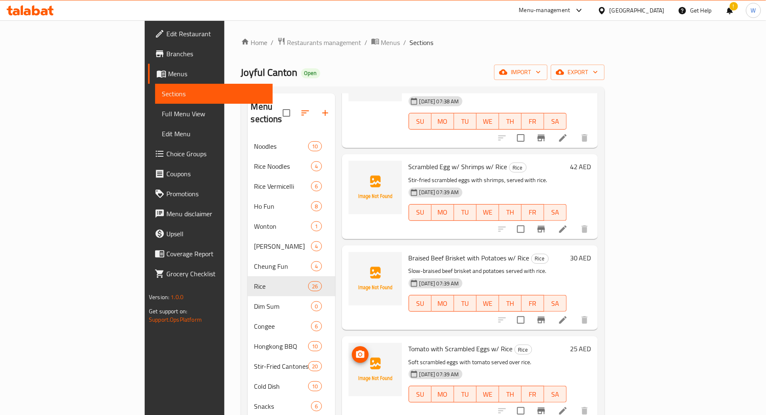
scroll to position [1936, 0]
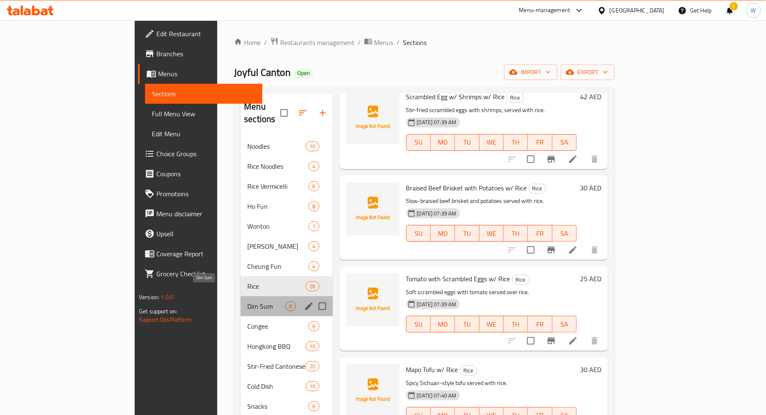
click at [247, 302] on span "Dim Sum" at bounding box center [266, 307] width 38 height 10
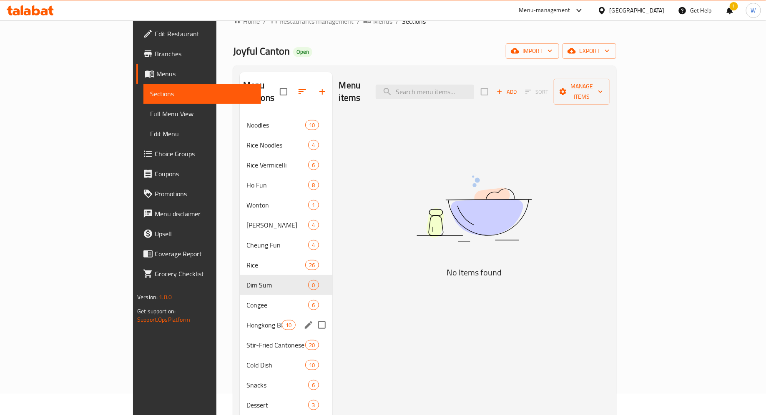
scroll to position [17, 0]
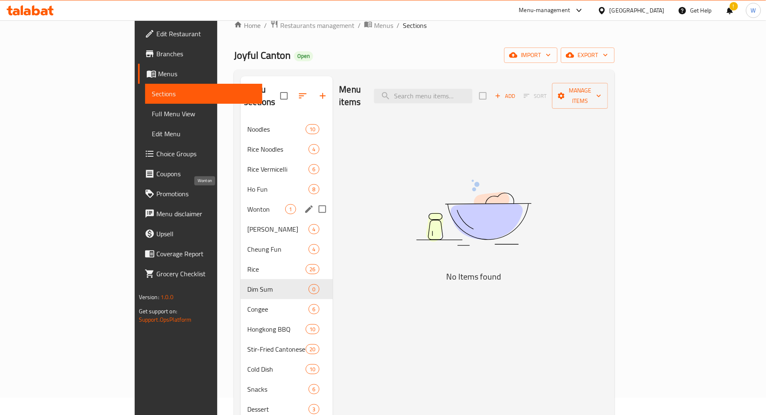
click at [247, 204] on span "Wonton" at bounding box center [266, 209] width 38 height 10
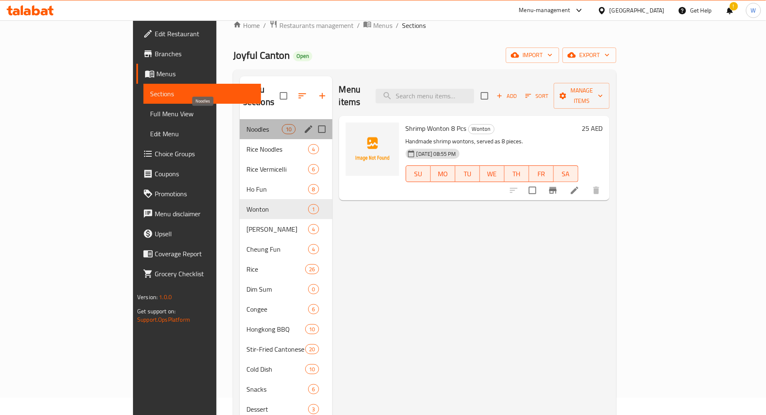
click at [246, 124] on span "Noodles" at bounding box center [263, 129] width 35 height 10
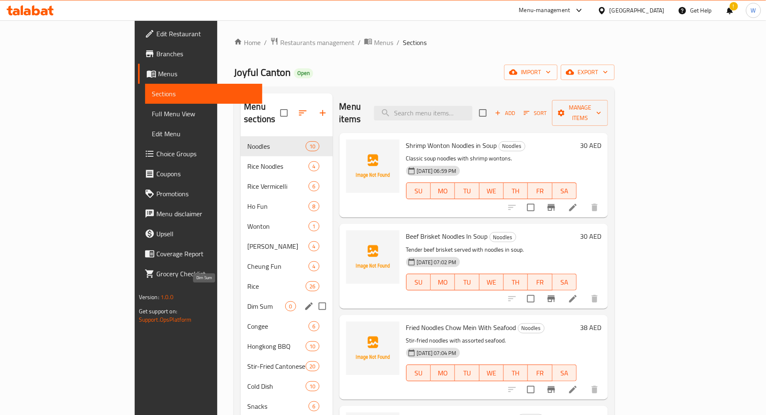
click at [247, 302] on span "Dim Sum" at bounding box center [266, 307] width 38 height 10
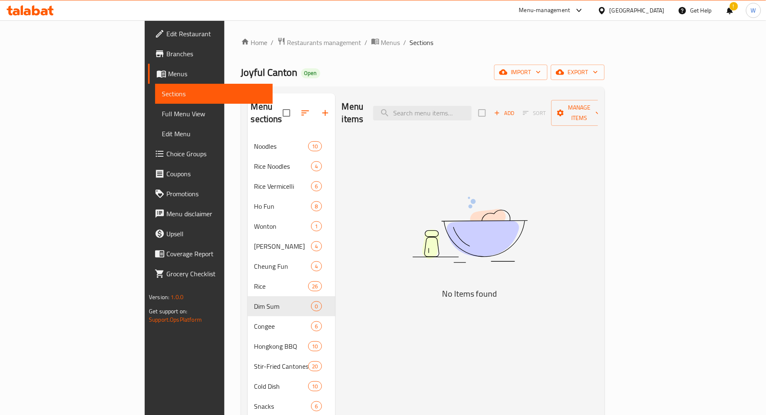
click at [423, 192] on img at bounding box center [470, 230] width 209 height 111
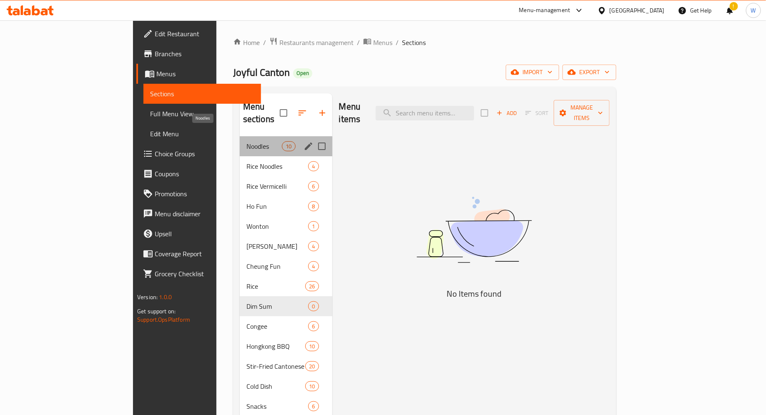
click at [246, 141] on span "Noodles" at bounding box center [263, 146] width 35 height 10
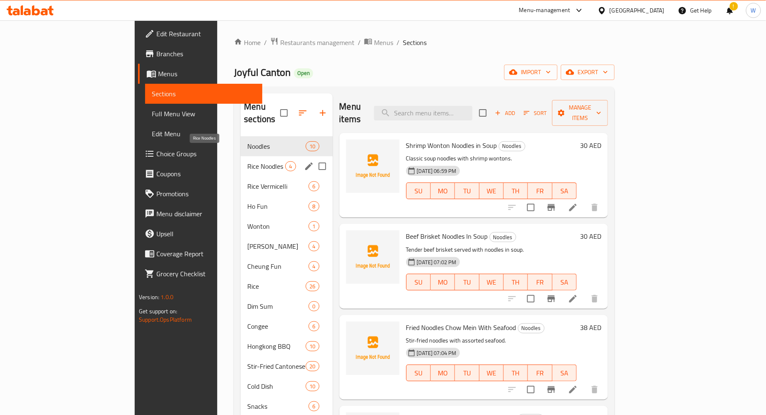
click at [247, 161] on span "Rice Noodles" at bounding box center [266, 166] width 38 height 10
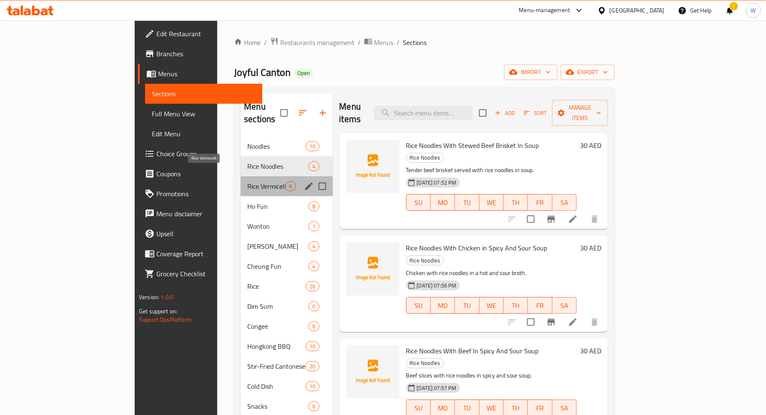
click at [247, 181] on span "Rice Vermicelli" at bounding box center [266, 186] width 38 height 10
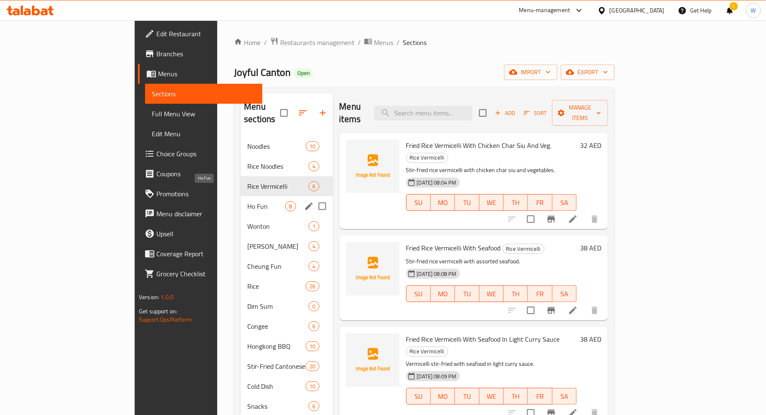
click at [247, 201] on span "Ho Fun" at bounding box center [266, 206] width 38 height 10
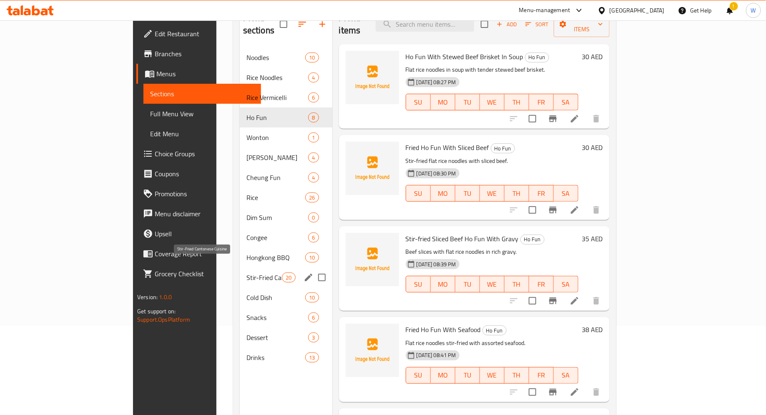
scroll to position [93, 0]
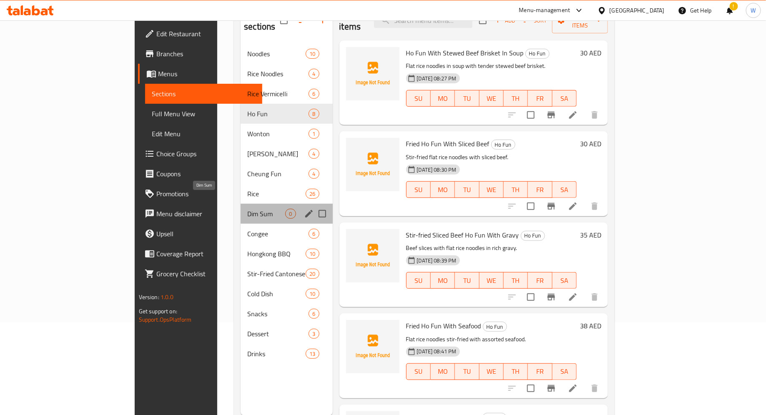
click at [247, 209] on span "Dim Sum" at bounding box center [266, 214] width 38 height 10
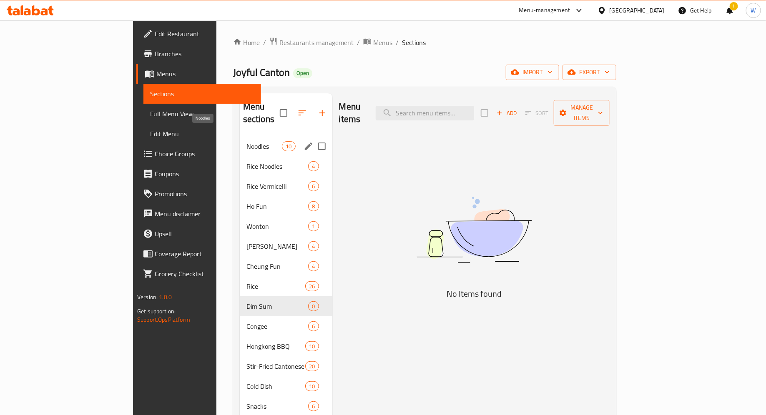
click at [246, 141] on span "Noodles" at bounding box center [263, 146] width 35 height 10
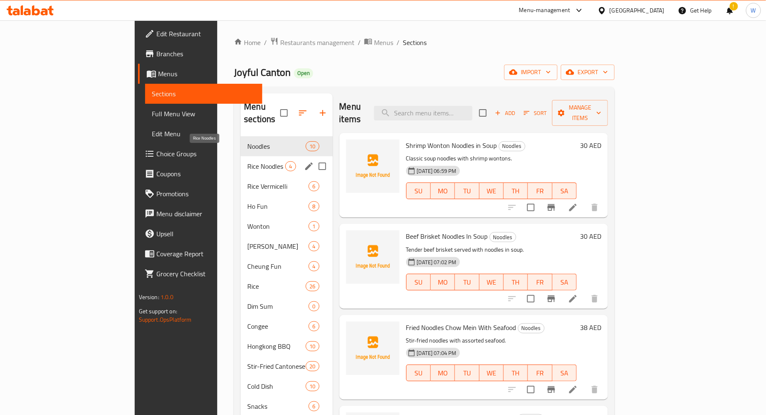
click at [247, 161] on span "Rice Noodles" at bounding box center [266, 166] width 38 height 10
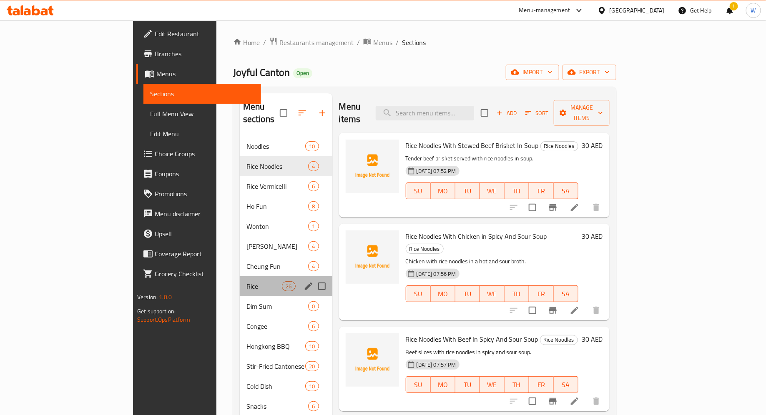
click at [240, 279] on div "Rice 26" at bounding box center [286, 286] width 93 height 20
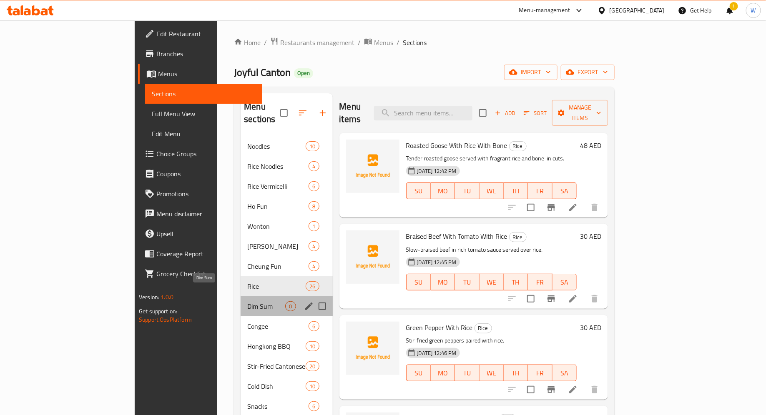
click at [247, 302] on span "Dim Sum" at bounding box center [266, 307] width 38 height 10
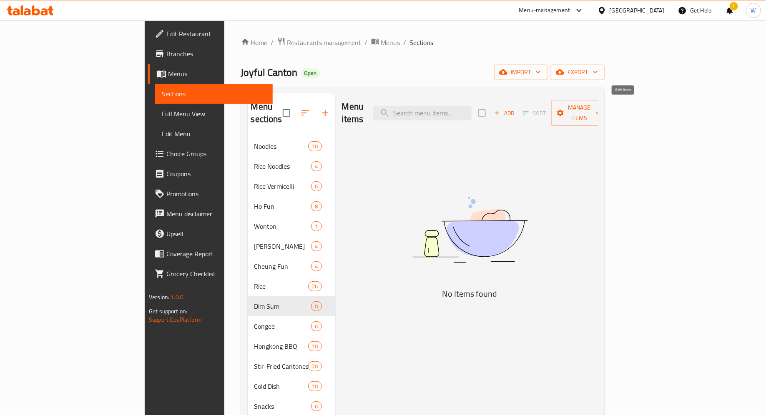
click at [501, 110] on icon "button" at bounding box center [497, 113] width 8 height 8
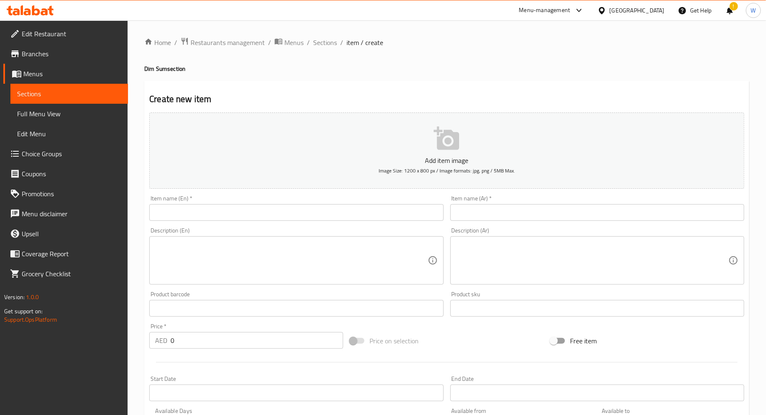
click at [229, 274] on textarea at bounding box center [291, 261] width 272 height 40
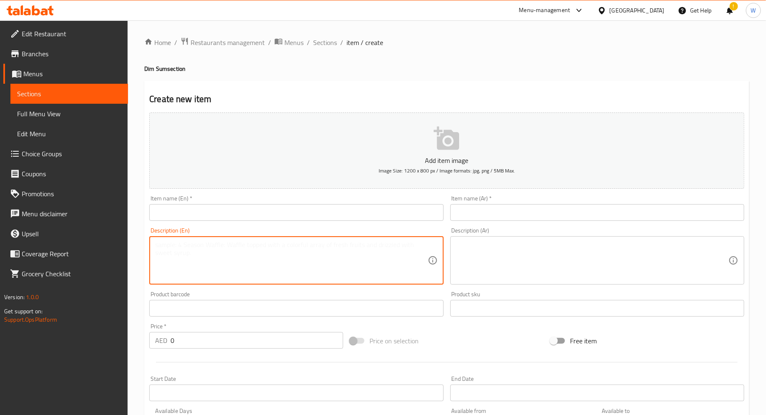
paste textarea "Har Gao (Shrimp Dumplings) Steamed dumplings filled with shrimp."
drag, startPoint x: 238, startPoint y: 246, endPoint x: 115, endPoint y: 243, distance: 123.1
click at [115, 243] on div "Edit Restaurant Branches Menus Sections Full Menu View Edit Menu Choice Groups …" at bounding box center [383, 304] width 766 height 569
type textarea "Steamed dumplings filled with shrimp."
click at [183, 212] on input "text" at bounding box center [296, 212] width 294 height 17
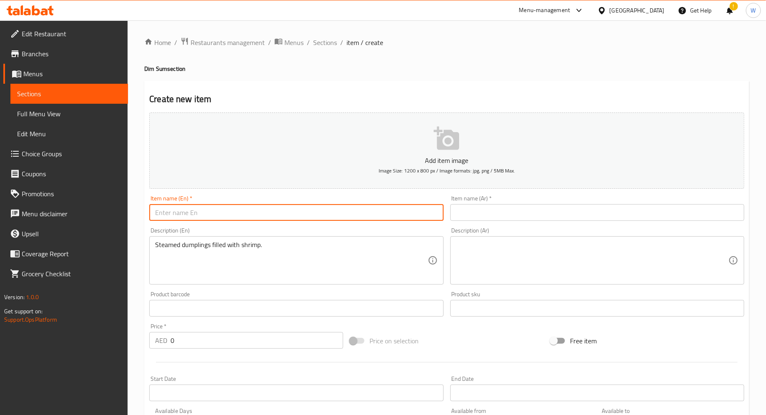
paste input "[PERSON_NAME] (Shrimp Dumplings)"
type input "[PERSON_NAME] (Shrimp Dumplings)"
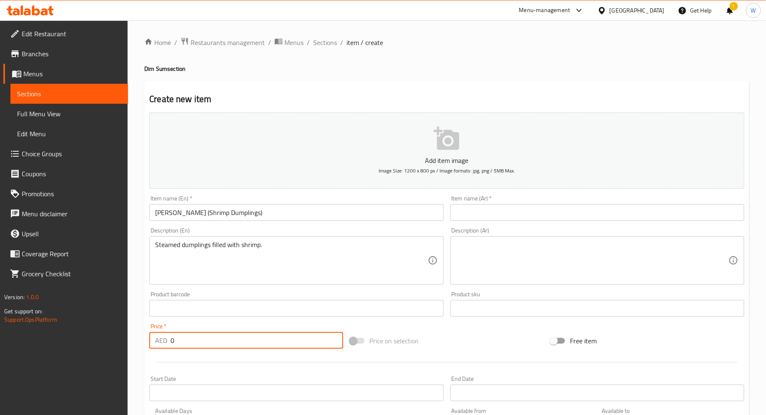
drag, startPoint x: 197, startPoint y: 339, endPoint x: 126, endPoint y: 339, distance: 71.3
click at [126, 339] on div "Edit Restaurant Branches Menus Sections Full Menu View Edit Menu Choice Groups …" at bounding box center [383, 304] width 766 height 569
type input "25"
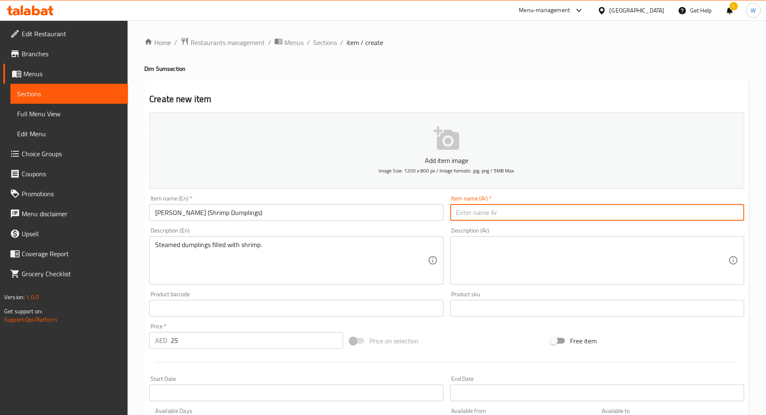
click at [532, 218] on input "text" at bounding box center [597, 212] width 294 height 17
paste input "[PERSON_NAME] (زلابية الروبيان)"
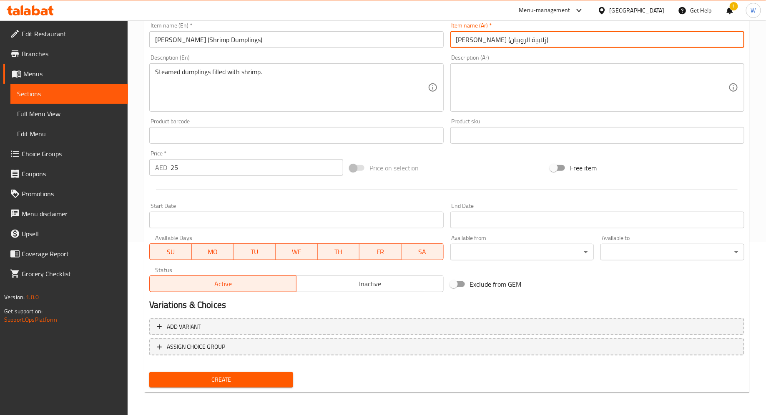
type input "[PERSON_NAME] (زلابية الروبيان)"
click at [207, 379] on span "Create" at bounding box center [221, 380] width 131 height 10
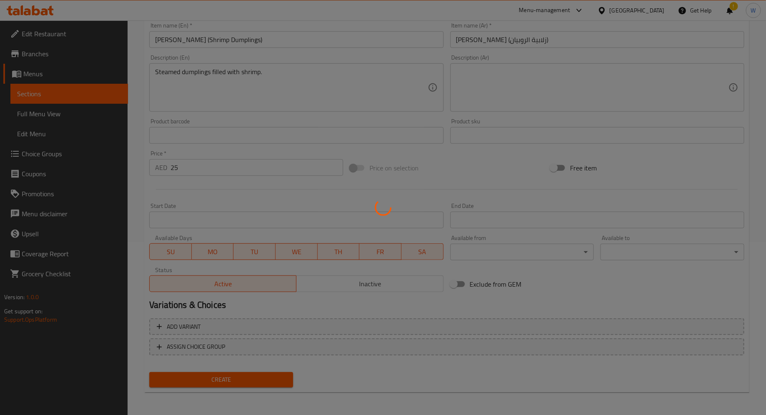
type input "0"
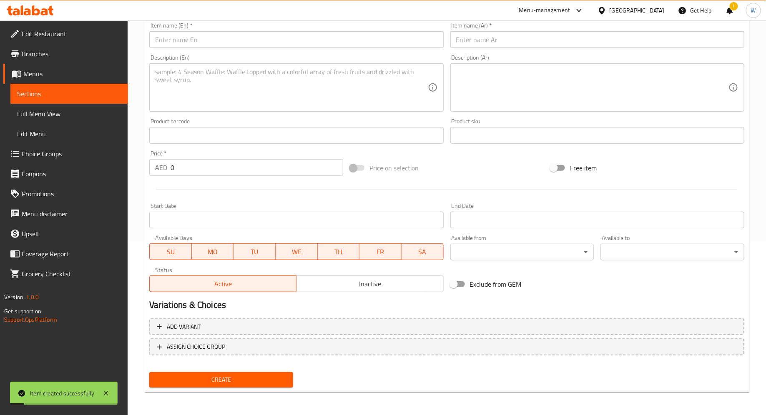
click at [246, 83] on textarea at bounding box center [291, 88] width 272 height 40
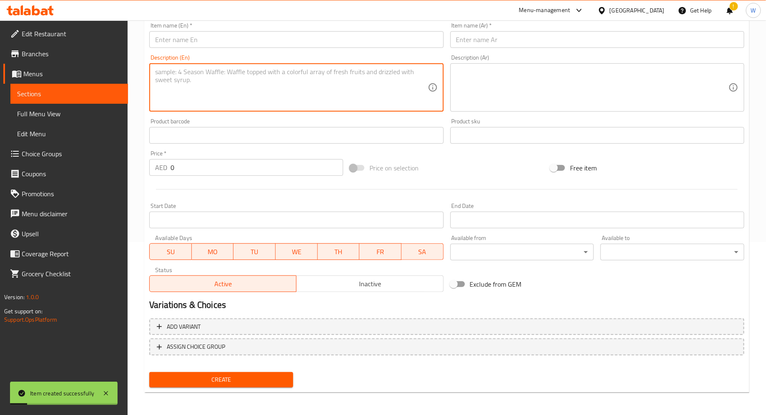
paste textarea "Siu Mai Steamed dumplings with chicken and shrimp filling."
drag, startPoint x: 178, startPoint y: 74, endPoint x: 112, endPoint y: 75, distance: 66.3
click at [112, 75] on div "Edit Restaurant Branches Menus Sections Full Menu View Edit Menu Choice Groups …" at bounding box center [383, 131] width 766 height 569
click at [176, 72] on textarea "Siu Mai Steamed dumplings with chicken and shrimp filling." at bounding box center [291, 88] width 272 height 40
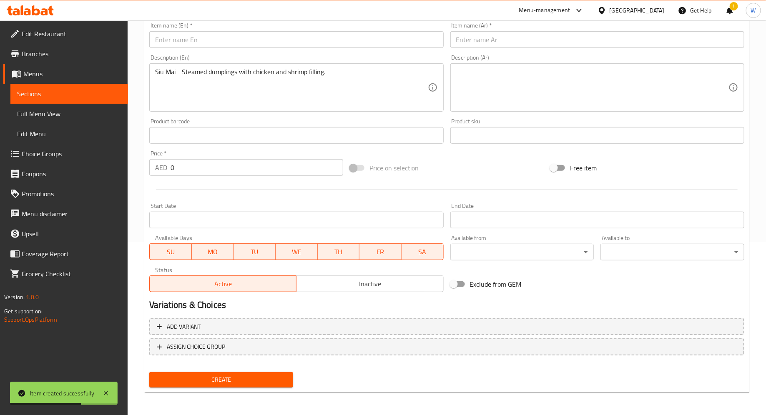
drag, startPoint x: 154, startPoint y: 72, endPoint x: 180, endPoint y: 72, distance: 25.4
click at [180, 72] on div "Siu Mai Steamed dumplings with chicken and shrimp filling. Description (En)" at bounding box center [296, 87] width 294 height 48
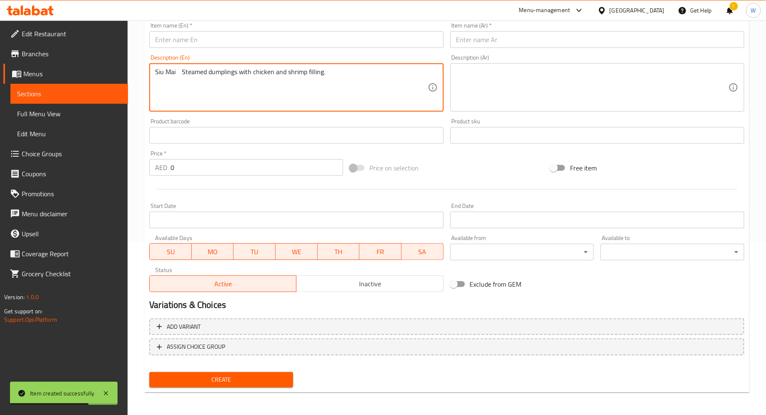
drag, startPoint x: 180, startPoint y: 72, endPoint x: 133, endPoint y: 70, distance: 46.7
click at [133, 70] on div "Home / Restaurants management / Menus / Sections / item / create Dim Sum sectio…" at bounding box center [447, 131] width 638 height 569
type textarea "Steamed dumplings with chicken and shrimp filling."
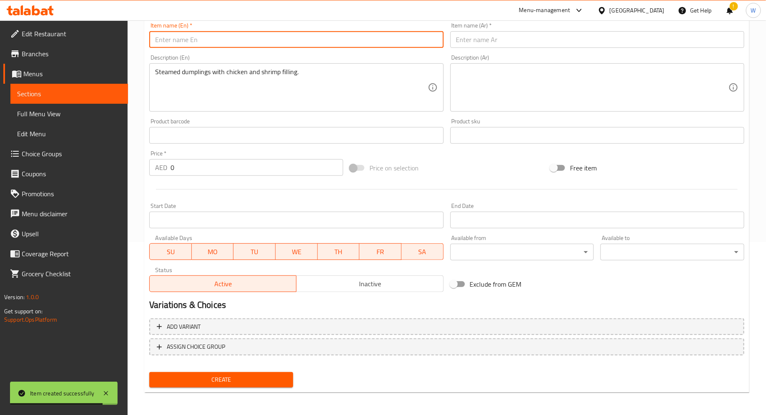
click at [194, 37] on input "text" at bounding box center [296, 39] width 294 height 17
paste input "Siu Mai"
type input "Siu Mai"
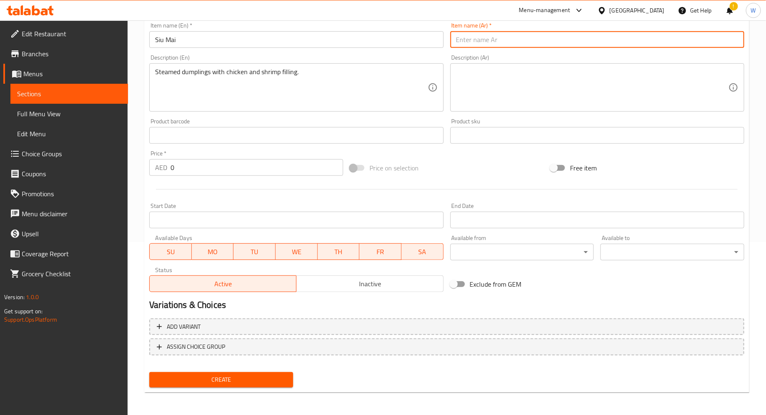
click at [473, 39] on input "text" at bounding box center [597, 39] width 294 height 17
paste input "[PERSON_NAME]"
type input "[PERSON_NAME]"
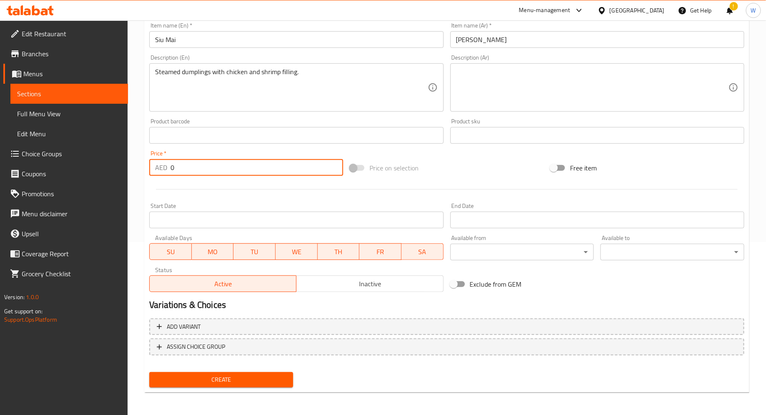
drag, startPoint x: 182, startPoint y: 167, endPoint x: 132, endPoint y: 166, distance: 50.1
click at [131, 166] on div "Home / Restaurants management / Menus / Sections / item / create Dim Sum sectio…" at bounding box center [447, 131] width 638 height 569
type input "25"
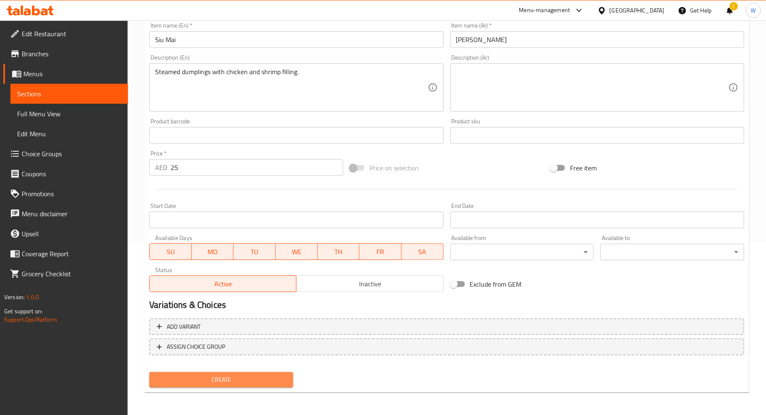
click at [248, 379] on span "Create" at bounding box center [221, 380] width 131 height 10
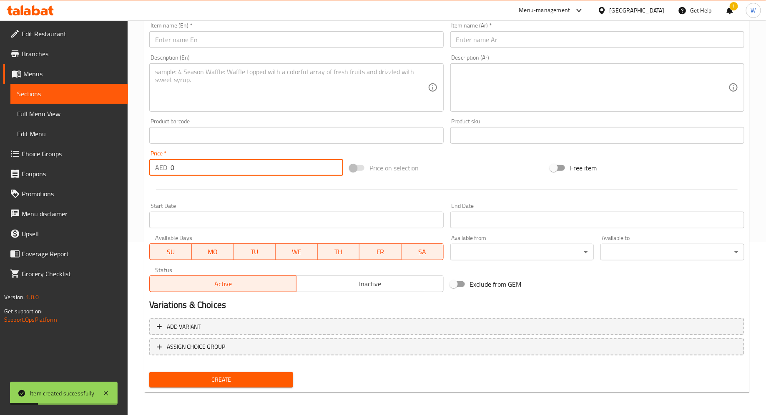
drag, startPoint x: 217, startPoint y: 169, endPoint x: 156, endPoint y: 168, distance: 61.3
click at [156, 168] on div "AED 0 Price *" at bounding box center [246, 167] width 194 height 17
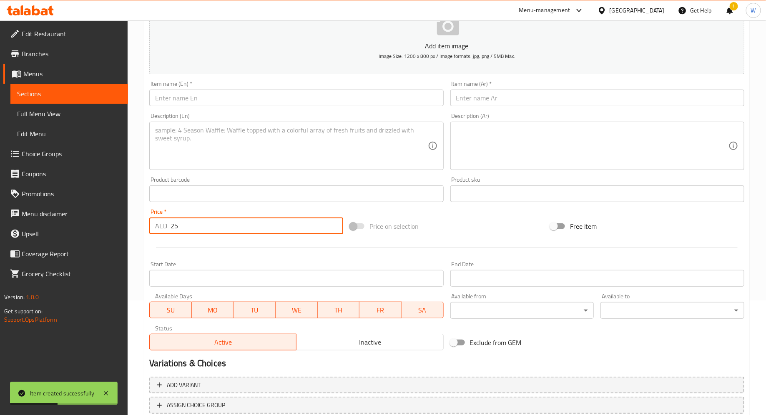
scroll to position [104, 0]
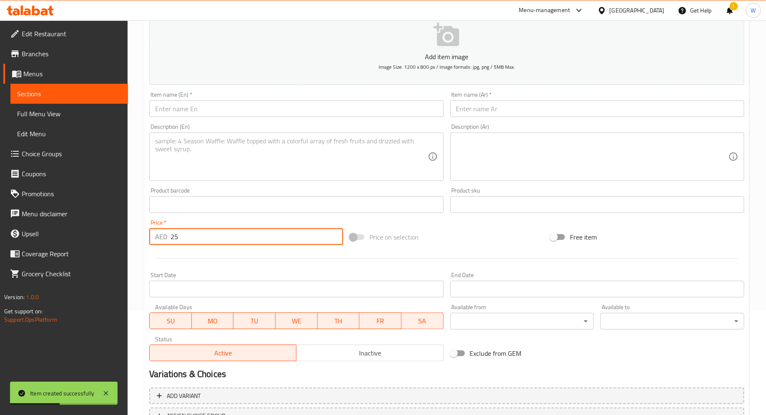
type input "25"
click at [232, 161] on textarea at bounding box center [291, 157] width 272 height 40
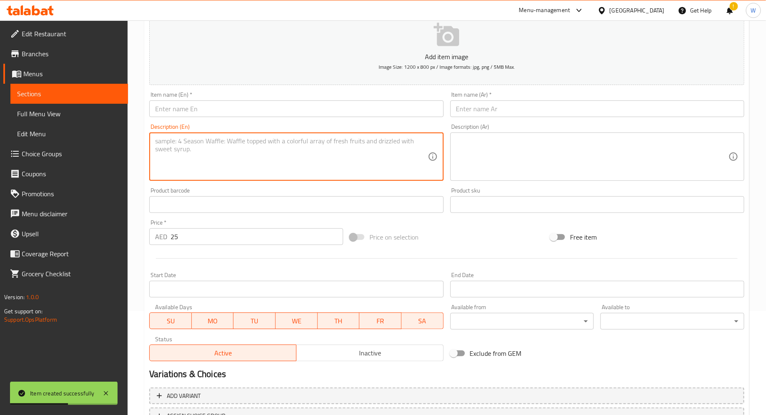
paste textarea "Steamed Chicken Feet in Black Bean Sauce Traditional dim sum dish with chicken …"
drag, startPoint x: 284, startPoint y: 146, endPoint x: 151, endPoint y: 138, distance: 132.8
click at [151, 138] on div "Steamed Chicken Feet in Black Bean Sauce Traditional dim sum dish with chicken …" at bounding box center [296, 157] width 294 height 48
type textarea "Traditional dim sum dish with chicken feet in black bean sauce."
click at [203, 103] on input "text" at bounding box center [296, 109] width 294 height 17
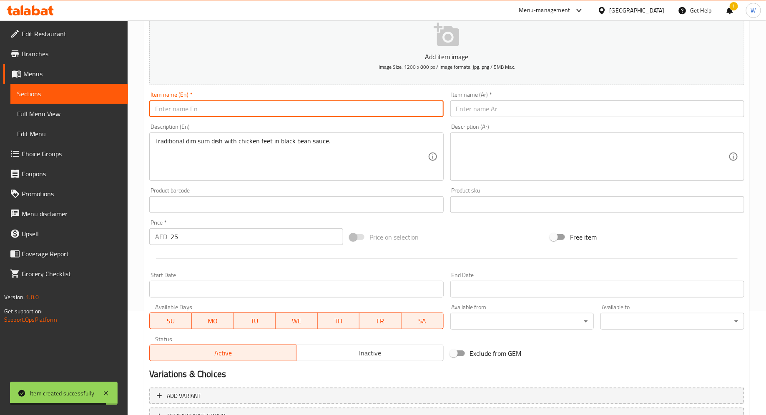
paste input "Steamed Chicken Feet in Black Bean Sauce"
type input "Steamed Chicken Feet in Black Bean Sauce"
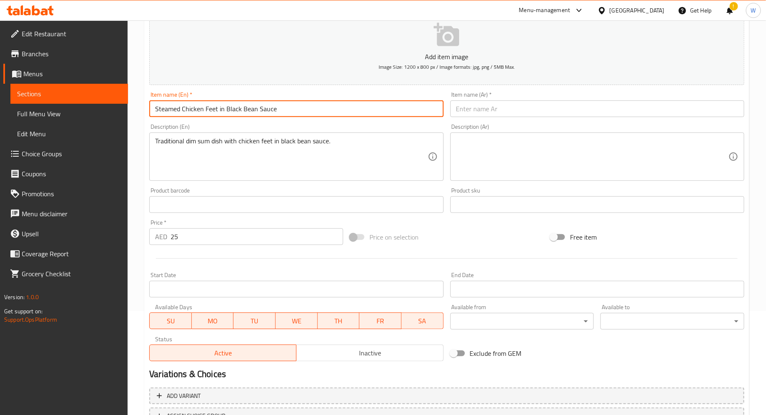
click at [483, 106] on input "text" at bounding box center [597, 109] width 294 height 17
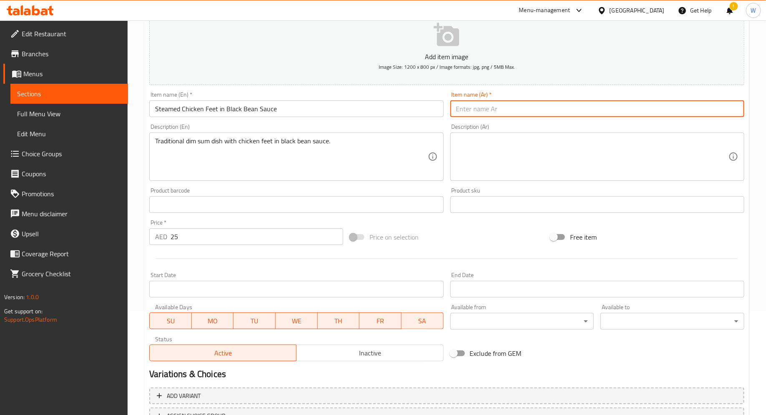
paste input "أقدام دجاج مطهوة على البخار في صلصة الفاصوليا السوداء"
type input "أقدام دجاج مطهوة على البخار في صلصة الفاصوليا السوداء"
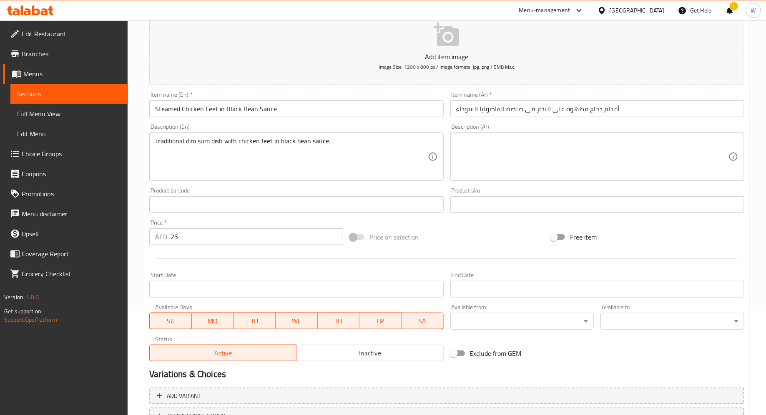
click at [451, 229] on div "Price on selection" at bounding box center [447, 237] width 201 height 23
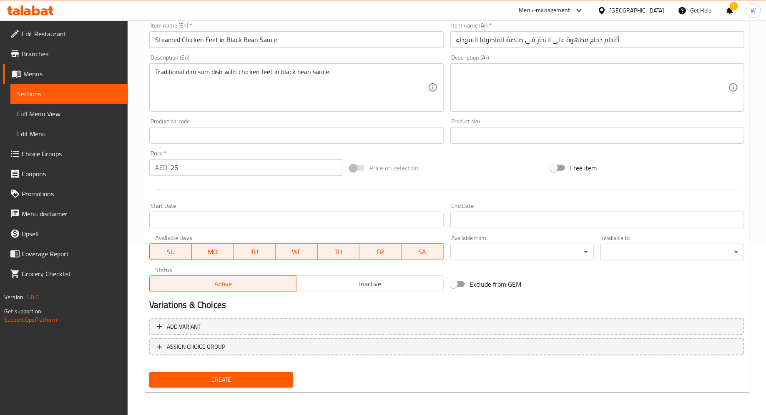
click at [207, 379] on span "Create" at bounding box center [221, 380] width 131 height 10
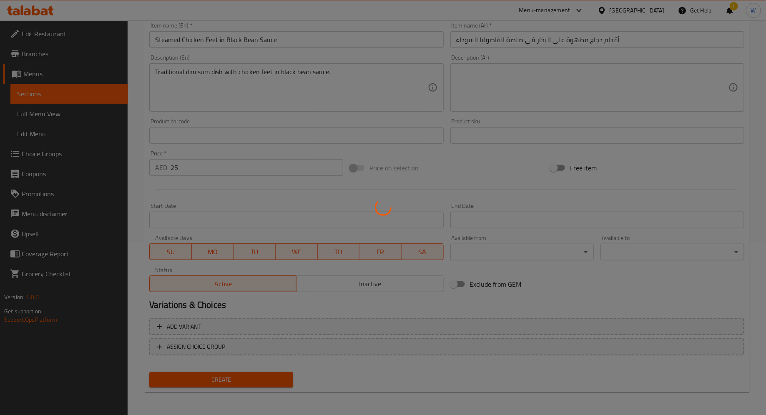
type input "0"
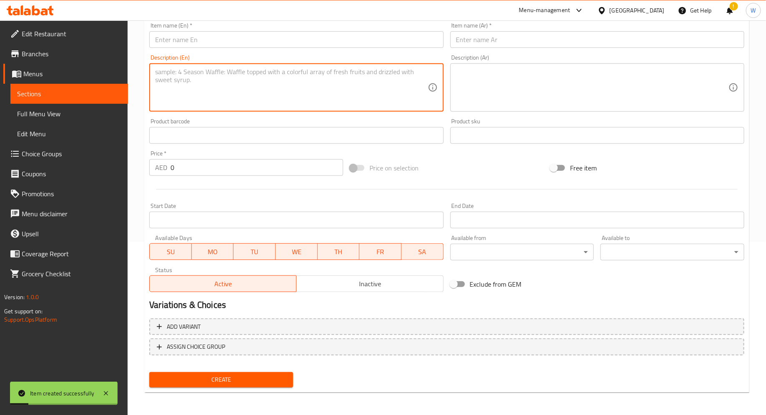
click at [278, 87] on textarea at bounding box center [291, 88] width 272 height 40
paste textarea "Salted Egg Custard Bun Soft bun filled with creamy salted egg custard."
drag, startPoint x: 225, startPoint y: 71, endPoint x: 125, endPoint y: 70, distance: 99.7
click at [125, 70] on div "Edit Restaurant Branches Menus Sections Full Menu View Edit Menu Choice Groups …" at bounding box center [383, 131] width 766 height 569
type textarea "Soft bun filled with creamy salted egg custard."
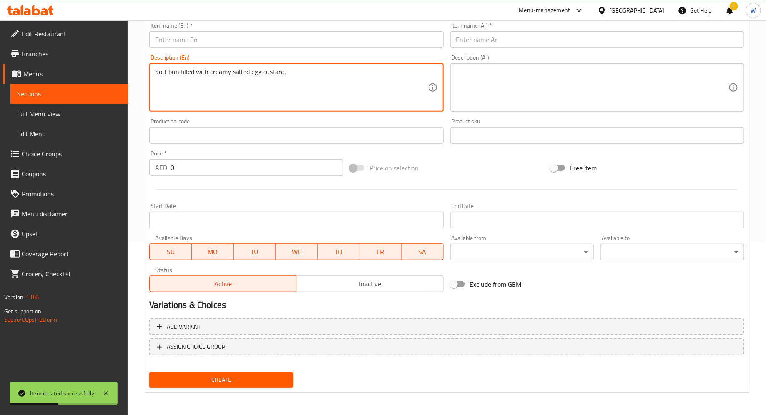
click at [223, 42] on input "text" at bounding box center [296, 39] width 294 height 17
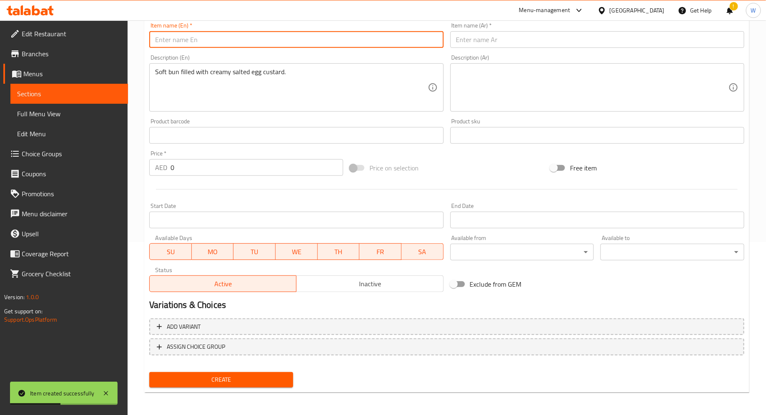
paste input "Salted Egg Custard Bun"
type input "Salted Egg Custard Bun"
click at [481, 45] on input "text" at bounding box center [597, 39] width 294 height 17
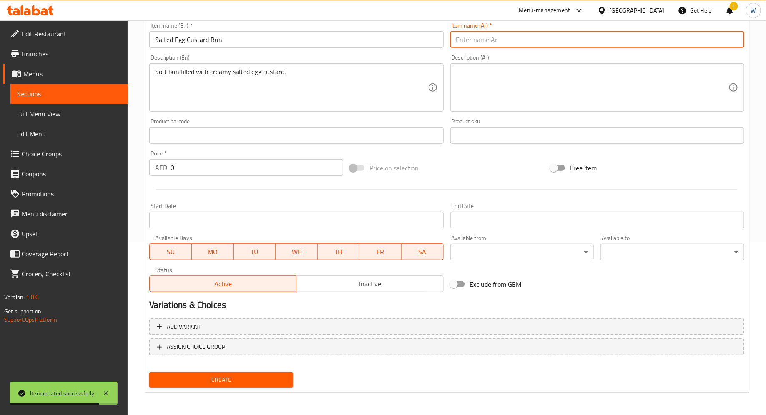
paste input "كعكة الكاسترد بالبيض المملح"
type input "كعكة الكاسترد بالبيض المملح"
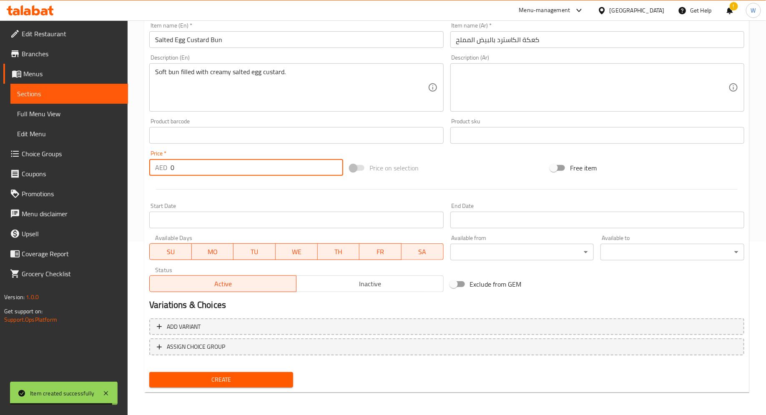
drag, startPoint x: 225, startPoint y: 171, endPoint x: 125, endPoint y: 169, distance: 99.7
click at [125, 169] on div "Edit Restaurant Branches Menus Sections Full Menu View Edit Menu Choice Groups …" at bounding box center [383, 131] width 766 height 569
type input "25"
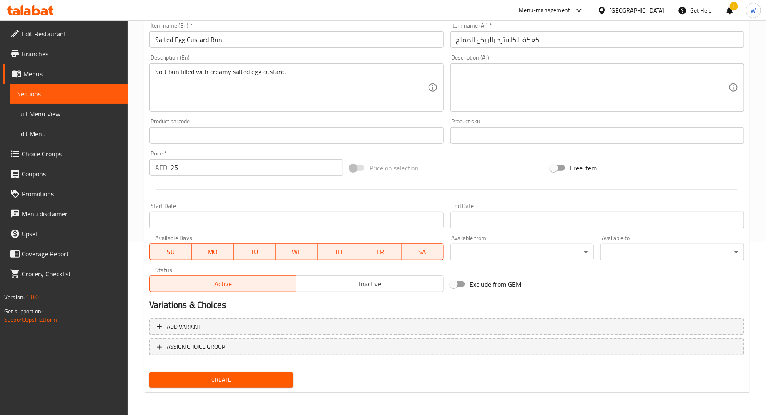
click at [231, 194] on div at bounding box center [447, 189] width 602 height 20
click at [239, 383] on span "Create" at bounding box center [221, 380] width 131 height 10
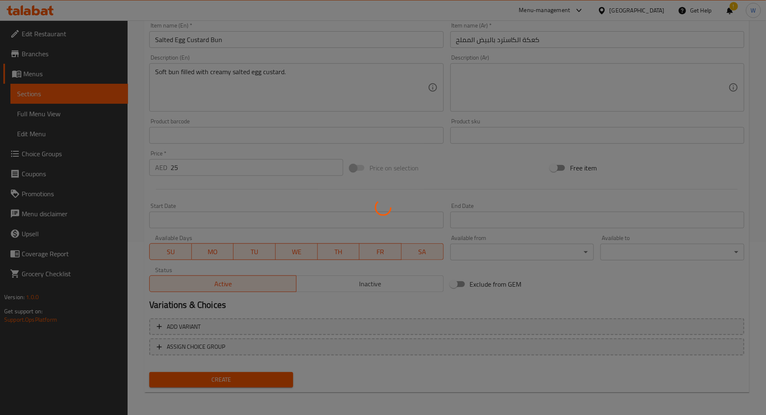
type input "0"
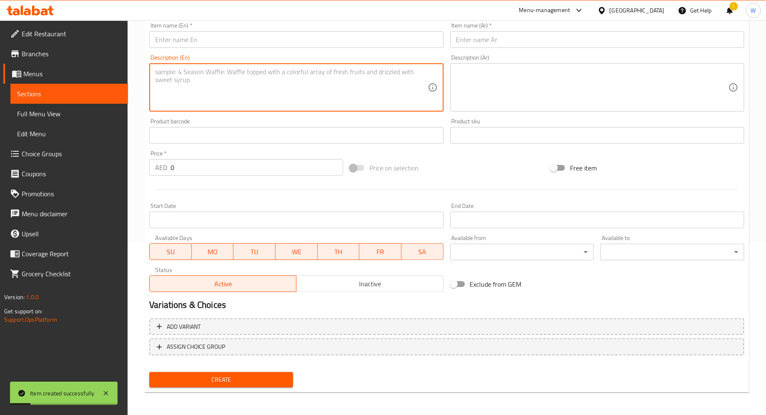
click at [236, 85] on textarea at bounding box center [291, 88] width 272 height 40
paste textarea "Char Siu Bao (Chicken) Steamed bun stuffed with BBQ chicken filling."
drag, startPoint x: 225, startPoint y: 73, endPoint x: 122, endPoint y: 70, distance: 103.0
click at [122, 70] on div "Edit Restaurant Branches Menus Sections Full Menu View Edit Menu Choice Groups …" at bounding box center [383, 131] width 766 height 569
type textarea "Steamed bun stuffed with BBQ chicken filling."
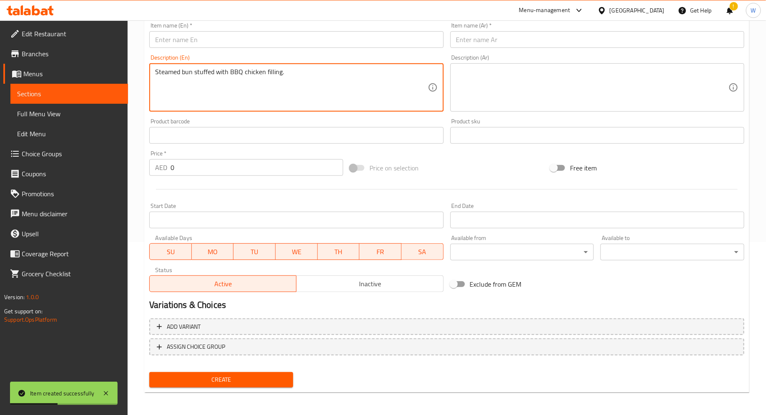
click at [187, 40] on input "text" at bounding box center [296, 39] width 294 height 17
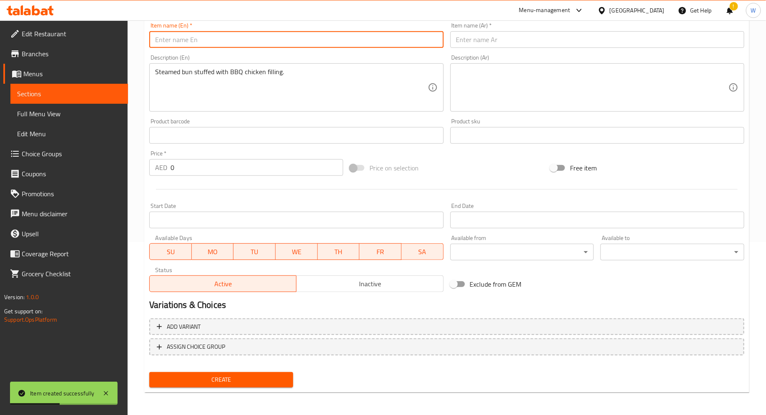
paste input "Char Siu Bao (Chicken)"
type input "Char Siu Bao (Chicken)"
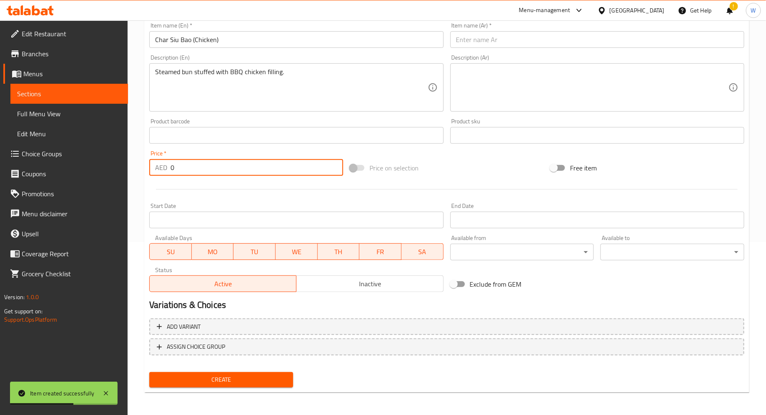
drag, startPoint x: 184, startPoint y: 169, endPoint x: 137, endPoint y: 169, distance: 47.1
click at [137, 169] on div "Home / Restaurants management / Menus / Sections / item / create Dim Sum sectio…" at bounding box center [447, 131] width 638 height 569
type input "22"
click at [506, 44] on input "text" at bounding box center [597, 39] width 294 height 17
paste input "شار سيو باو (دجاج)"
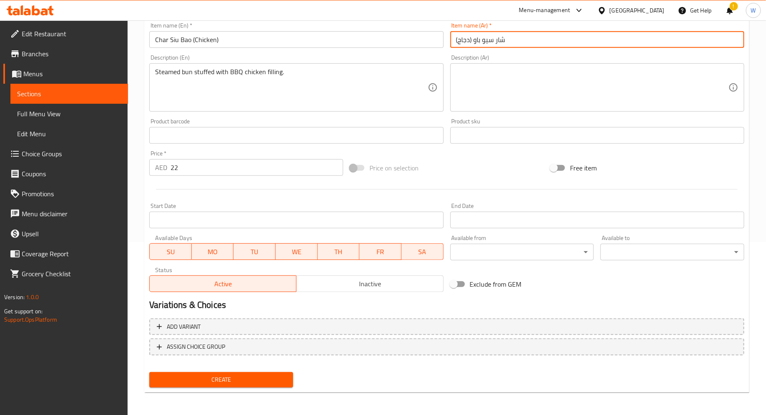
type input "شار سيو باو (دجاج)"
click at [246, 378] on span "Create" at bounding box center [221, 380] width 131 height 10
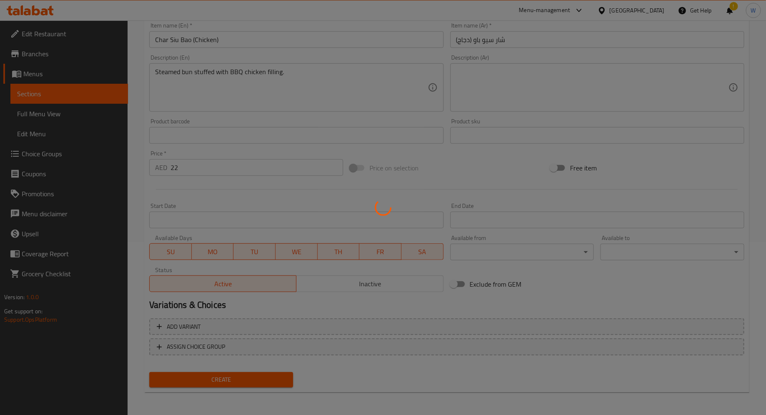
type input "0"
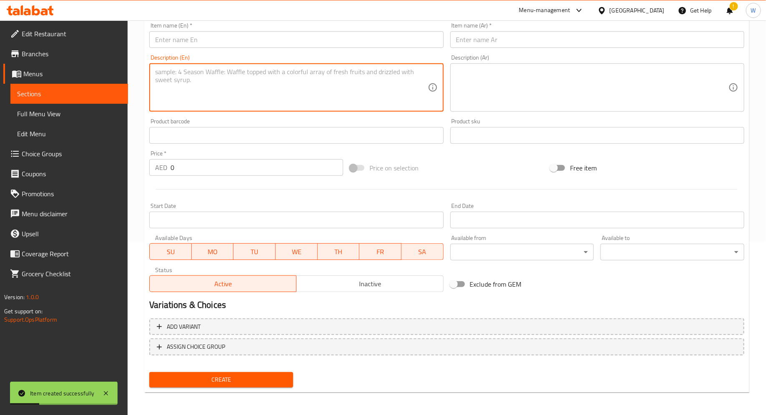
click at [227, 74] on textarea at bounding box center [291, 88] width 272 height 40
paste textarea "Custard Bun Soft steamed bun filled with sweet custard."
drag, startPoint x: 192, startPoint y: 69, endPoint x: 93, endPoint y: 68, distance: 98.4
click at [92, 68] on div "Edit Restaurant Branches Menus Sections Full Menu View Edit Menu Choice Groups …" at bounding box center [383, 131] width 766 height 569
type textarea "Soft steamed bun filled with sweet custard."
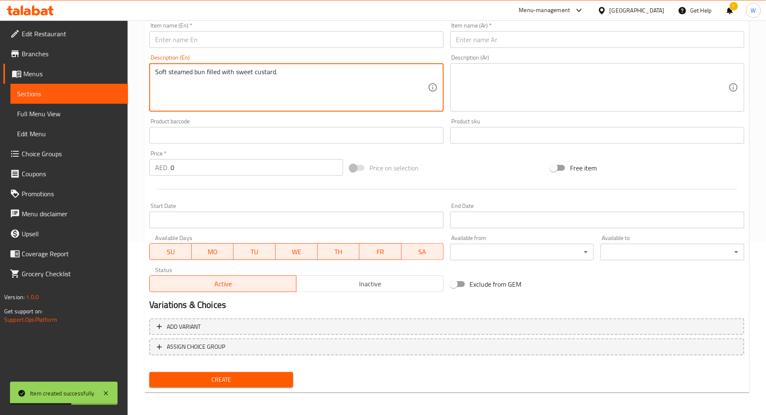
click at [197, 42] on input "text" at bounding box center [296, 39] width 294 height 17
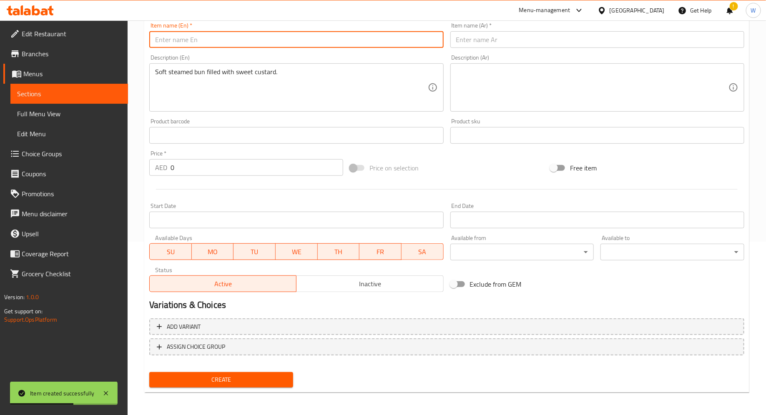
paste input "Custard Bun"
type input "Custard Bun"
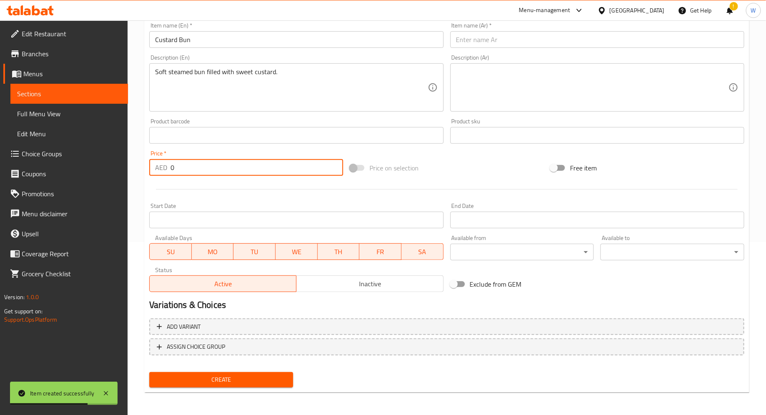
drag, startPoint x: 183, startPoint y: 172, endPoint x: 150, endPoint y: 172, distance: 32.9
click at [150, 172] on div "AED 0 Price *" at bounding box center [246, 167] width 194 height 17
type input "22"
click at [503, 47] on input "text" at bounding box center [597, 39] width 294 height 17
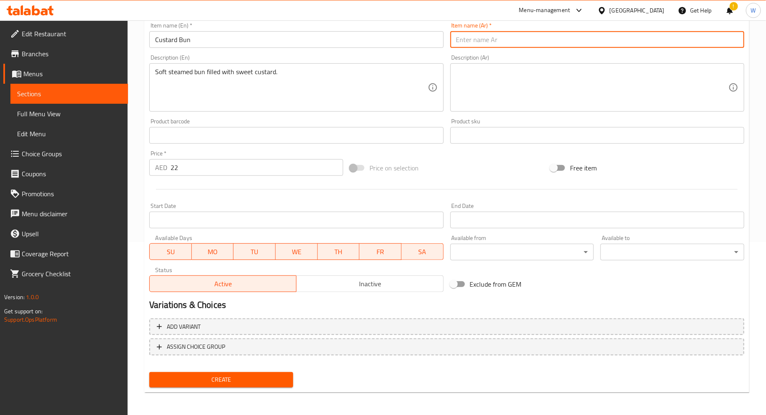
paste input "كعكة الكاسترد"
type input "كعكة الكاسترد"
click at [271, 373] on button "Create" at bounding box center [221, 379] width 144 height 15
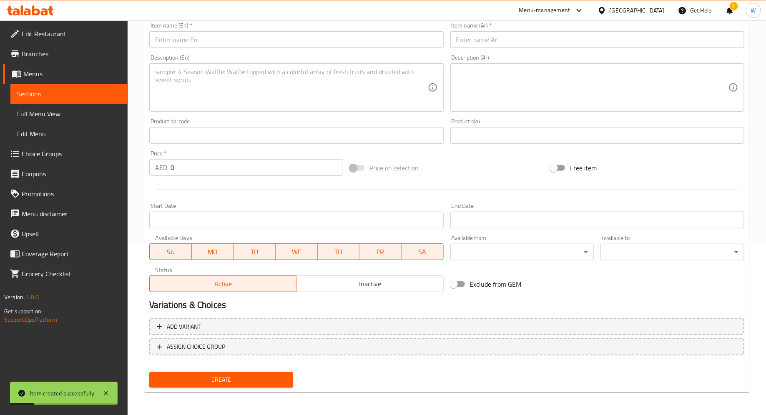
click at [242, 83] on textarea at bounding box center [291, 88] width 272 height 40
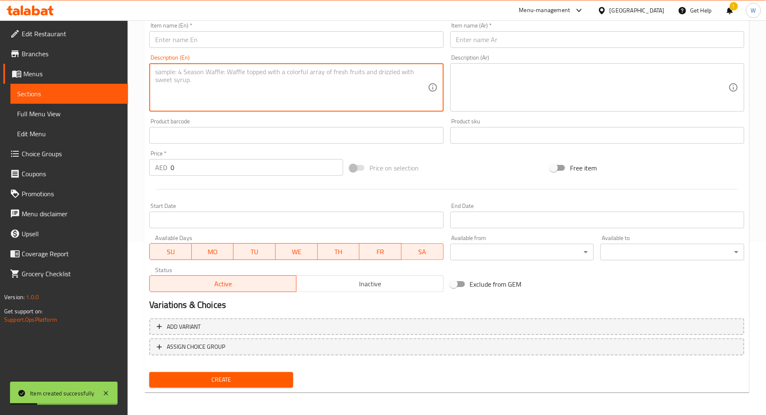
paste textarea "Beef Meatballs with Dried Tangerine Peel Steamed beef meatballs with a citrusy …"
drag, startPoint x: 273, startPoint y: 71, endPoint x: 111, endPoint y: 73, distance: 162.2
click at [110, 73] on div "Edit Restaurant Branches Menus Sections Full Menu View Edit Menu Choice Groups …" at bounding box center [383, 131] width 766 height 569
click at [209, 35] on input "text" at bounding box center [296, 39] width 294 height 17
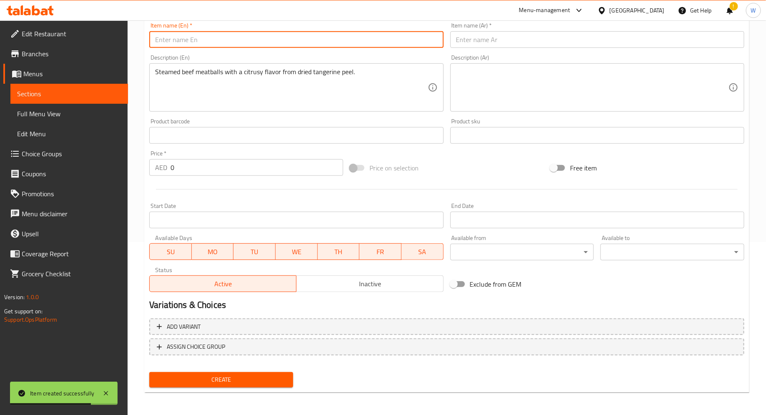
paste input "Beef Meatballs with Dried Tangerine Peel"
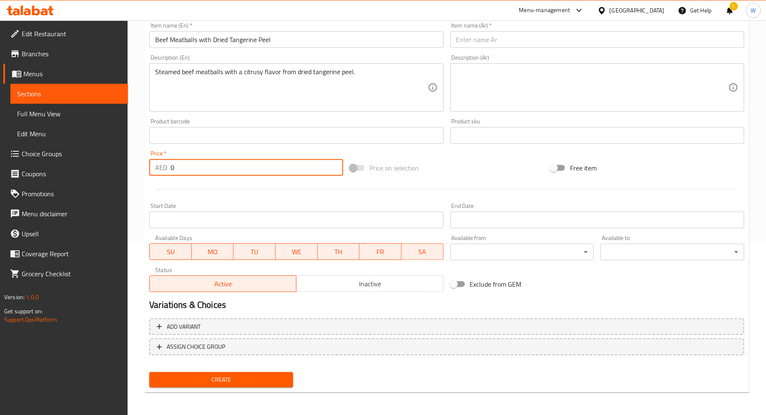
drag, startPoint x: 211, startPoint y: 161, endPoint x: 191, endPoint y: 168, distance: 21.8
click at [191, 168] on input "0" at bounding box center [257, 167] width 173 height 17
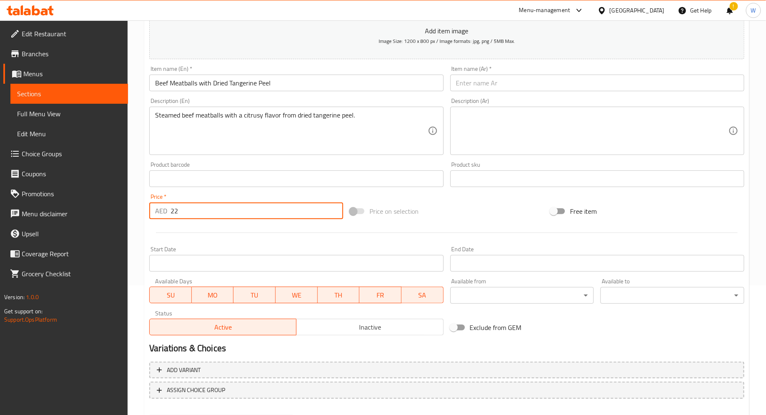
scroll to position [133, 0]
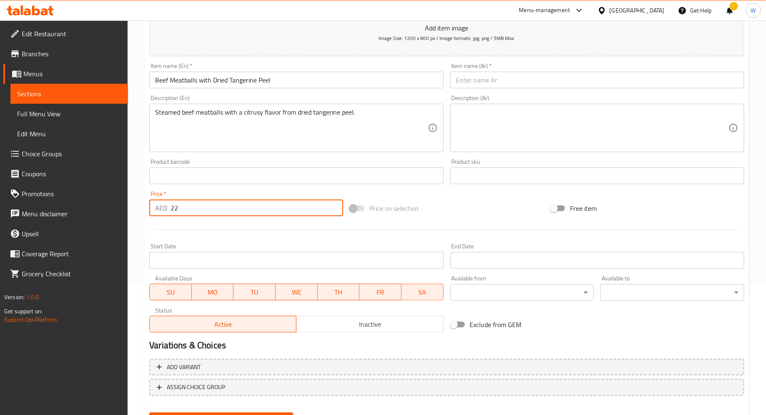
click at [489, 84] on input "text" at bounding box center [597, 80] width 294 height 17
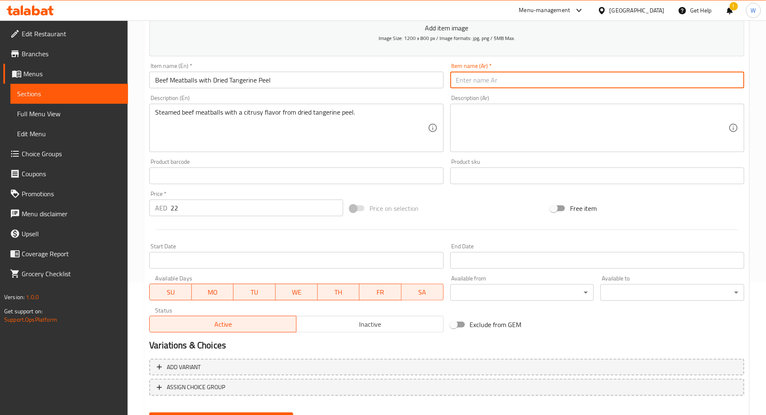
paste input "كرات اللحم البقري مع قشر اليوسفي المجفف"
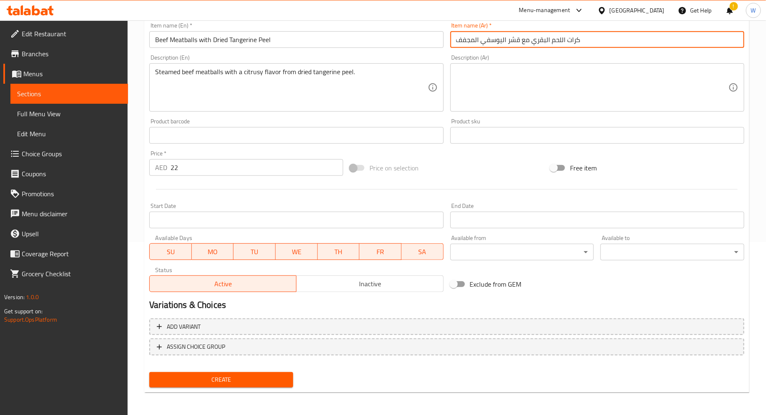
click at [208, 382] on span "Create" at bounding box center [221, 380] width 131 height 10
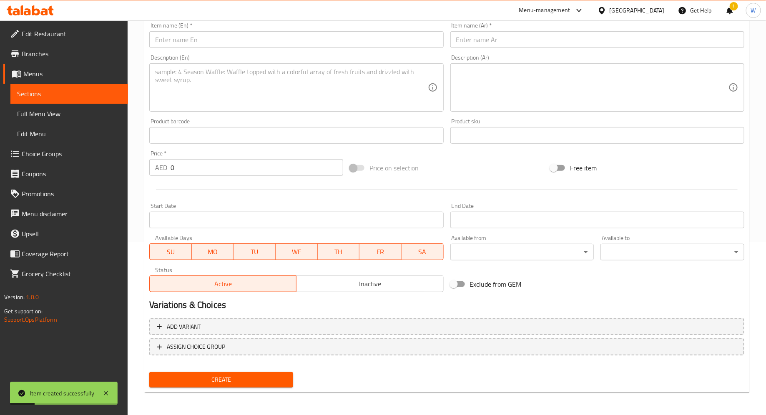
click at [236, 115] on div "Product barcode Product barcode" at bounding box center [296, 131] width 301 height 32
click at [234, 102] on textarea at bounding box center [291, 88] width 272 height 40
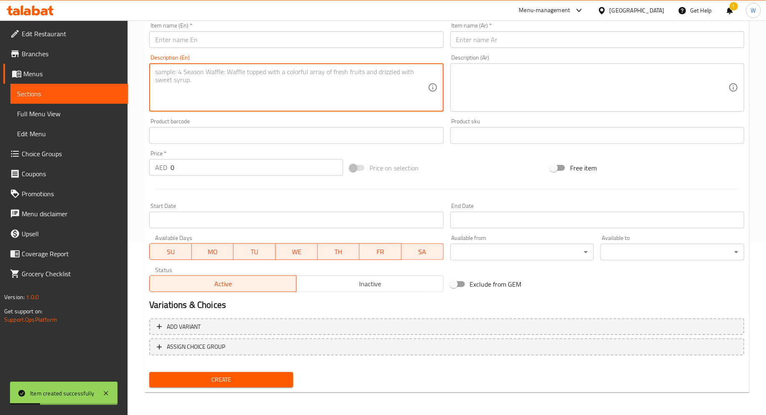
paste textarea "Pan-Fried Turnip Cake Savory Cantonese-style turnip cake, pan-fried until golde…"
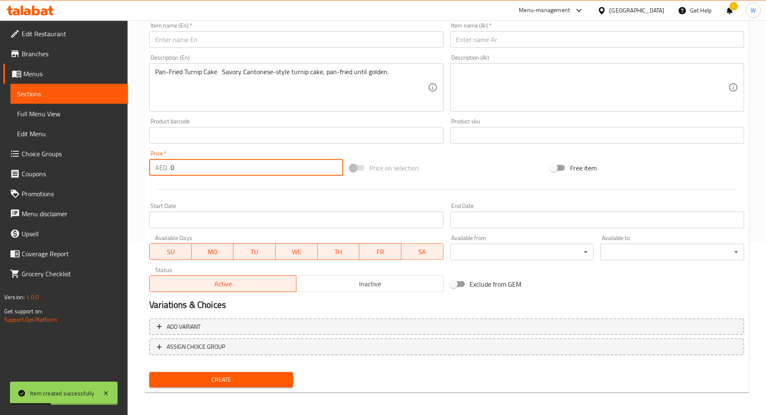
click at [171, 165] on input "0" at bounding box center [257, 167] width 173 height 17
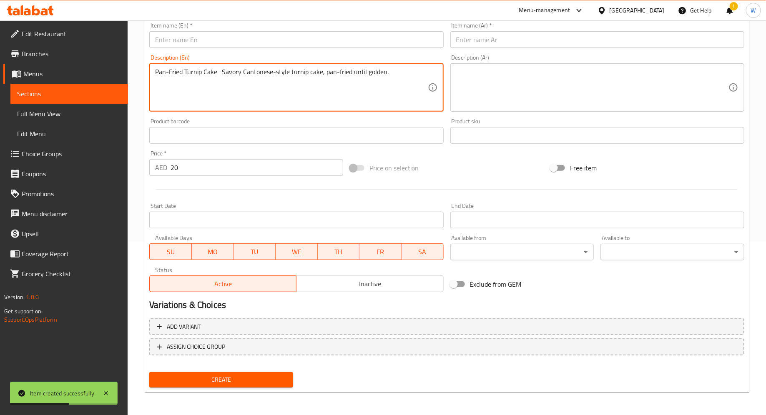
drag, startPoint x: 225, startPoint y: 73, endPoint x: 89, endPoint y: 69, distance: 136.0
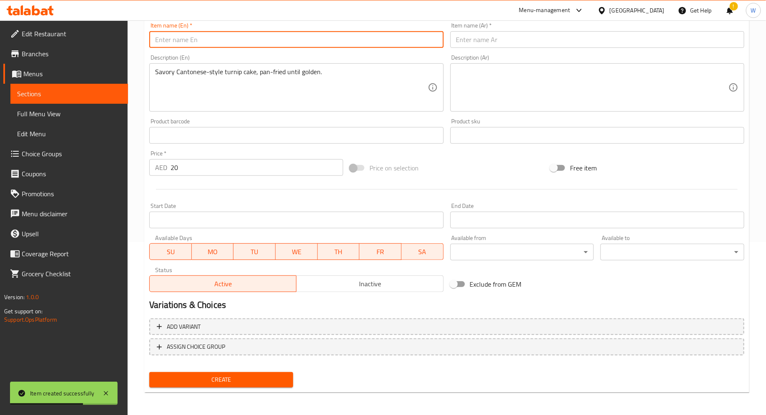
click at [178, 38] on input "text" at bounding box center [296, 39] width 294 height 17
paste input "Pan-Fried Turnip Cake"
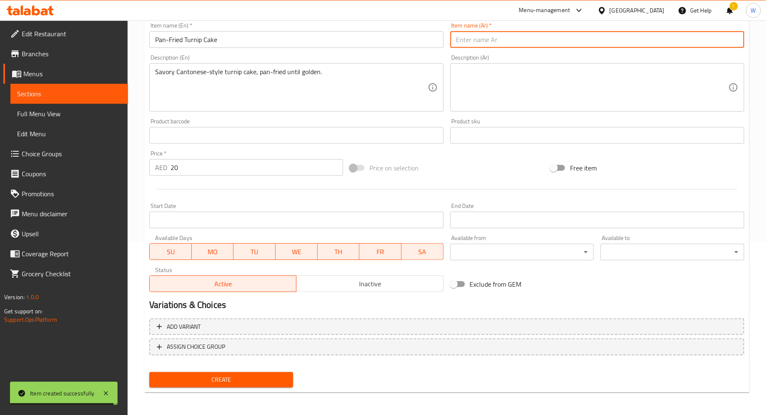
click at [496, 41] on input "text" at bounding box center [597, 39] width 294 height 17
paste input "كعكة اللفت المقلية"
click at [247, 377] on span "Create" at bounding box center [221, 380] width 131 height 10
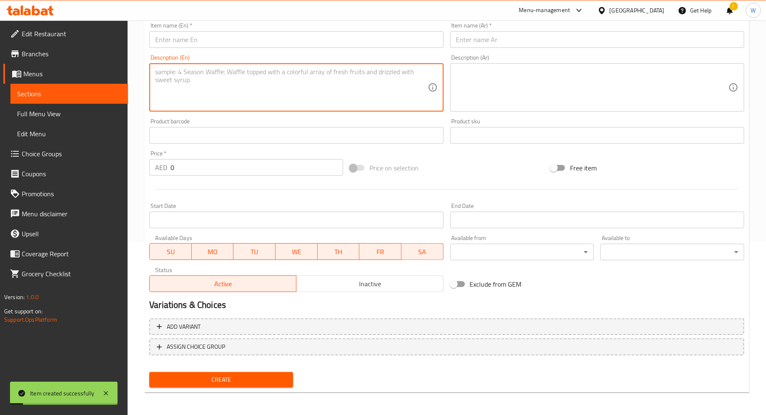
click at [244, 88] on textarea at bounding box center [291, 88] width 272 height 40
paste textarea "Lotus Leaf Wrapped Sticky Rice with Chicken Sticky rice with chicken, wrapped a…"
drag, startPoint x: 284, startPoint y: 73, endPoint x: 56, endPoint y: 71, distance: 227.3
click at [55, 71] on div "Edit Restaurant Branches Menus Sections Full Menu View Edit Menu Choice Groups …" at bounding box center [383, 131] width 766 height 569
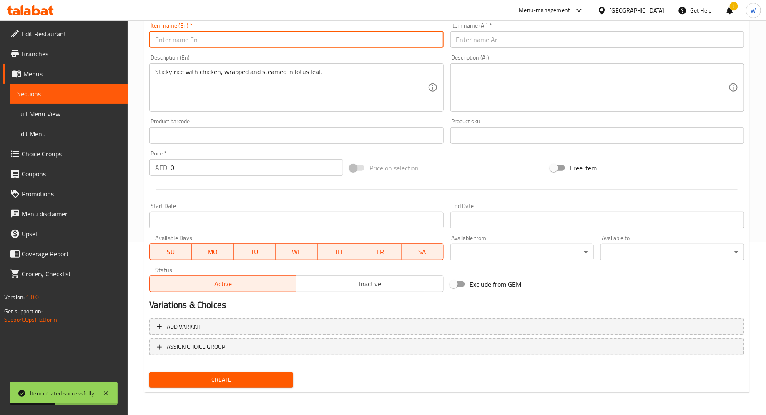
click at [178, 42] on input "text" at bounding box center [296, 39] width 294 height 17
paste input "Lotus Leaf Wrapped Sticky Rice with Chicken"
click at [214, 166] on input "0" at bounding box center [257, 167] width 173 height 17
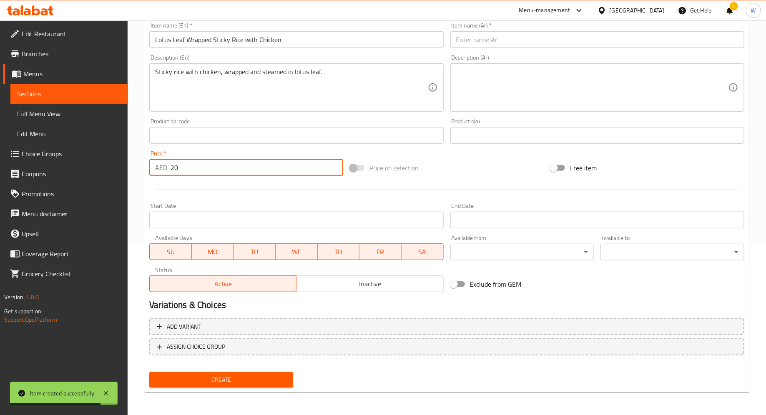
click at [465, 43] on input "text" at bounding box center [597, 39] width 294 height 17
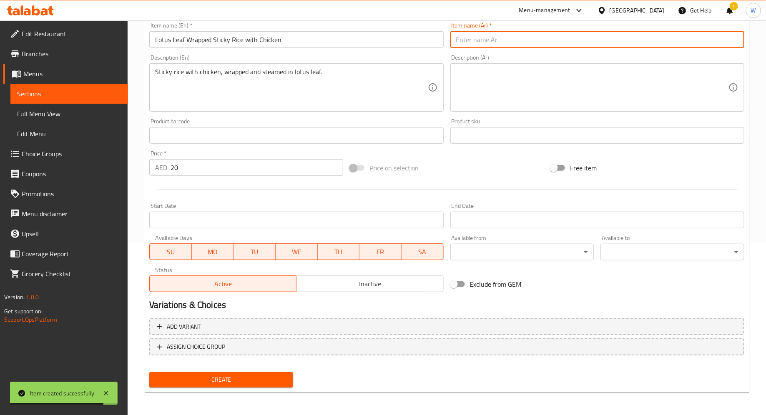
paste input "أرز لزج ملفوف بأوراق اللوتس مع الدجاج"
click at [235, 378] on span "Create" at bounding box center [221, 380] width 131 height 10
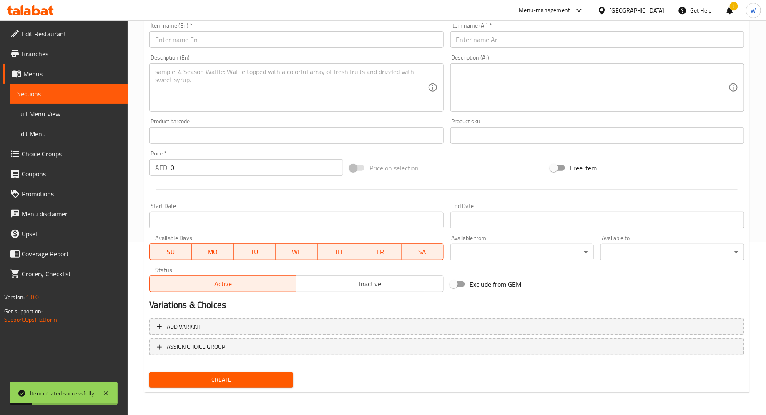
click at [223, 91] on textarea at bounding box center [291, 88] width 272 height 40
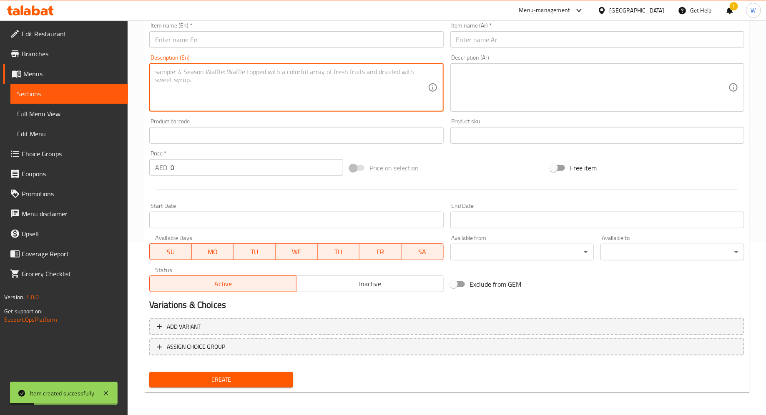
paste textarea "Cantonese Scallion Pancake Fluffy Cantonese-style pancake with scallions."
drag, startPoint x: 236, startPoint y: 75, endPoint x: 60, endPoint y: 62, distance: 176.0
click at [60, 62] on div "Edit Restaurant Branches Menus Sections Full Menu View Edit Menu Choice Groups …" at bounding box center [383, 131] width 766 height 569
click at [169, 42] on input "text" at bounding box center [296, 39] width 294 height 17
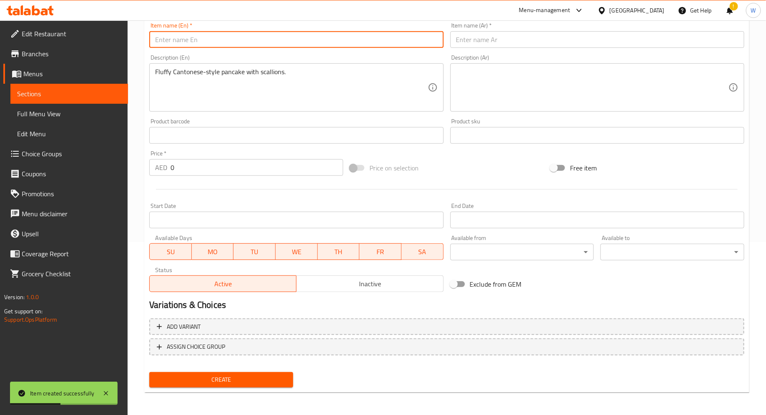
paste input "Cantonese Scallion Pancake"
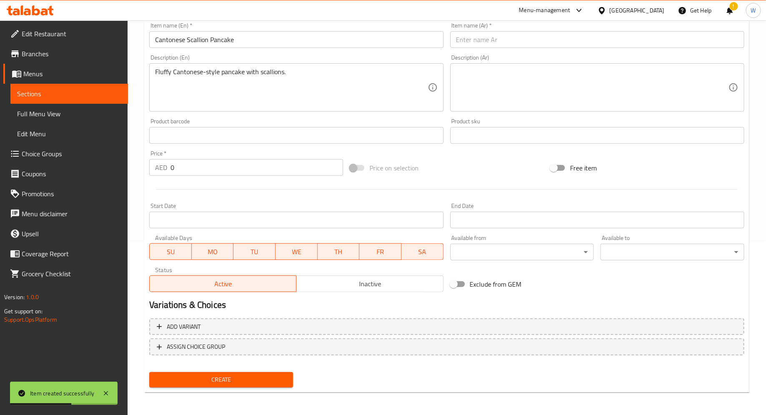
click at [169, 169] on div "AED 0 Price *" at bounding box center [246, 167] width 194 height 17
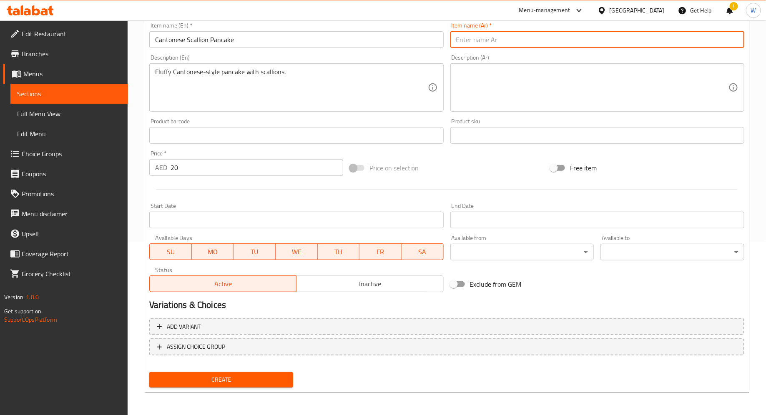
click at [455, 43] on input "text" at bounding box center [597, 39] width 294 height 17
paste input "فطيرة البصل الأخضر الكانتونية"
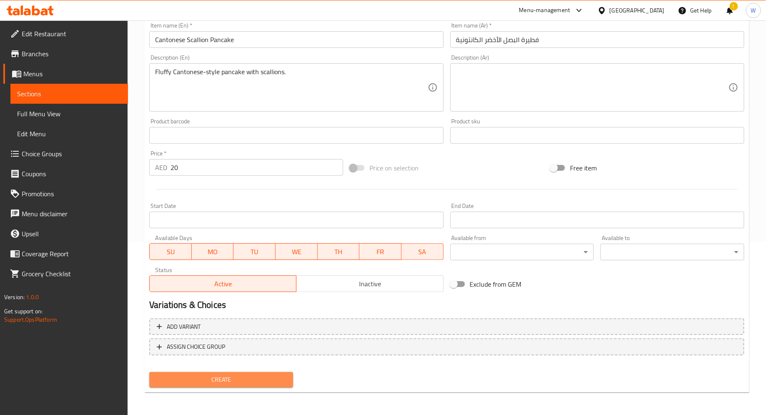
click at [255, 382] on span "Create" at bounding box center [221, 380] width 131 height 10
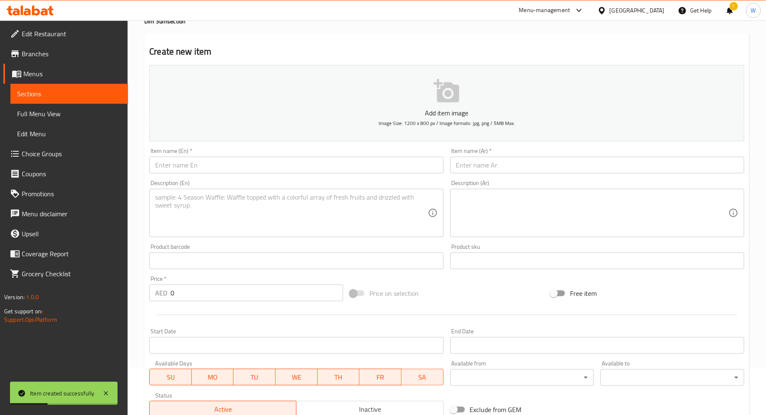
scroll to position [0, 0]
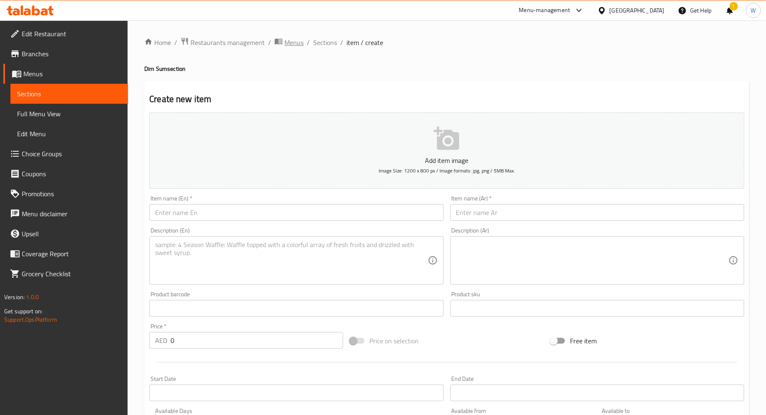
click at [292, 40] on span "Menus" at bounding box center [293, 43] width 19 height 10
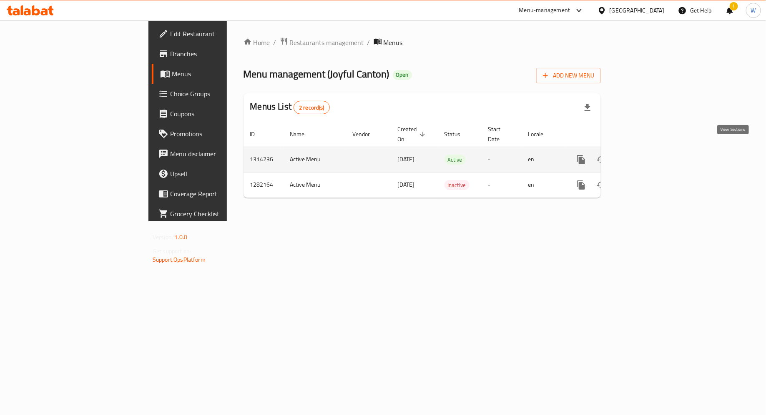
click at [651, 150] on link "enhanced table" at bounding box center [641, 160] width 20 height 20
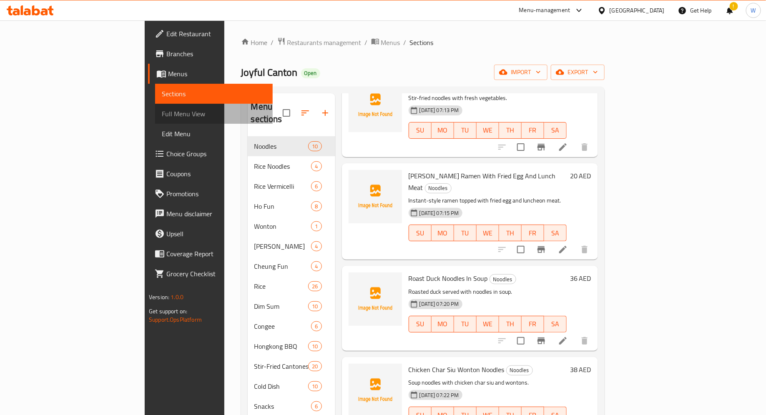
click at [162, 116] on span "Full Menu View" at bounding box center [214, 114] width 104 height 10
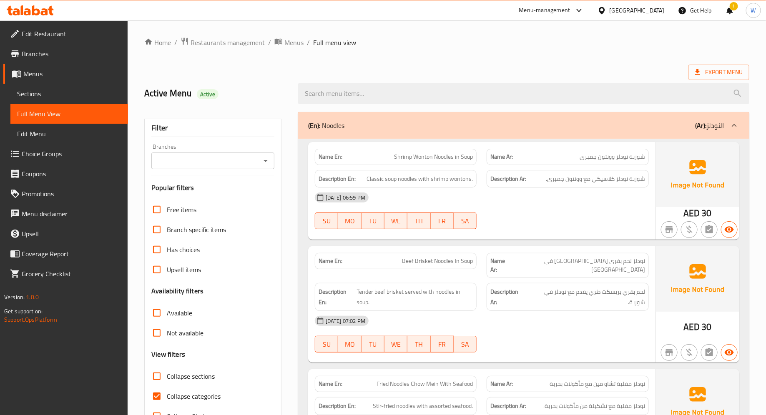
click at [79, 130] on span "Edit Menu" at bounding box center [69, 134] width 104 height 10
